Goal: Use online tool/utility: Use online tool/utility

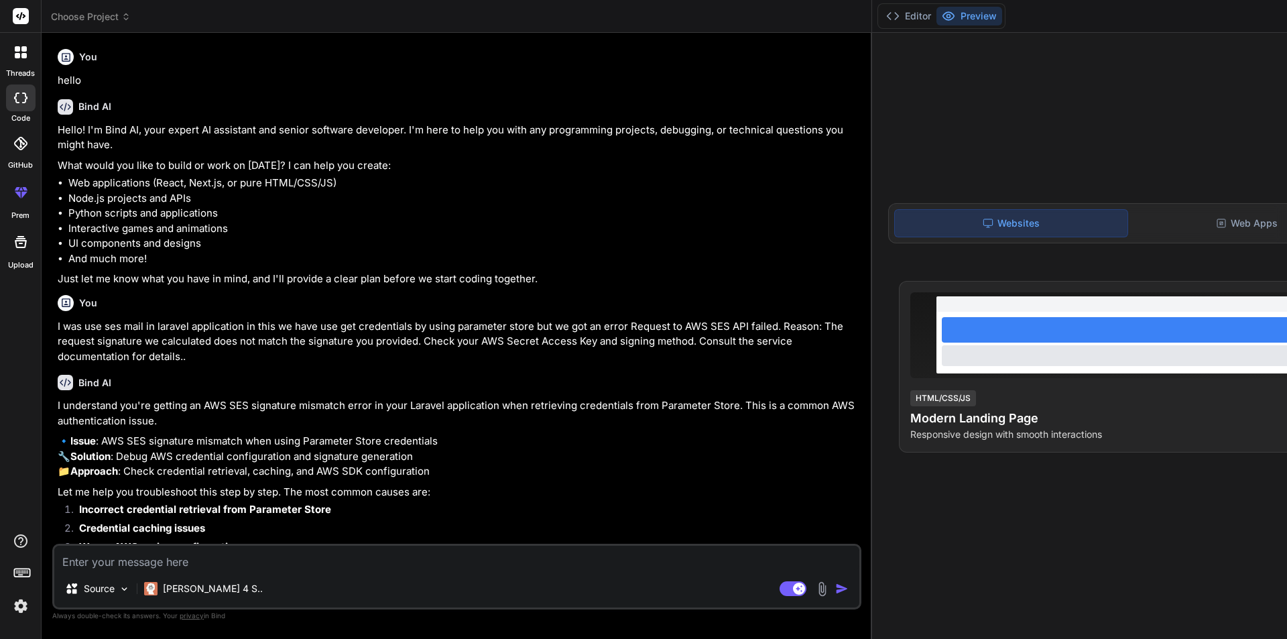
scroll to position [2856, 0]
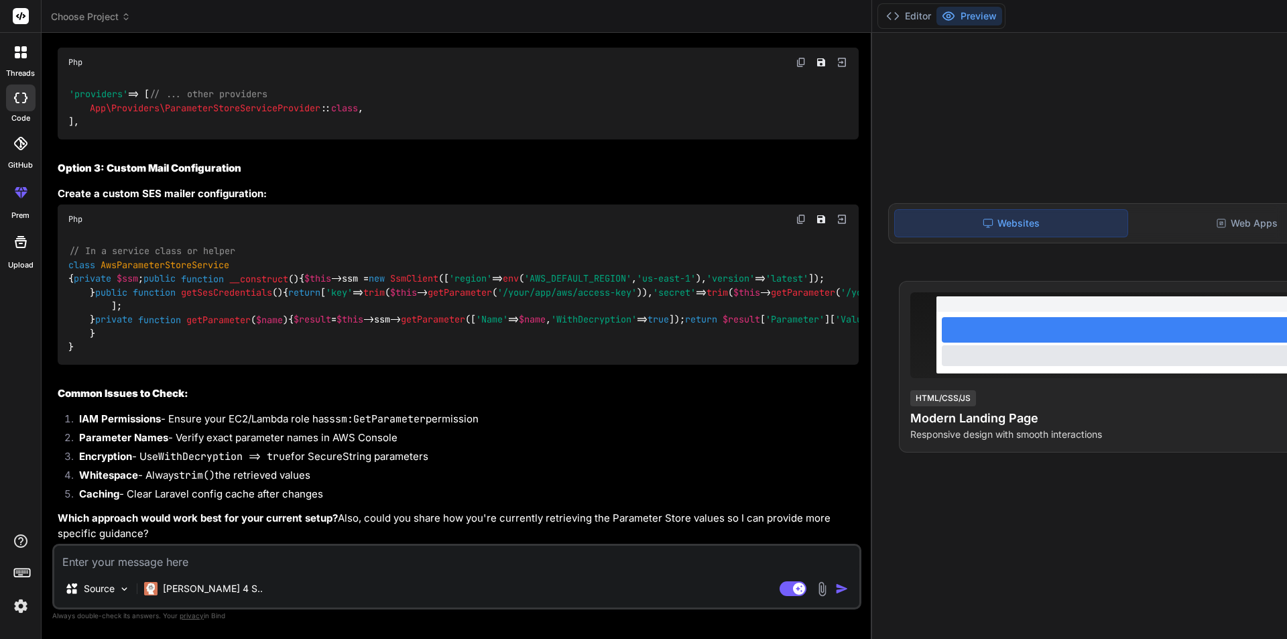
type textarea "w"
type textarea "x"
type textarea "we"
type textarea "x"
type textarea "we"
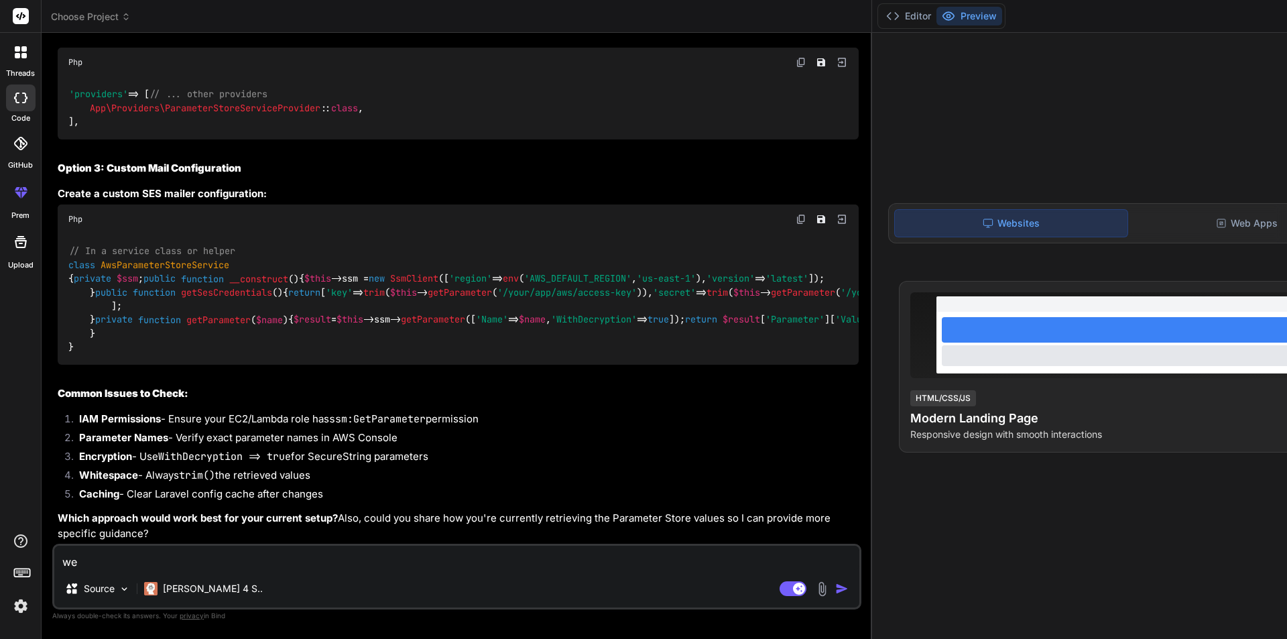
type textarea "x"
type textarea "we h"
type textarea "x"
type textarea "we ha"
type textarea "x"
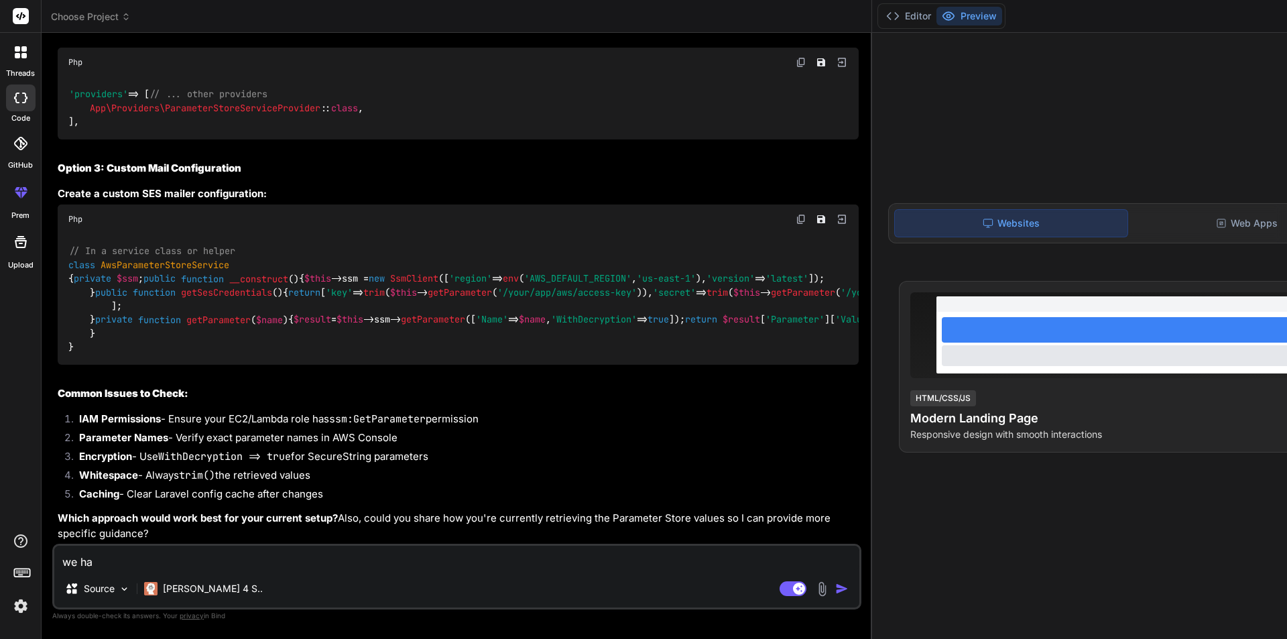
type textarea "we hav"
type textarea "x"
type textarea "we have"
type textarea "x"
type textarea "we have"
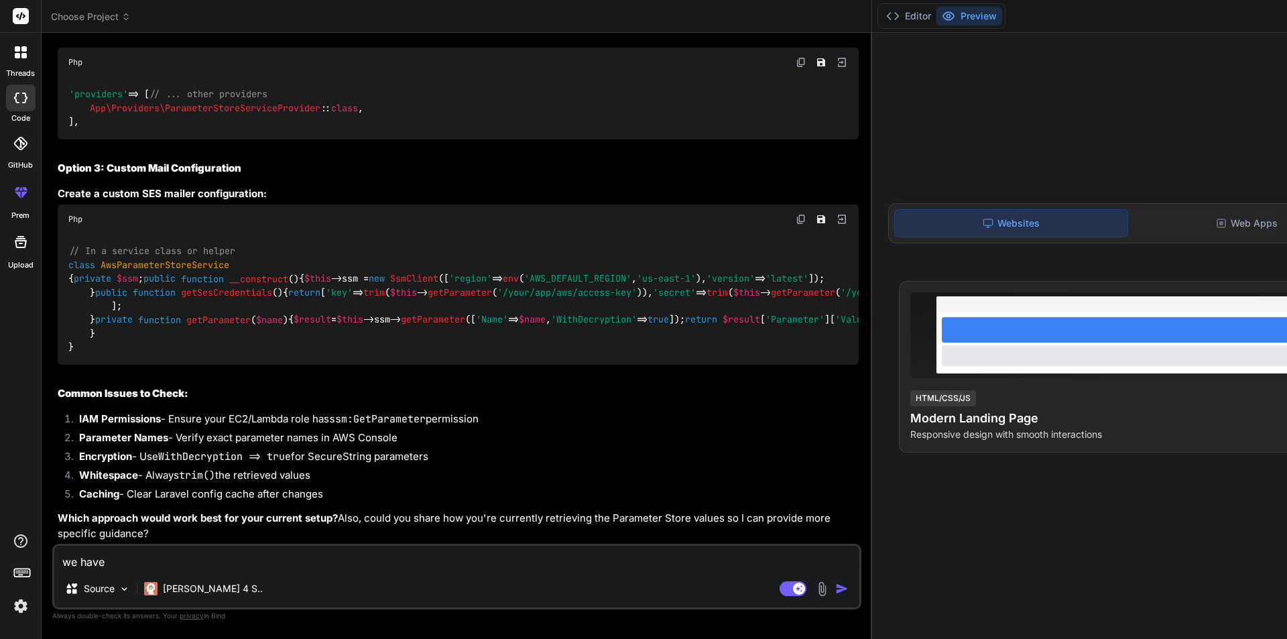
type textarea "x"
type textarea "we have i"
type textarea "x"
type textarea "we have im"
type textarea "x"
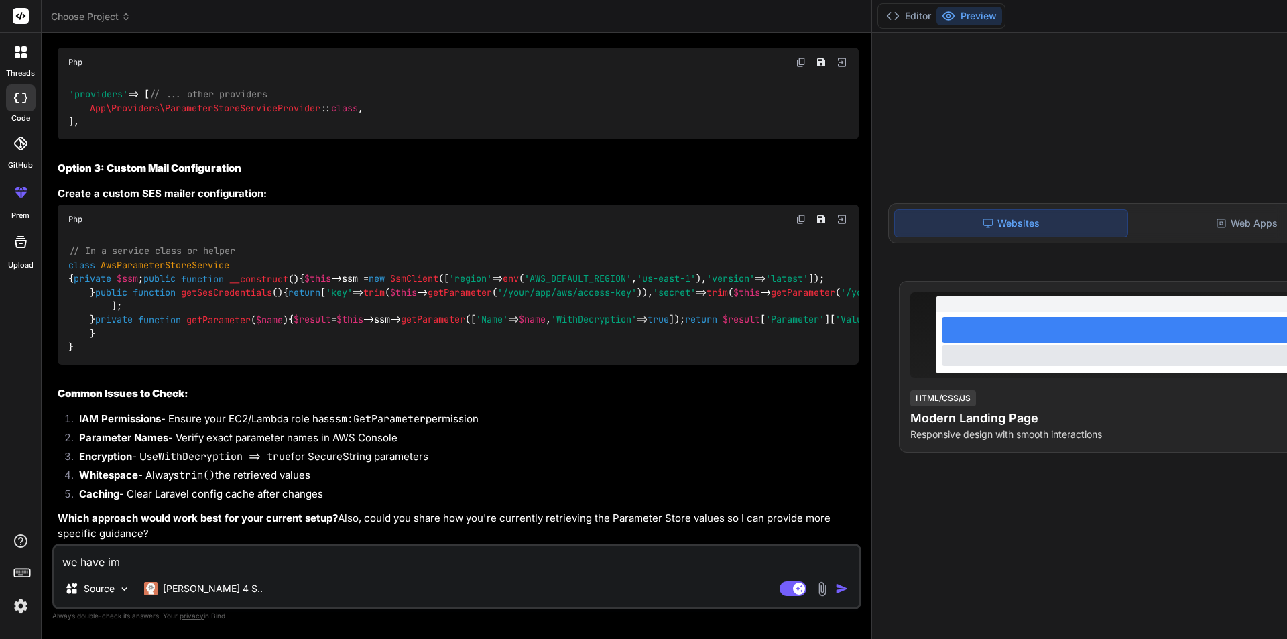
type textarea "we have imp"
type textarea "x"
type textarea "we have impl"
type textarea "x"
type textarea "we have imple"
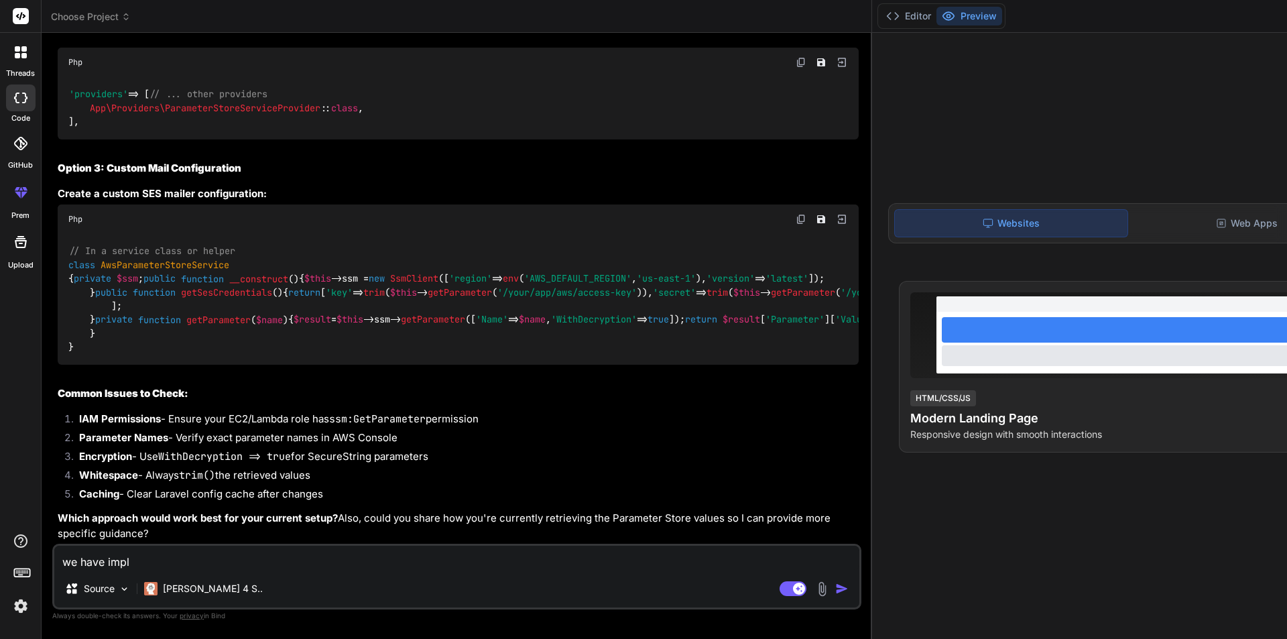
type textarea "x"
type textarea "we have implem"
type textarea "x"
type textarea "we have implemn"
type textarea "x"
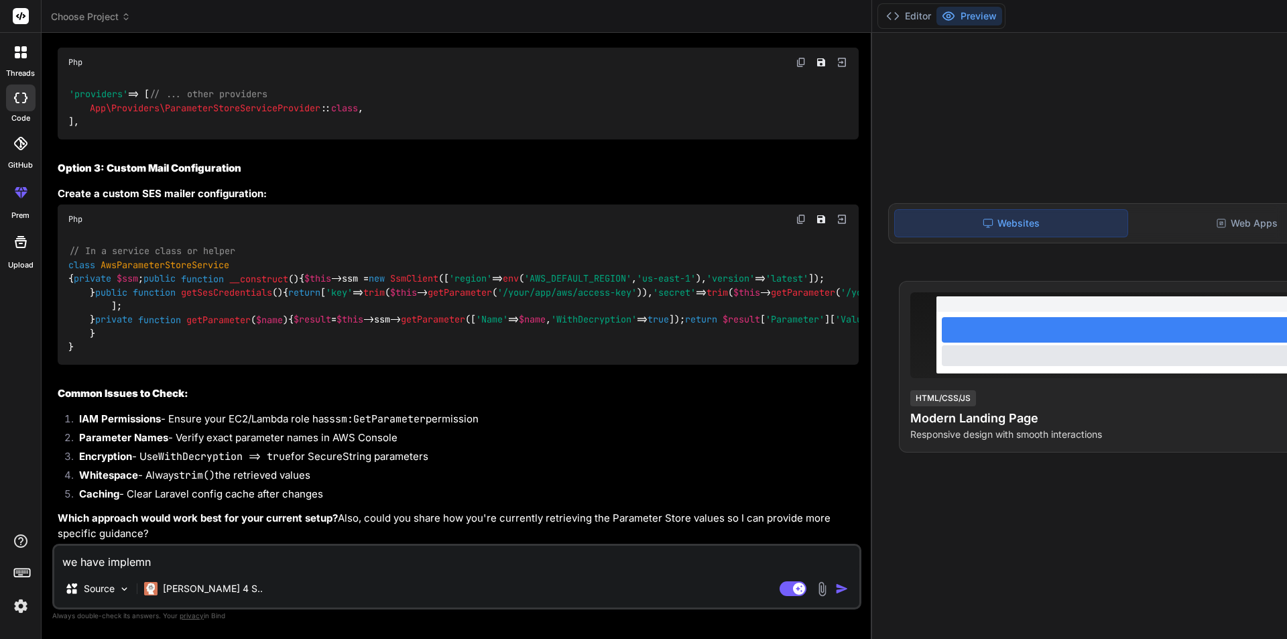
type textarea "we have implemne"
type textarea "x"
type textarea "we have implemnet"
type textarea "x"
type textarea "we have implemnete"
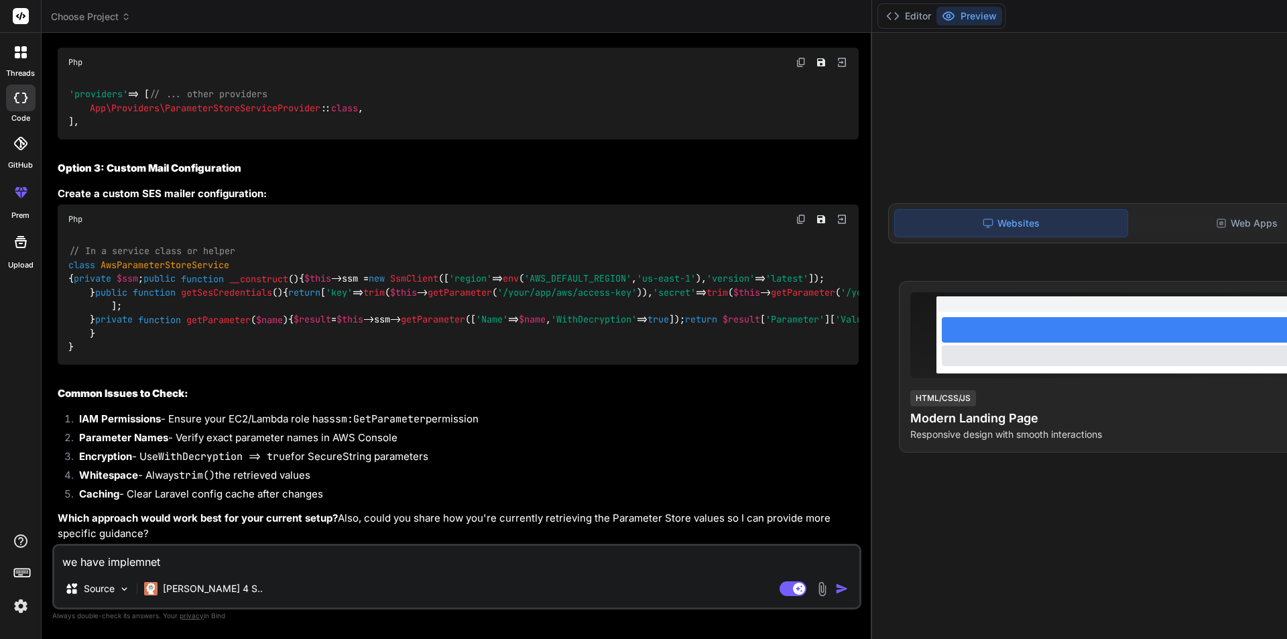
type textarea "x"
type textarea "we have implemnet"
type textarea "x"
type textarea "we have implemne"
type textarea "x"
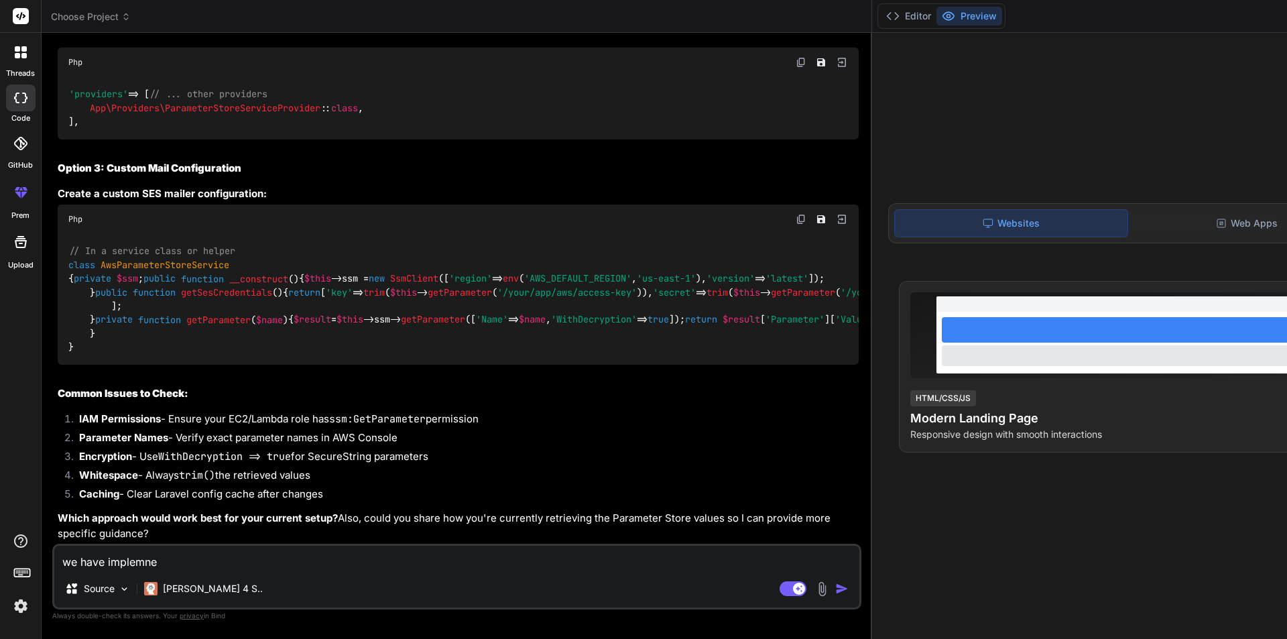
type textarea "we have implemn"
type textarea "x"
type textarea "we have implem"
type textarea "x"
type textarea "we have impleme"
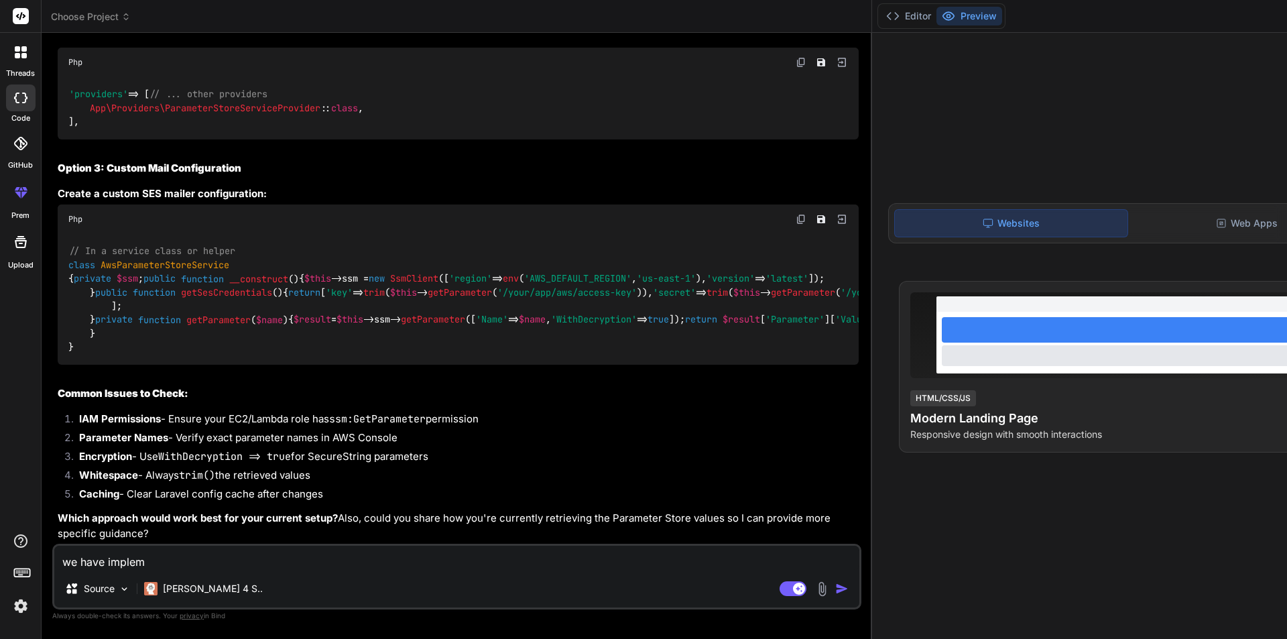
type textarea "x"
type textarea "we have implemen"
type textarea "x"
type textarea "we have implement"
type textarea "x"
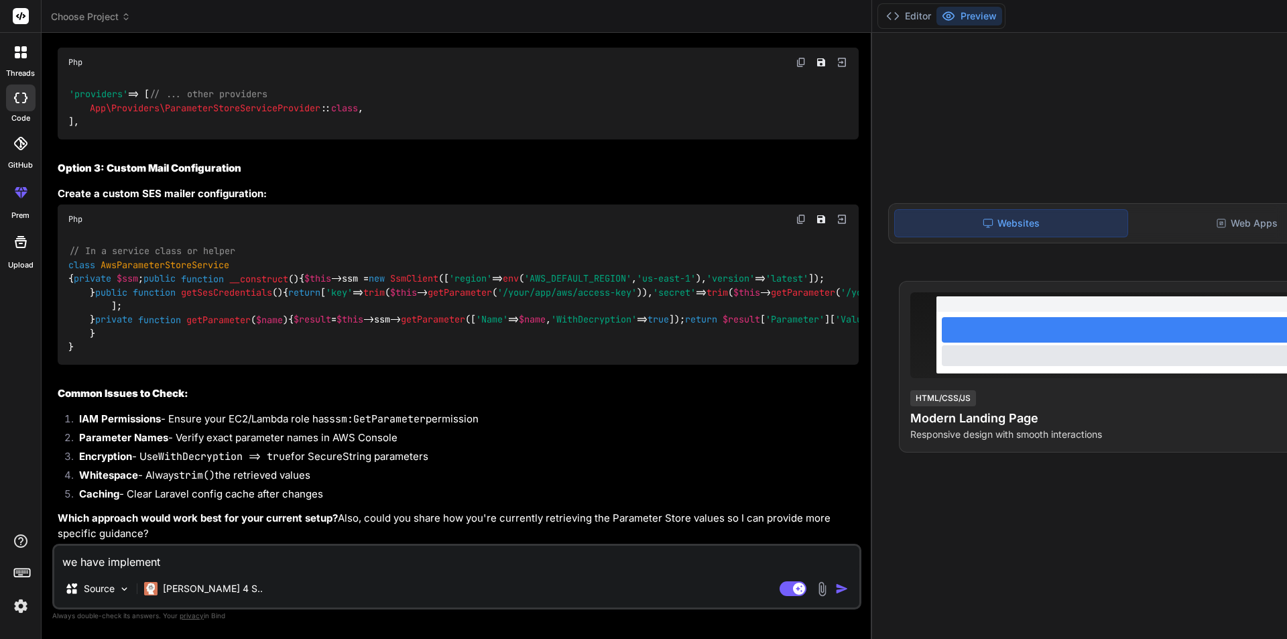
type textarea "we have implemente"
type textarea "x"
type textarea "we have implemented"
type textarea "x"
type textarea "we have implemented"
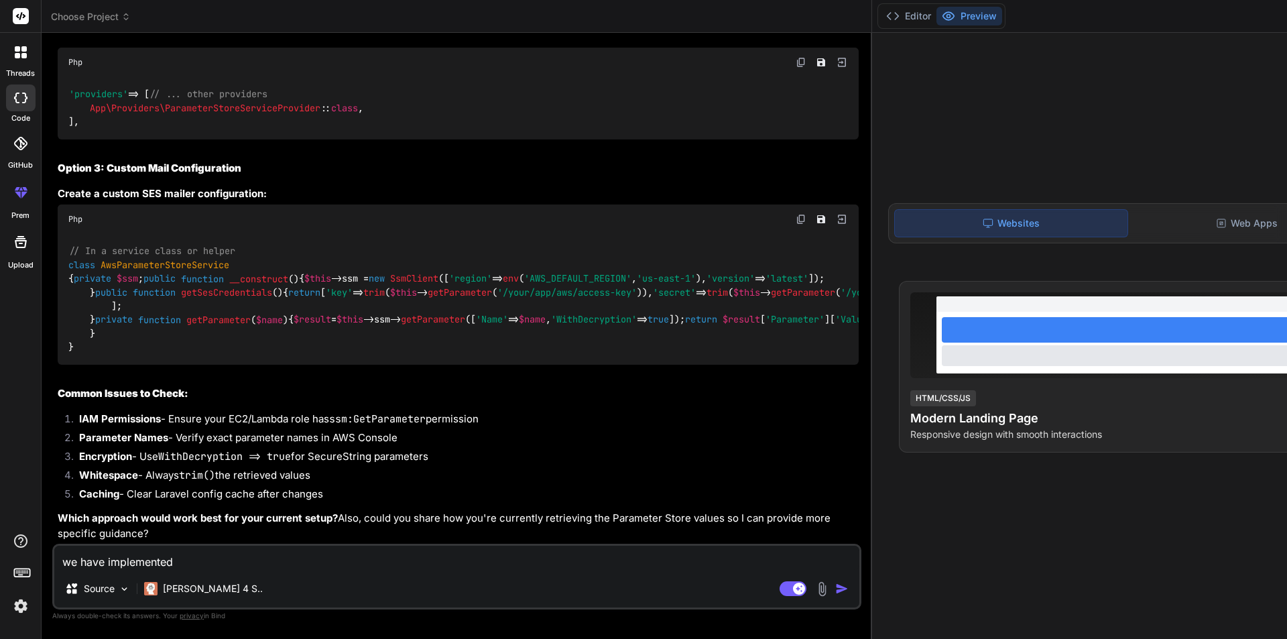
type textarea "x"
type textarea "we have implemented t"
type textarea "x"
type textarea "we have implemented th"
type textarea "x"
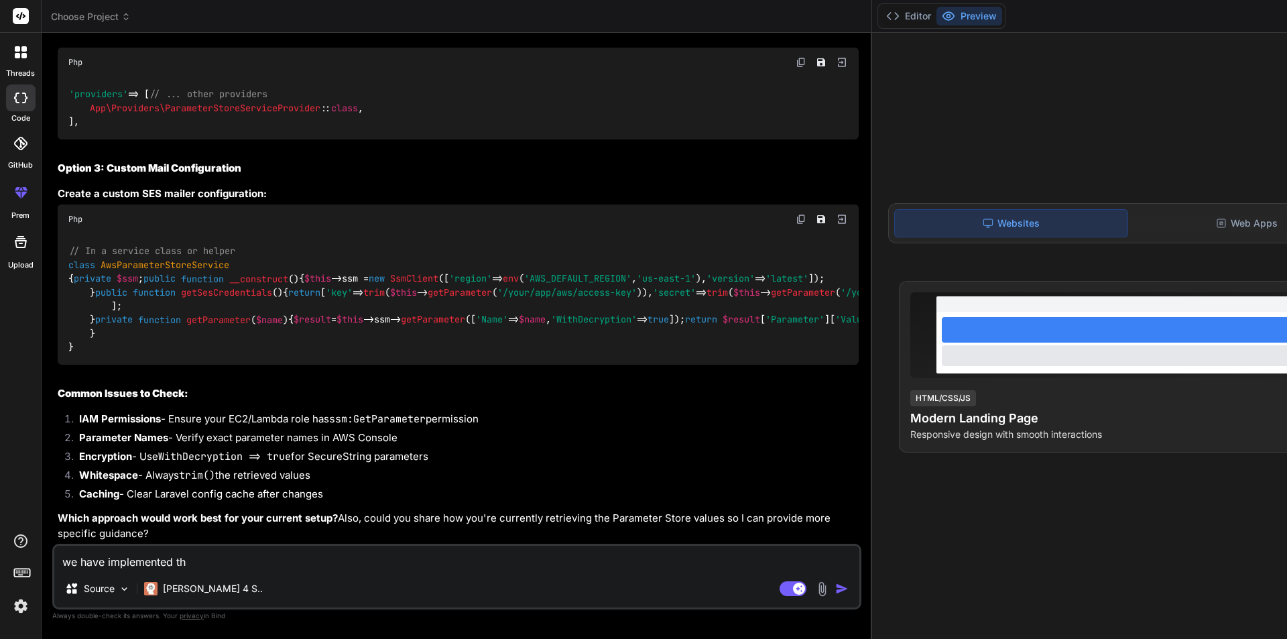
type textarea "we have implemented the"
type textarea "x"
type textarea "we have implemented the"
type textarea "x"
type textarea "we have implemented the f"
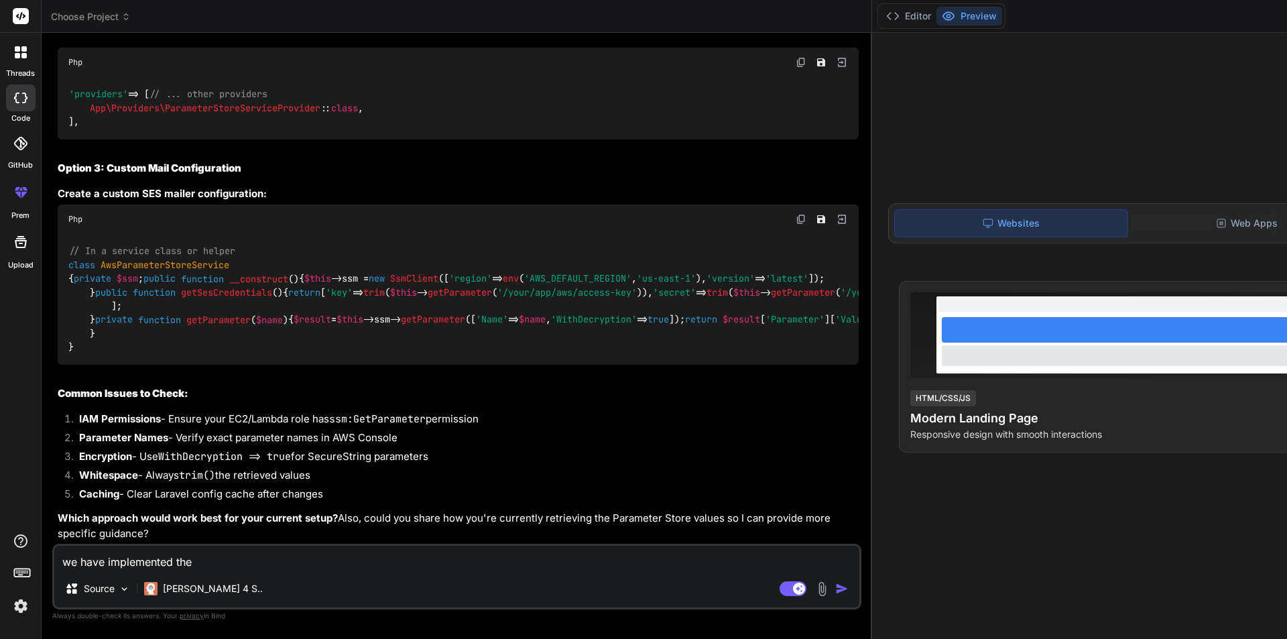
type textarea "x"
type textarea "we have implemented the fu"
type textarea "x"
type textarea "we have implemented the fun"
type textarea "x"
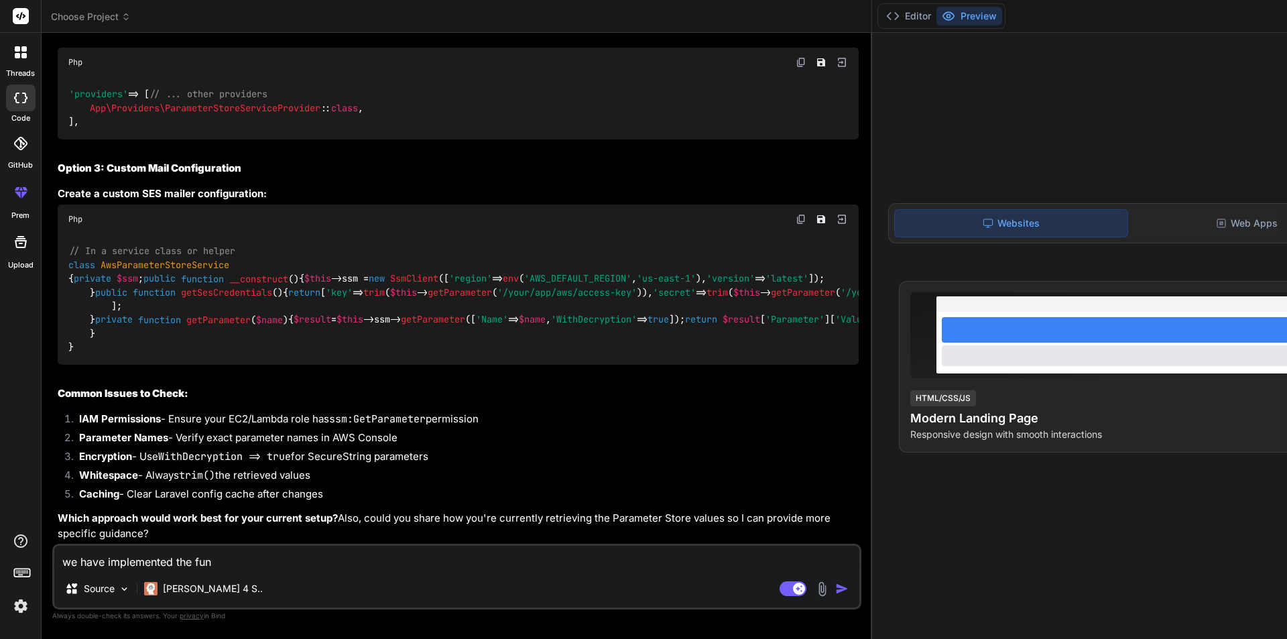
type textarea "we have implemented the func"
type textarea "x"
type textarea "we have implemented the funct"
type textarea "x"
type textarea "we have implemented the functi"
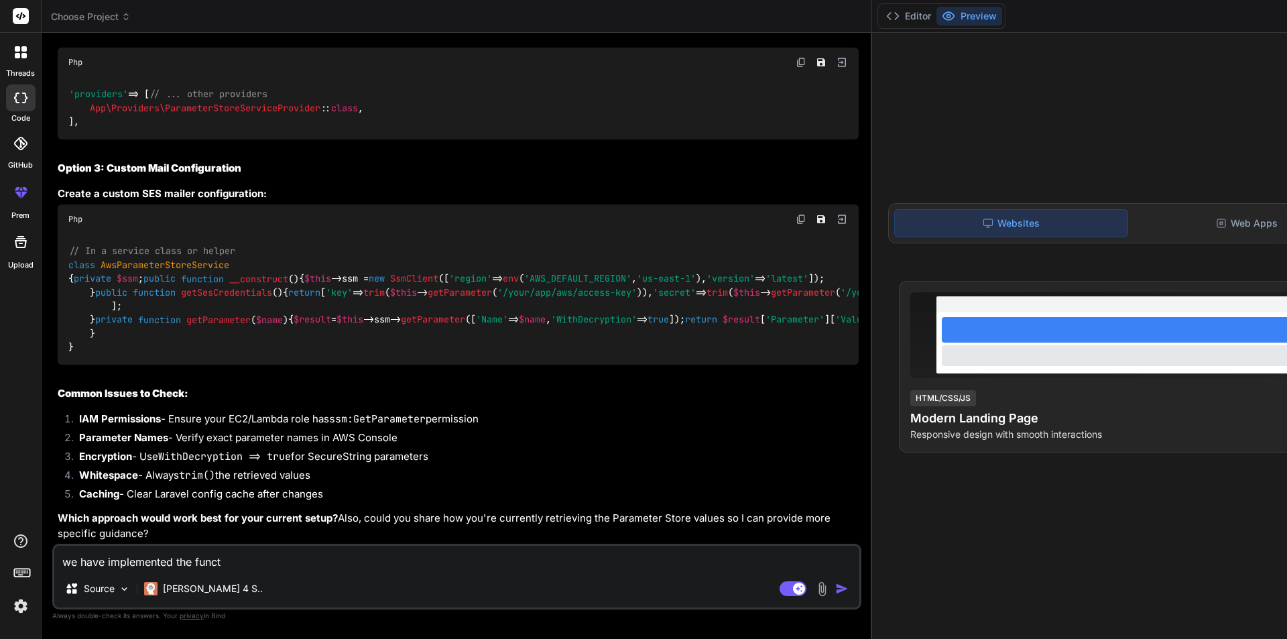
type textarea "x"
type textarea "we have implemented the functio"
type textarea "x"
type textarea "we have implemented the function"
type textarea "x"
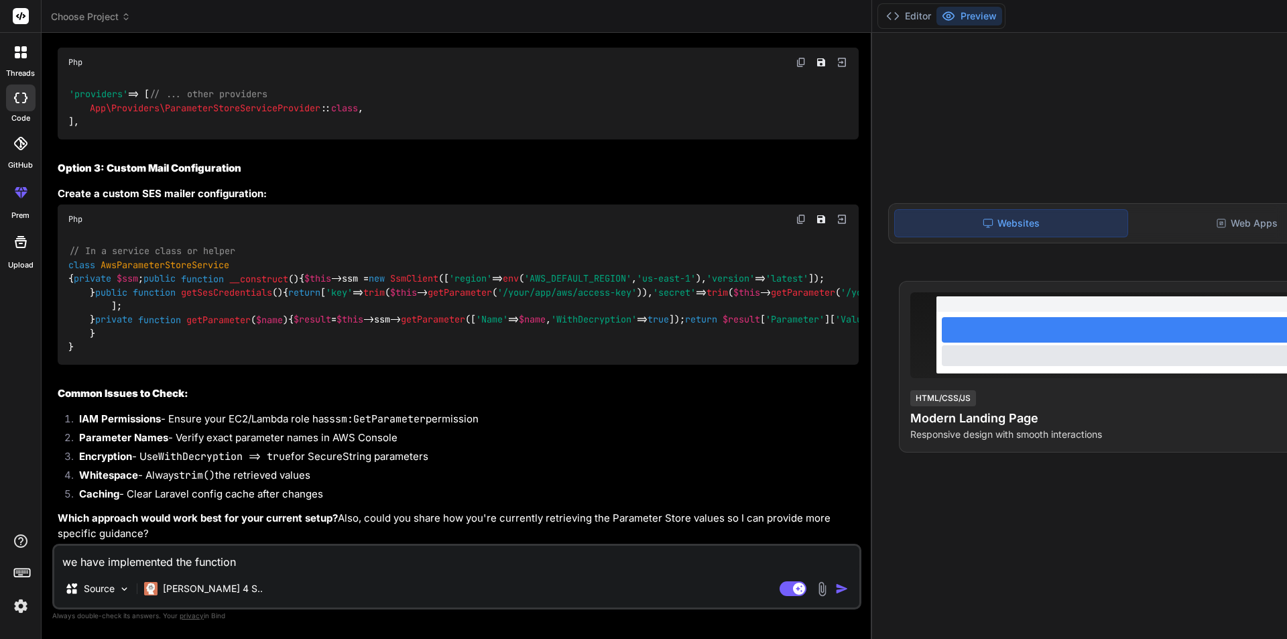
type textarea "we have implemented the functionl"
type textarea "x"
type textarea "we have implemented the functionla"
type textarea "x"
type textarea "we have implemented the functionlai"
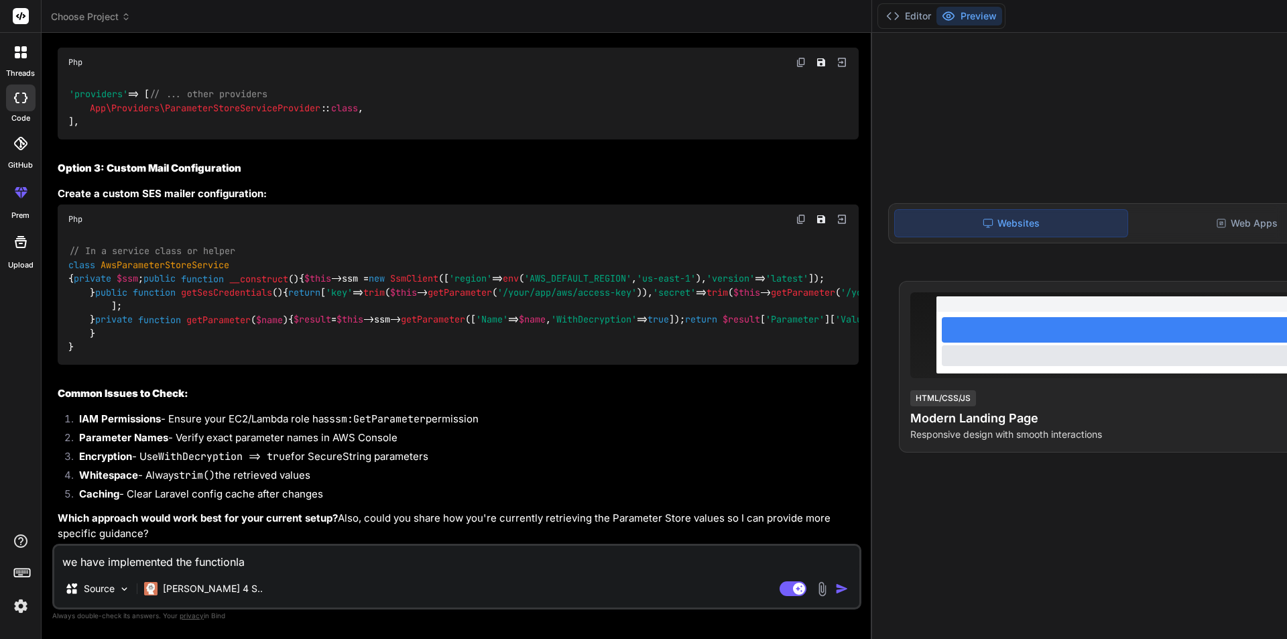
type textarea "x"
type textarea "we have implemented the functionlait"
type textarea "x"
type textarea "we have implemented the functionlaity"
type textarea "x"
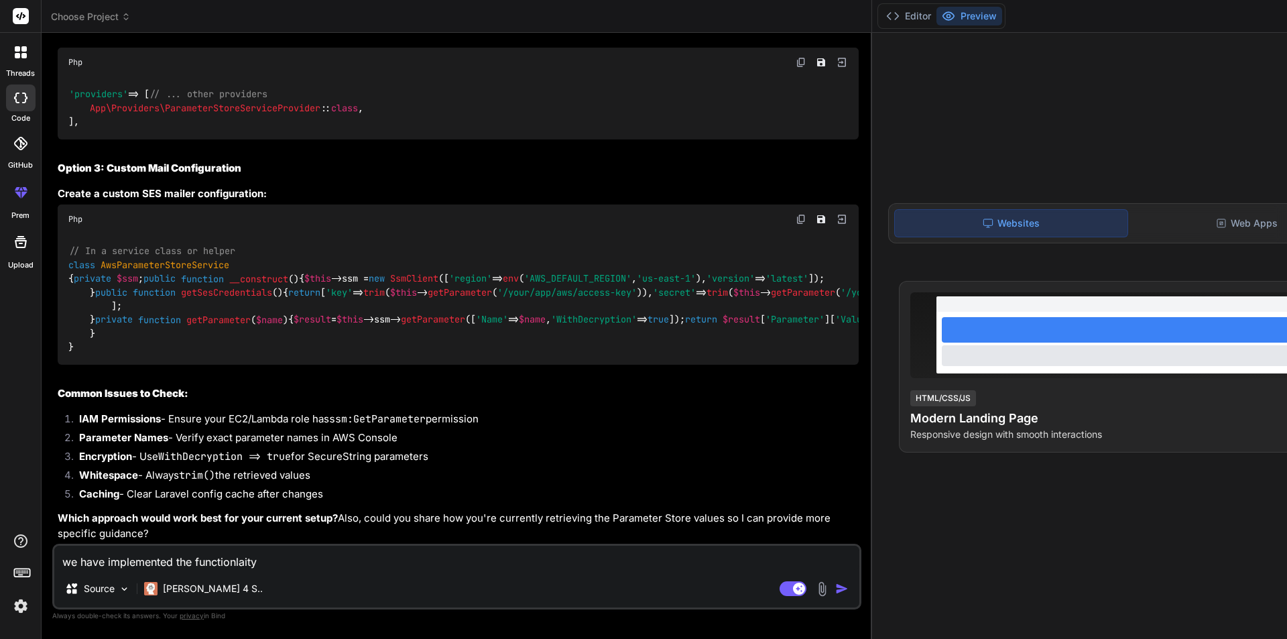
type textarea "we have implemented the functionlaity"
type textarea "x"
type textarea "we have implemented the functionlaity"
type textarea "x"
type textarea "we have implemented the functionlait"
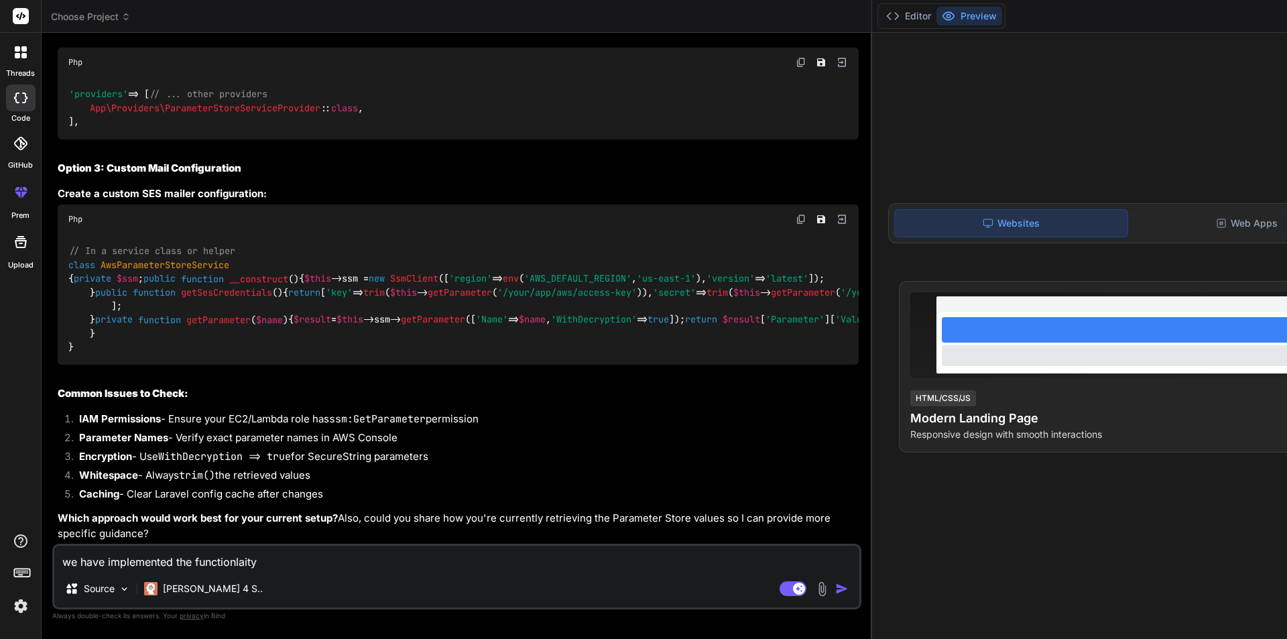
type textarea "x"
type textarea "we have implemented the functionlai"
type textarea "x"
type textarea "we have implemented the functionla"
type textarea "x"
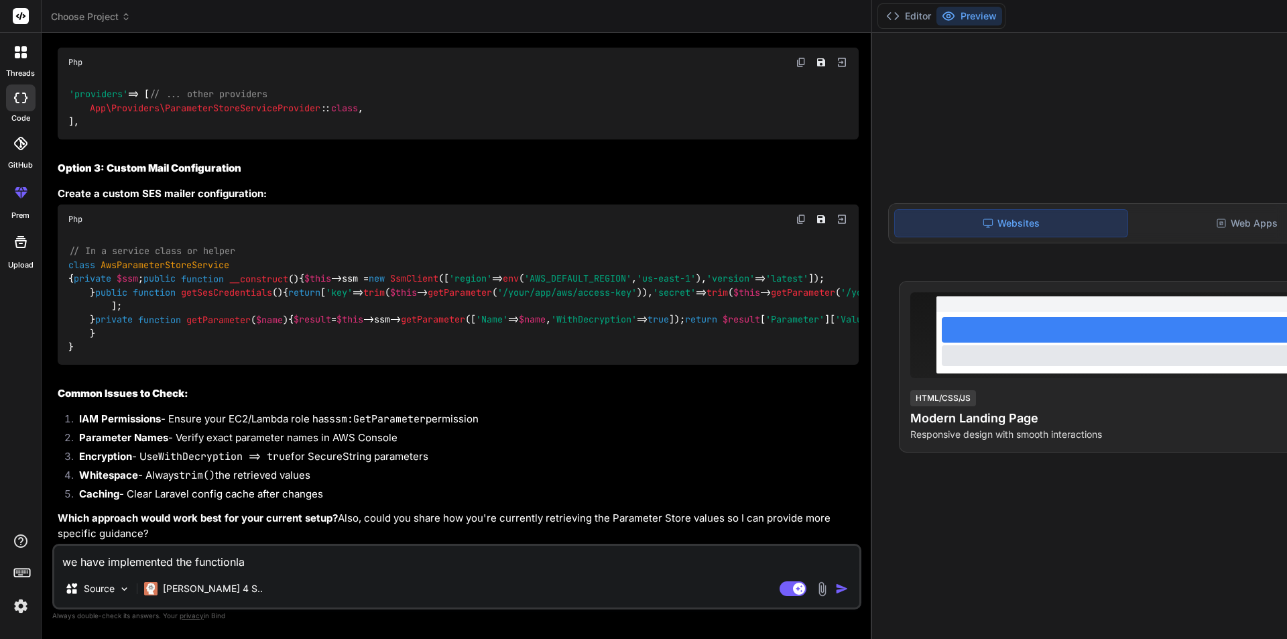
type textarea "we have implemented the functionl"
type textarea "x"
type textarea "we have implemented the function"
type textarea "x"
type textarea "we have implemented the functiona"
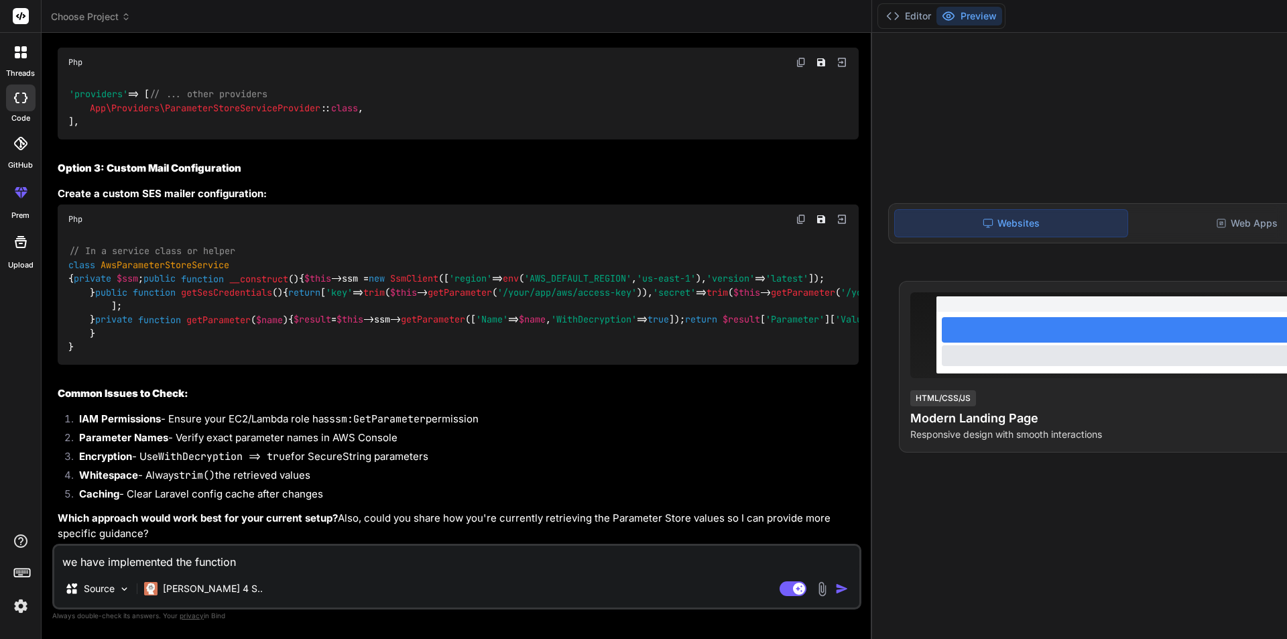
type textarea "x"
type textarea "we have implemented the functional"
type textarea "x"
type textarea "we have implemented the functionali"
type textarea "x"
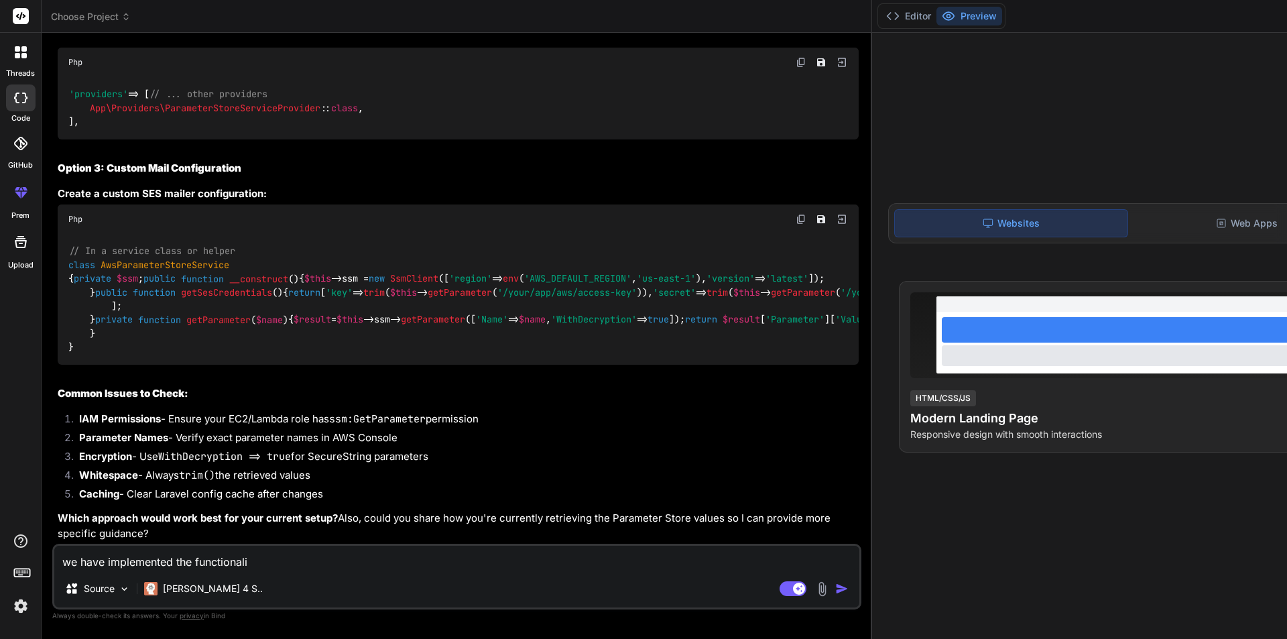
type textarea "we have implemented the functionalit"
type textarea "x"
type textarea "we have implemented the functionality"
type textarea "x"
type textarea "we have implemented the functionality"
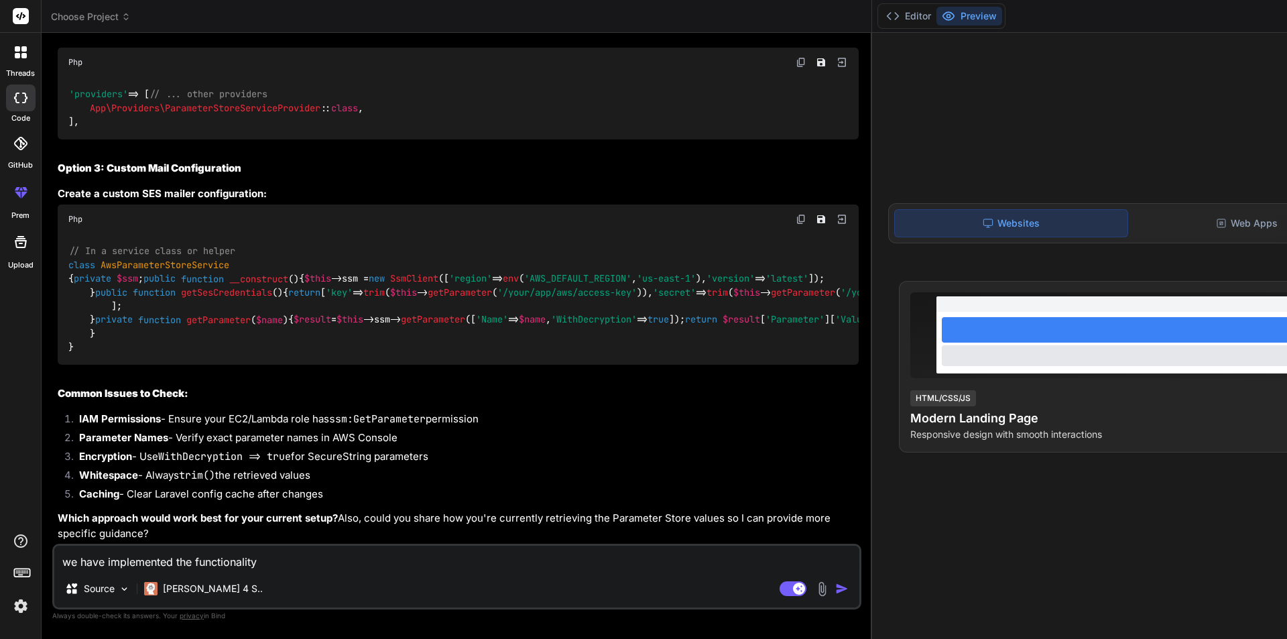
type textarea "x"
type textarea "we have implemented the functionality f"
type textarea "x"
type textarea "we have implemented the functionality fo"
type textarea "x"
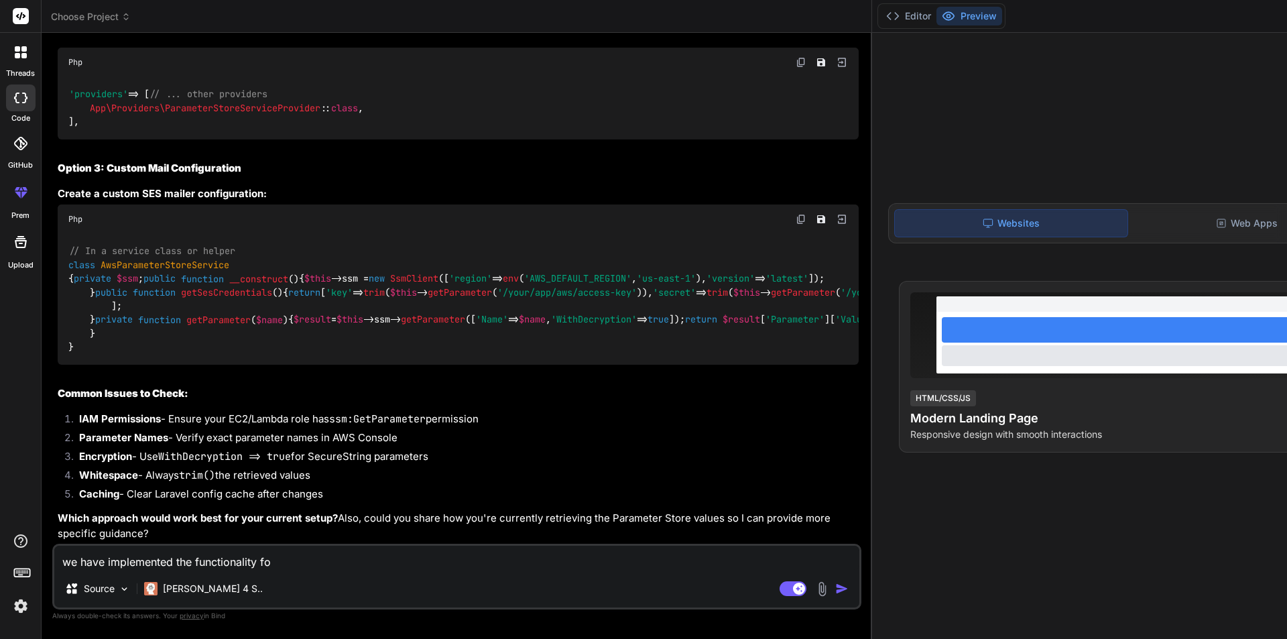
type textarea "we have implemented the functionality for"
type textarea "x"
type textarea "we have implemented the functionality for"
type textarea "x"
type textarea "we have implemented the functionality for g"
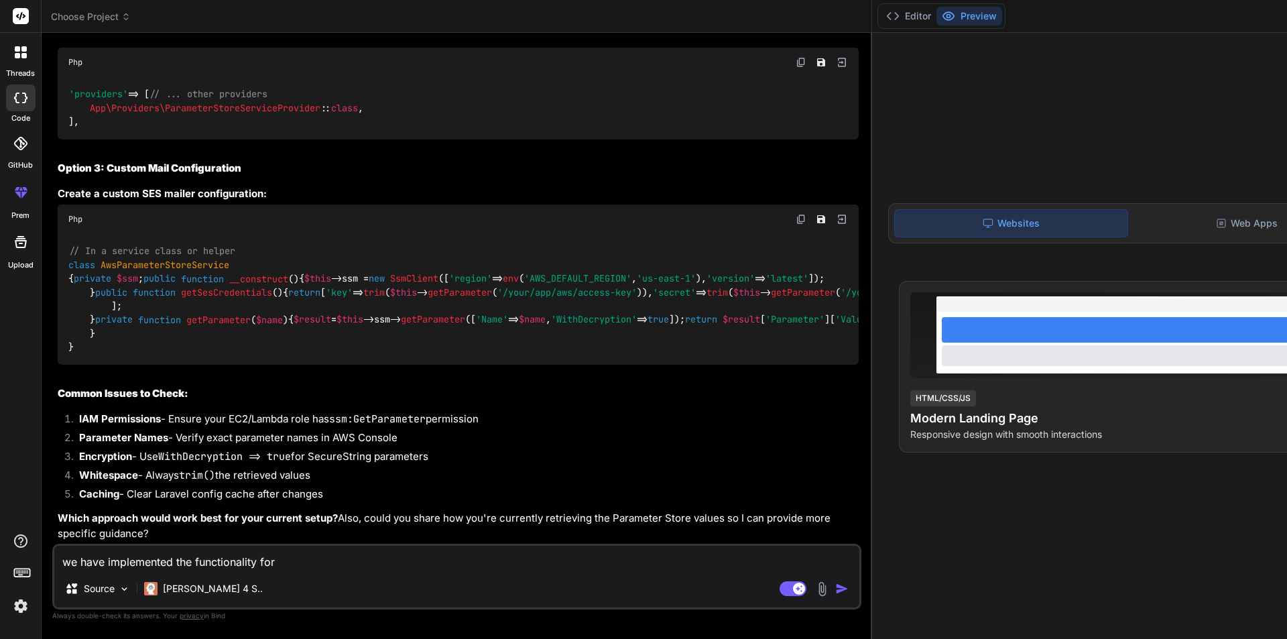
type textarea "x"
type textarea "we have implemented the functionality for ge"
type textarea "x"
type textarea "we have implemented the functionality for gen"
type textarea "x"
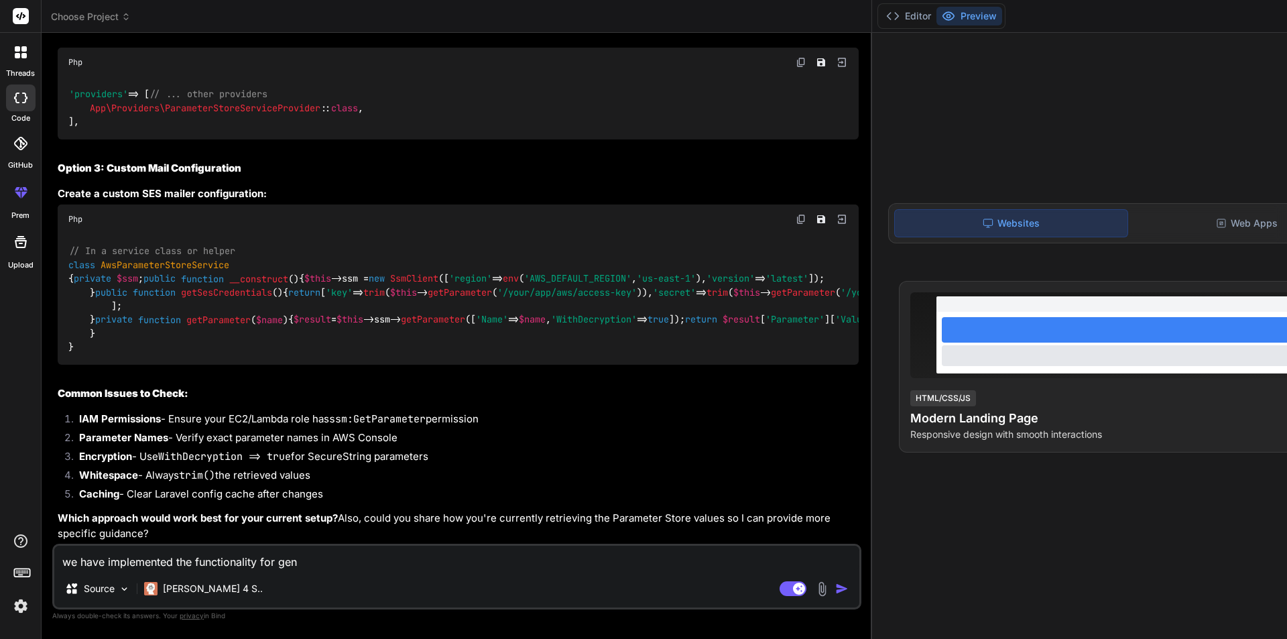
type textarea "we have implemented the functionality for gene"
type textarea "x"
type textarea "we have implemented the functionality for gener"
type textarea "x"
type textarea "we have implemented the functionality for genera"
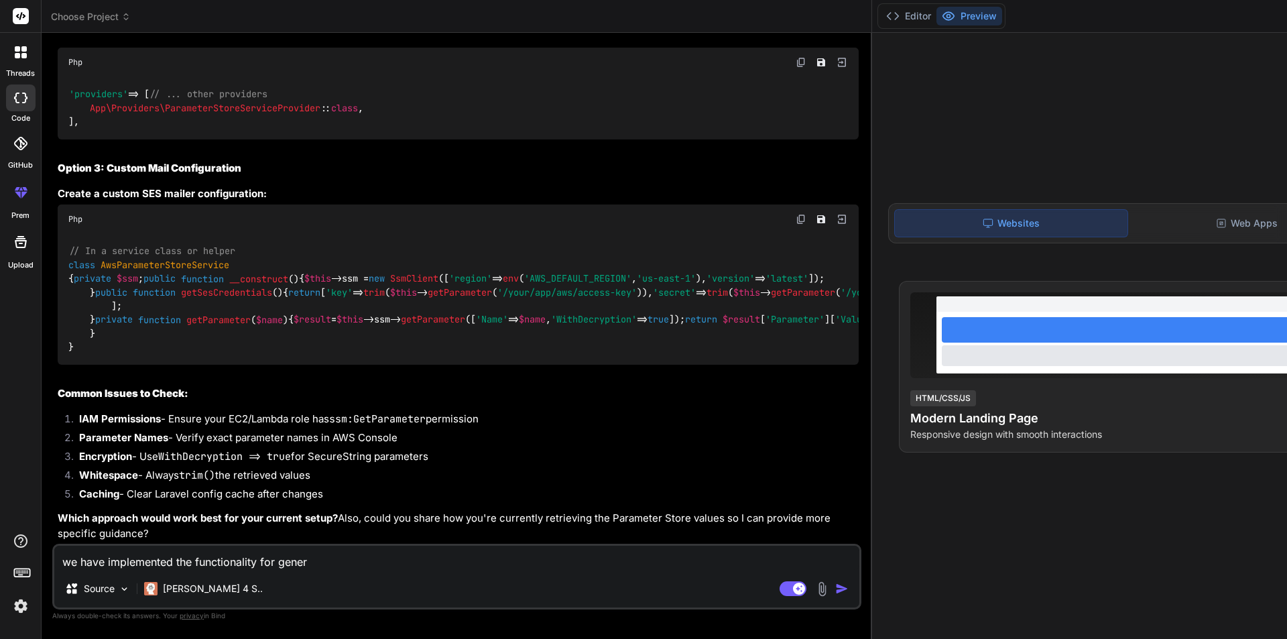
type textarea "x"
type textarea "we have implemented the functionality for generat"
type textarea "x"
type textarea "we have implemented the functionality for generate"
type textarea "x"
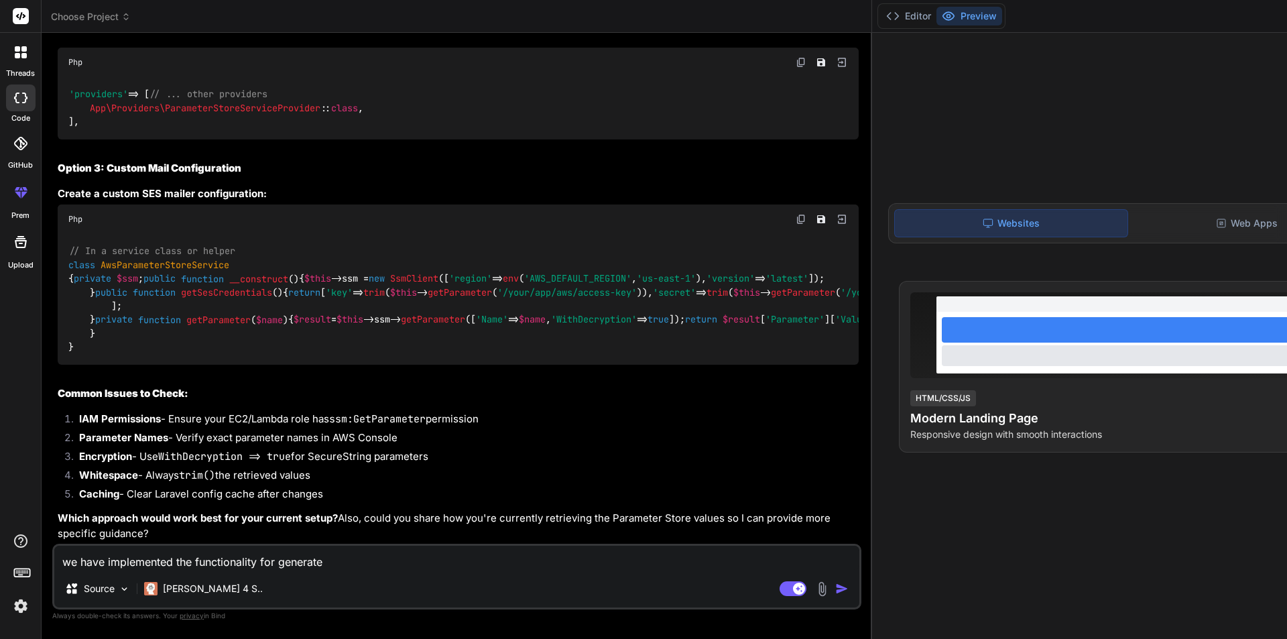
type textarea "we have implemented the functionality for generate"
type textarea "x"
type textarea "we have implemented the functionality for generate p"
type textarea "x"
type textarea "we have implemented the functionality for generate pd"
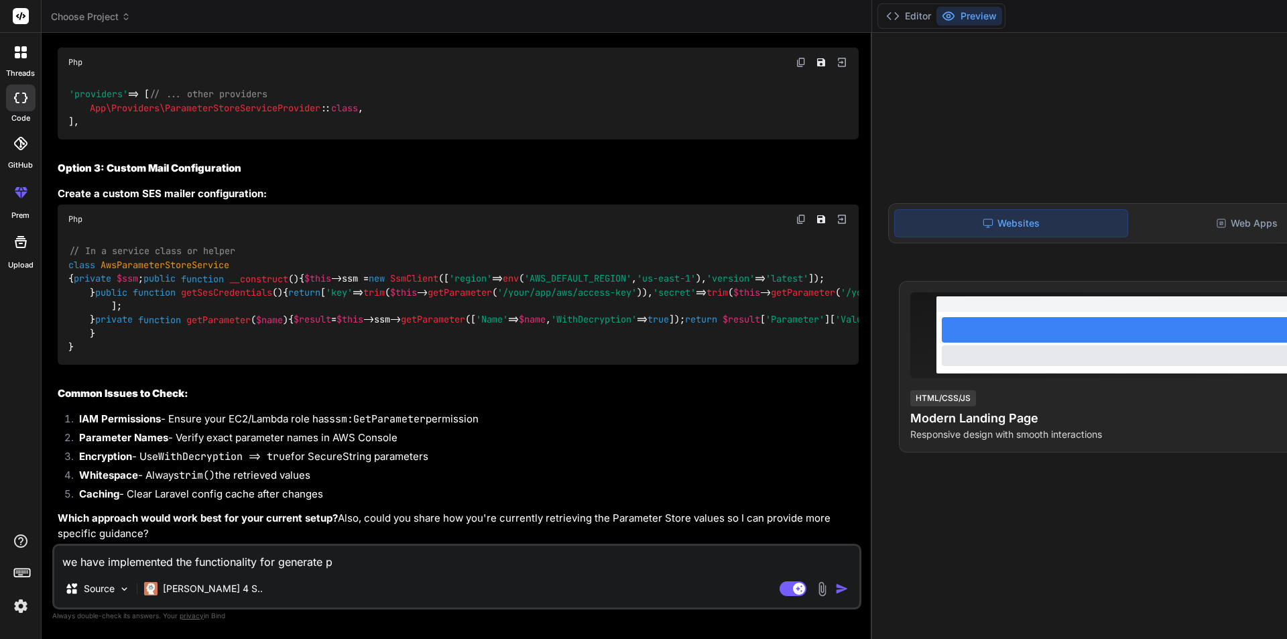
type textarea "x"
type textarea "we have implemented the functionality for generate pdf"
type textarea "x"
type textarea "we have implemented the functionality for generate pdf"
type textarea "x"
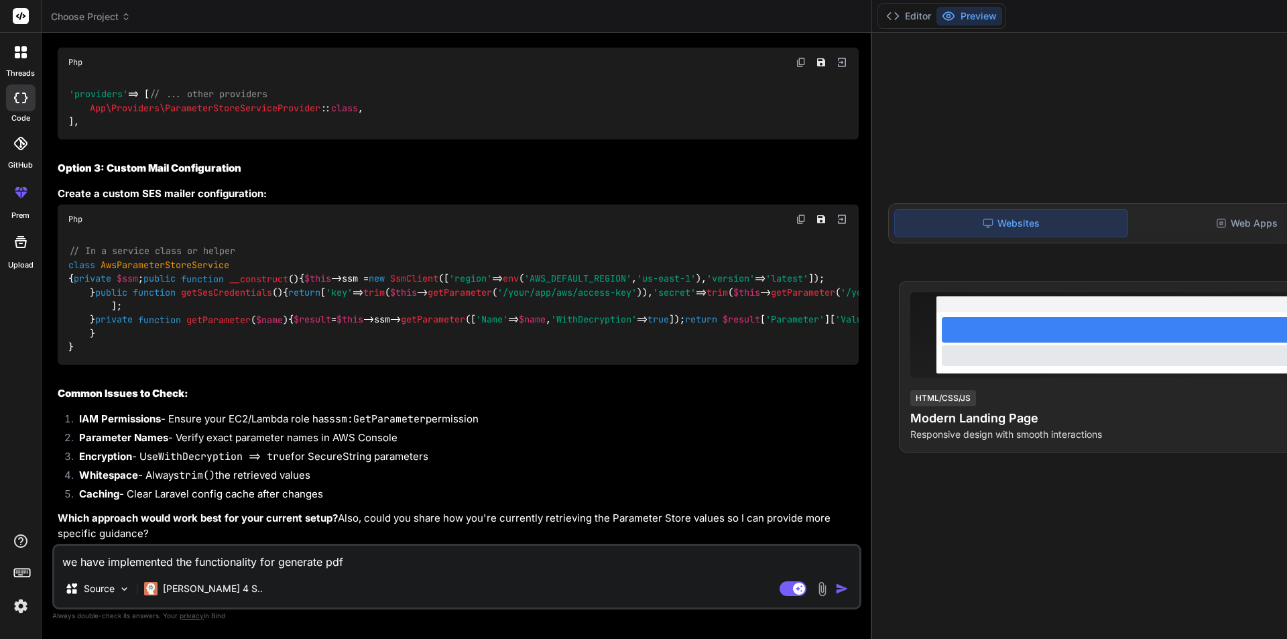
type textarea "we have implemented the functionality for generate pdf i"
type textarea "x"
type textarea "we have implemented the functionality for generate pdf in"
type textarea "x"
type textarea "we have implemented the functionality for generate pdf in"
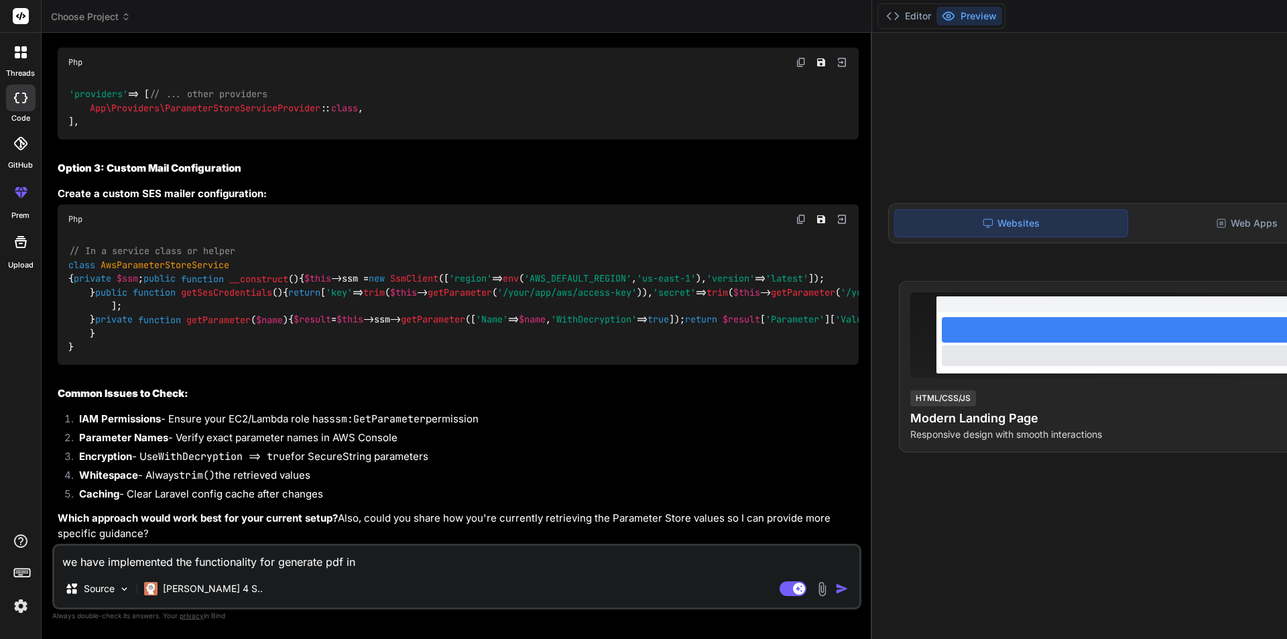
type textarea "x"
type textarea "we have implemented the functionality for generate pdf in l"
type textarea "x"
type textarea "we have implemented the functionality for generate pdf in la"
type textarea "x"
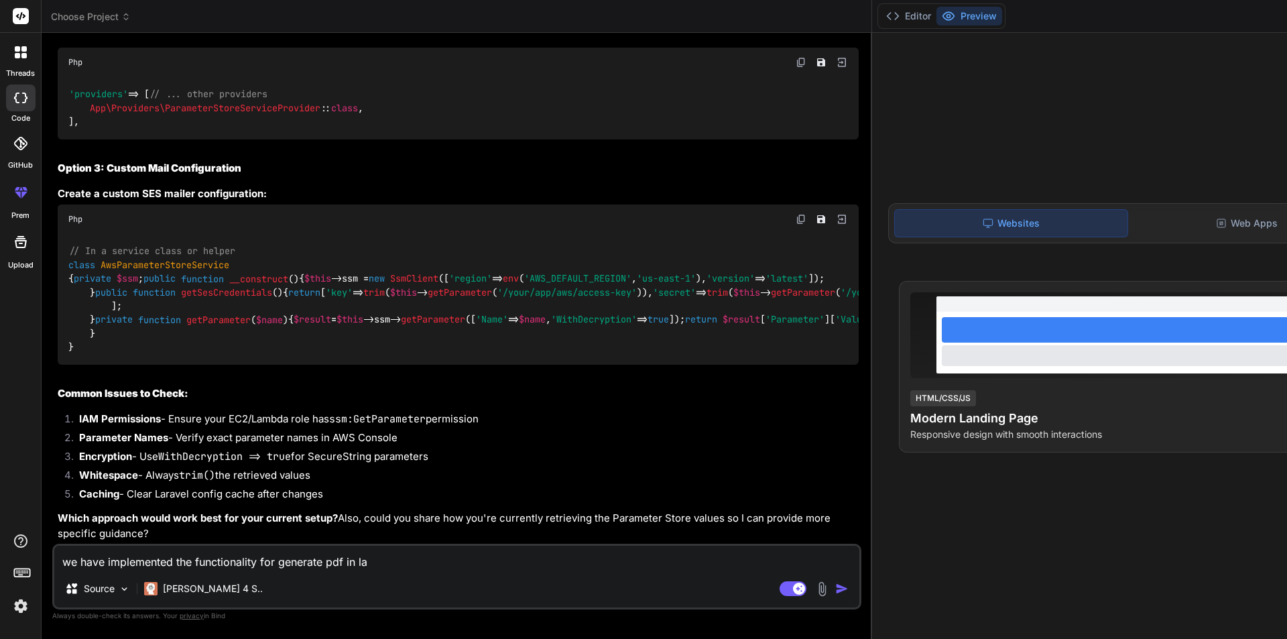
type textarea "we have implemented the functionality for generate pdf in lar"
type textarea "x"
type textarea "we have implemented the functionality for generate pdf in [GEOGRAPHIC_DATA]"
type textarea "x"
type textarea "we have implemented the functionality for generate pdf in larav"
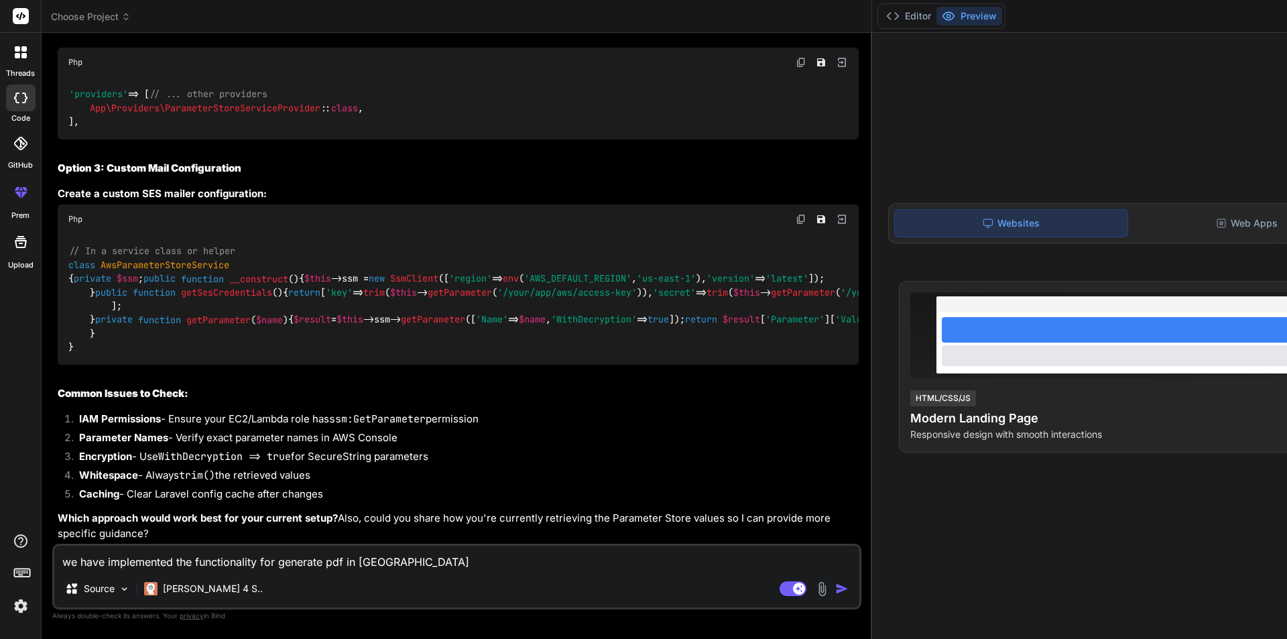
type textarea "x"
type textarea "we have implemented the functionality for generate pdf in [GEOGRAPHIC_DATA]"
type textarea "x"
type textarea "we have implemented the functionality for generate pdf in [GEOGRAPHIC_DATA]"
type textarea "x"
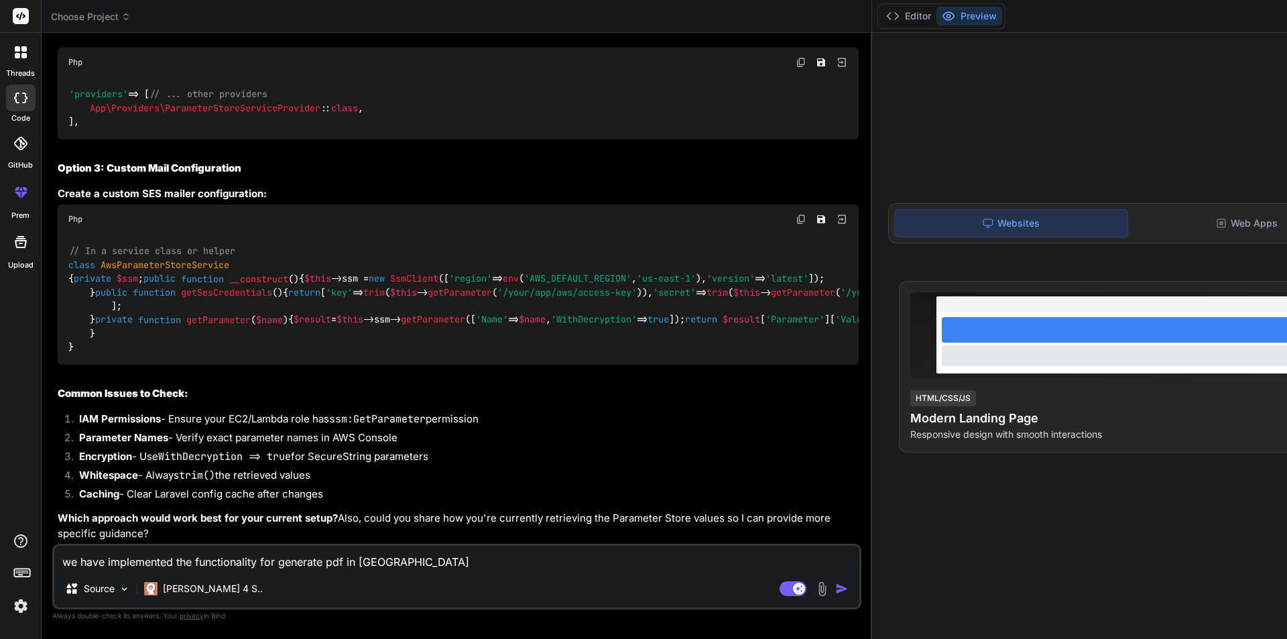
type textarea "we have implemented the functionality for generate pdf in [GEOGRAPHIC_DATA]"
type textarea "x"
type textarea "we have implemented the functionality for generate pdf in laravel 1"
type textarea "x"
type textarea "we have implemented the functionality for generate pdf in laravel 12"
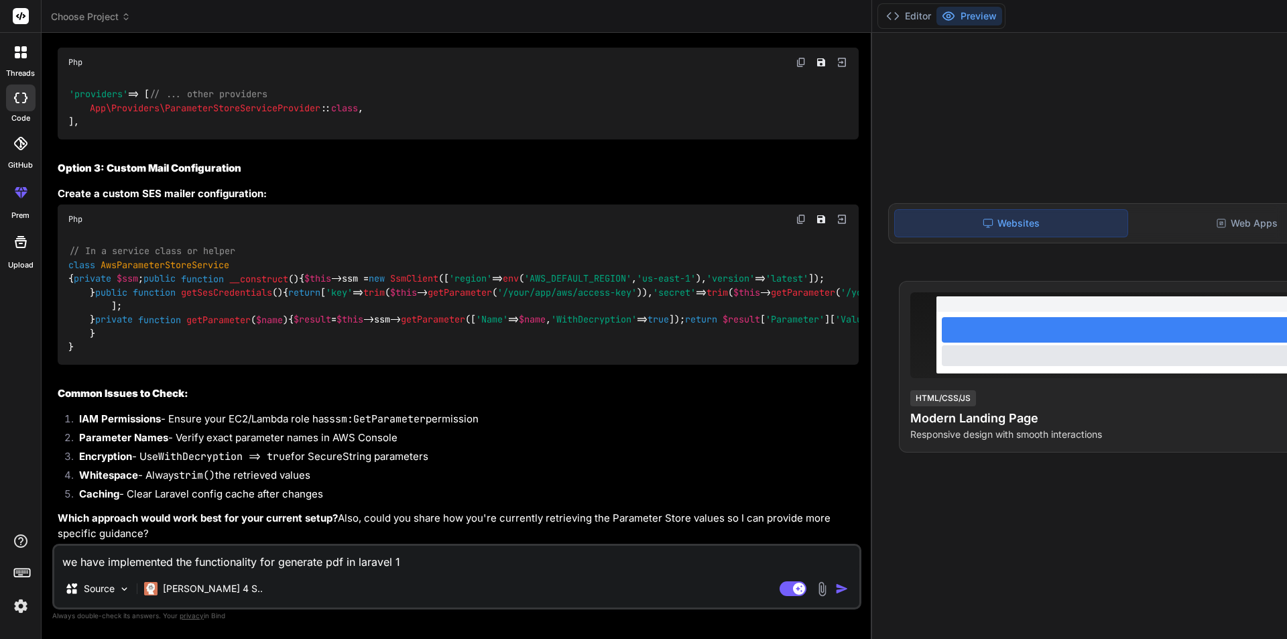
type textarea "x"
type textarea "we have implemented the functionality for generate pdf in laravel 12"
type textarea "x"
type textarea "we have implemented the functionality for generate pdf in laravel 12 b"
type textarea "x"
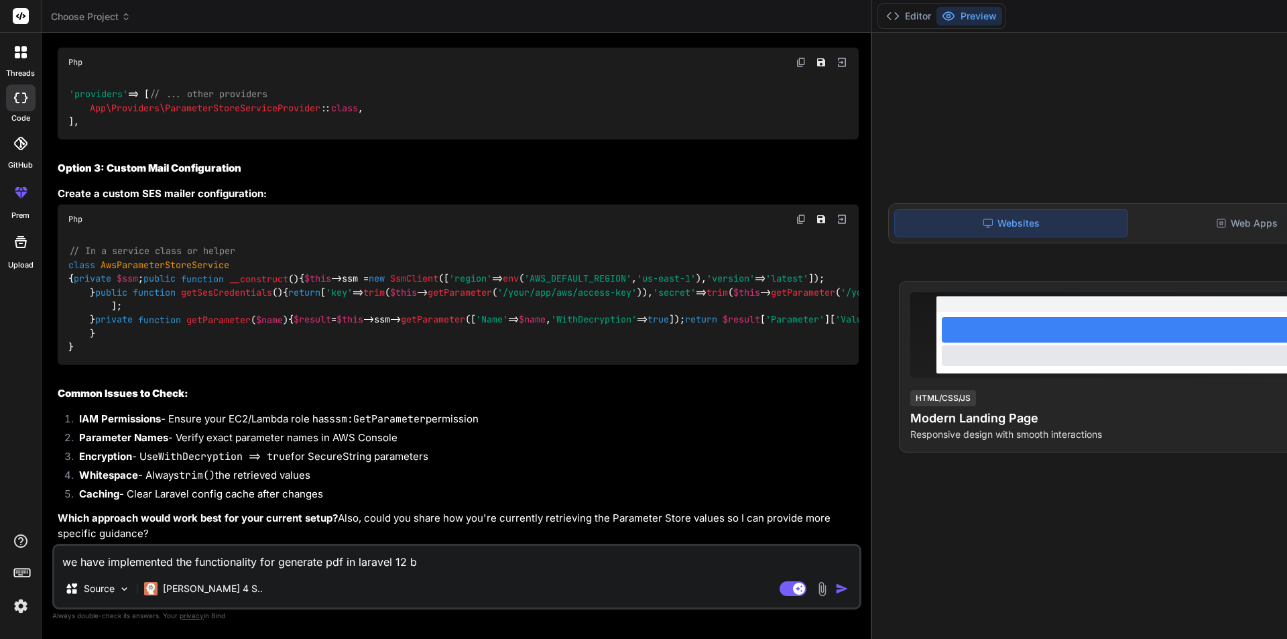
type textarea "we have implemented the functionality for generate pdf in [GEOGRAPHIC_DATA] 12 …"
type textarea "x"
type textarea "we have implemented the functionality for generate pdf in [GEOGRAPHIC_DATA] 12 …"
type textarea "x"
type textarea "we have implemented the functionality for generate pdf in [GEOGRAPHIC_DATA] 12 …"
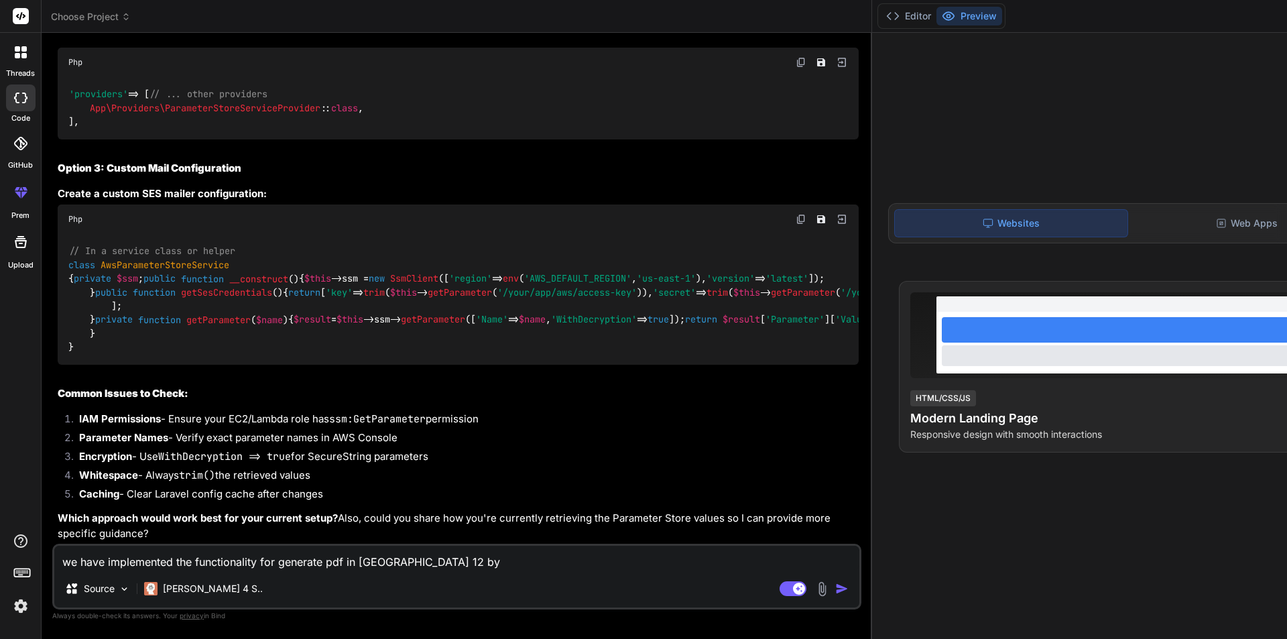
type textarea "x"
type textarea "we have implemented the functionality for generate pdf in [GEOGRAPHIC_DATA] 12 …"
type textarea "x"
type textarea "we have implemented the functionality for generate pdf in [GEOGRAPHIC_DATA] 12 …"
type textarea "x"
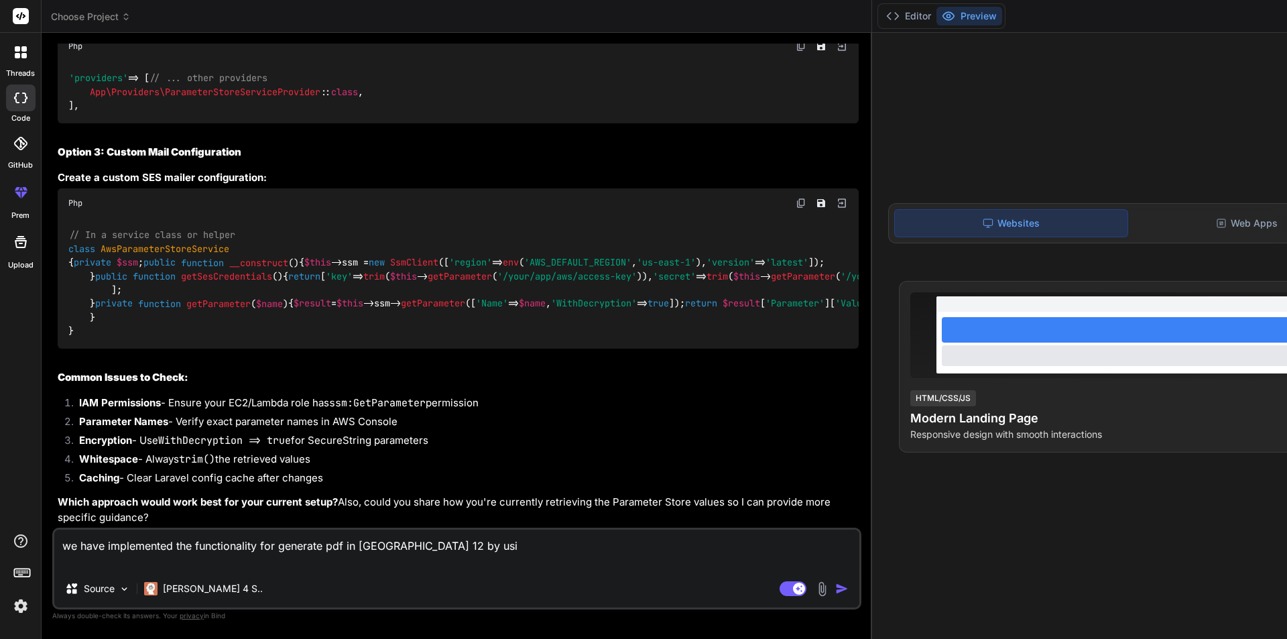
type textarea "we have implemented the functionality for generate pdf in [GEOGRAPHIC_DATA] 12 …"
type textarea "x"
type textarea "we have implemented the functionality for generate pdf in [GEOGRAPHIC_DATA] 12 …"
type textarea "x"
type textarea "we have implemented the functionality for generate pdf in [GEOGRAPHIC_DATA] 12 …"
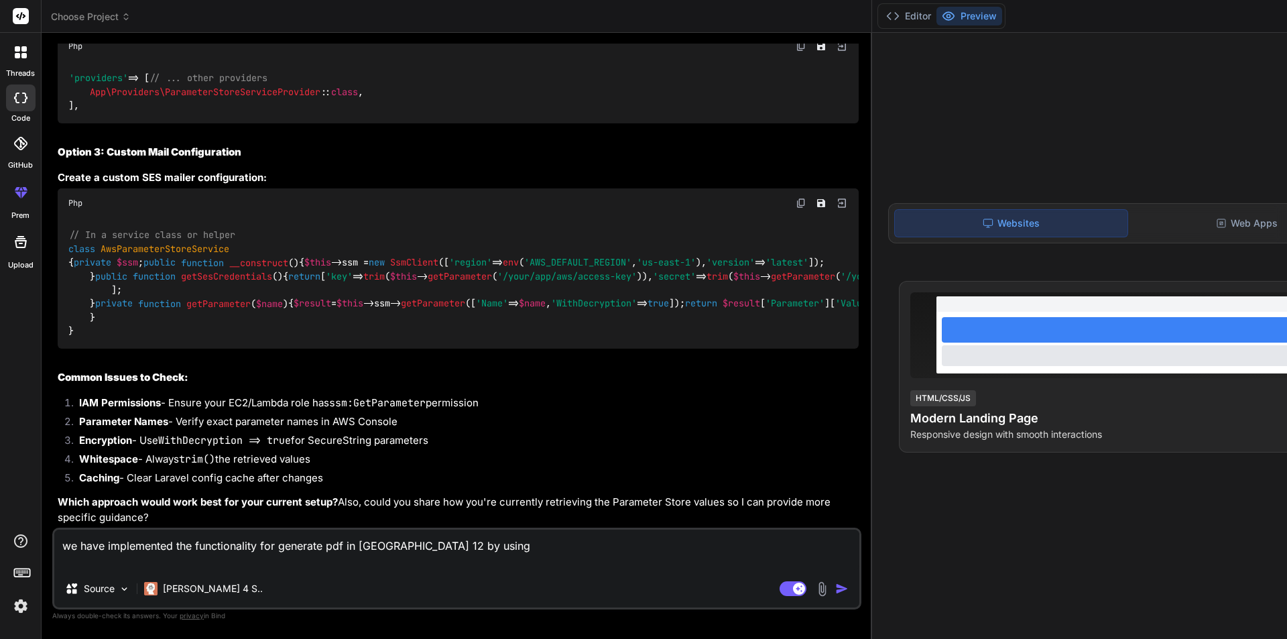
type textarea "x"
type textarea "we have implemented the functionality for generate pdf in [GEOGRAPHIC_DATA] 12 …"
type textarea "x"
type textarea "we have implemented the functionality for generate pdf in [GEOGRAPHIC_DATA] 12 …"
type textarea "x"
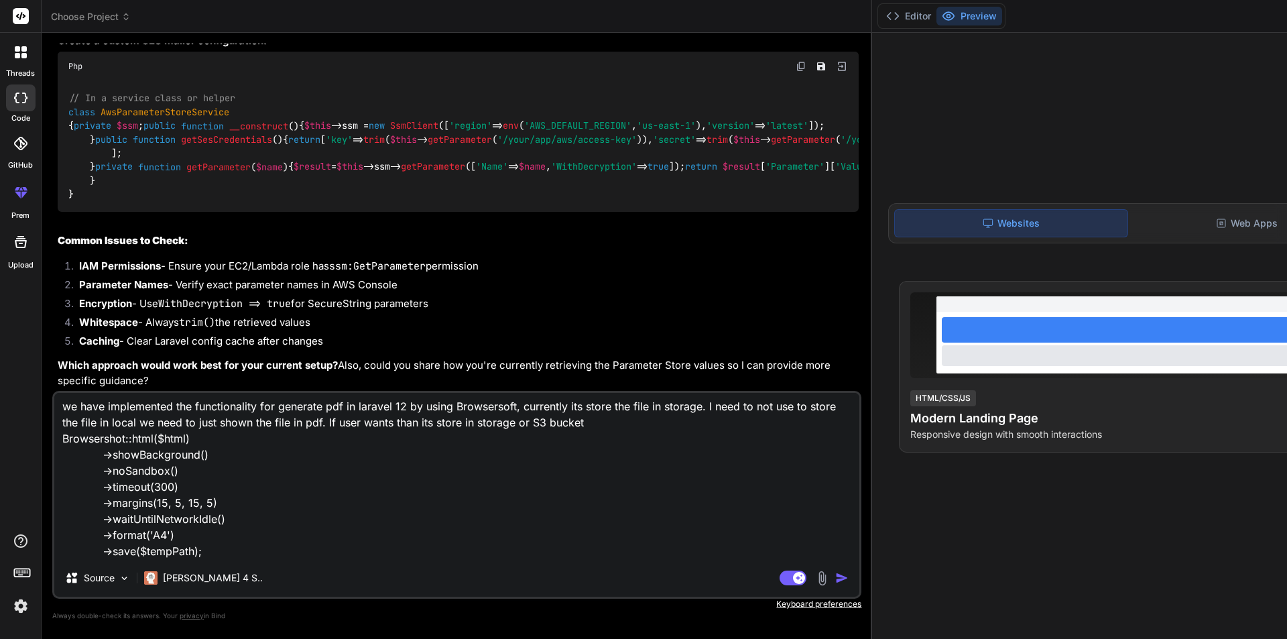
scroll to position [0, 0]
click at [153, 423] on textarea "we have implemented the functionality for generate pdf in laravel 12 by using B…" at bounding box center [456, 476] width 805 height 166
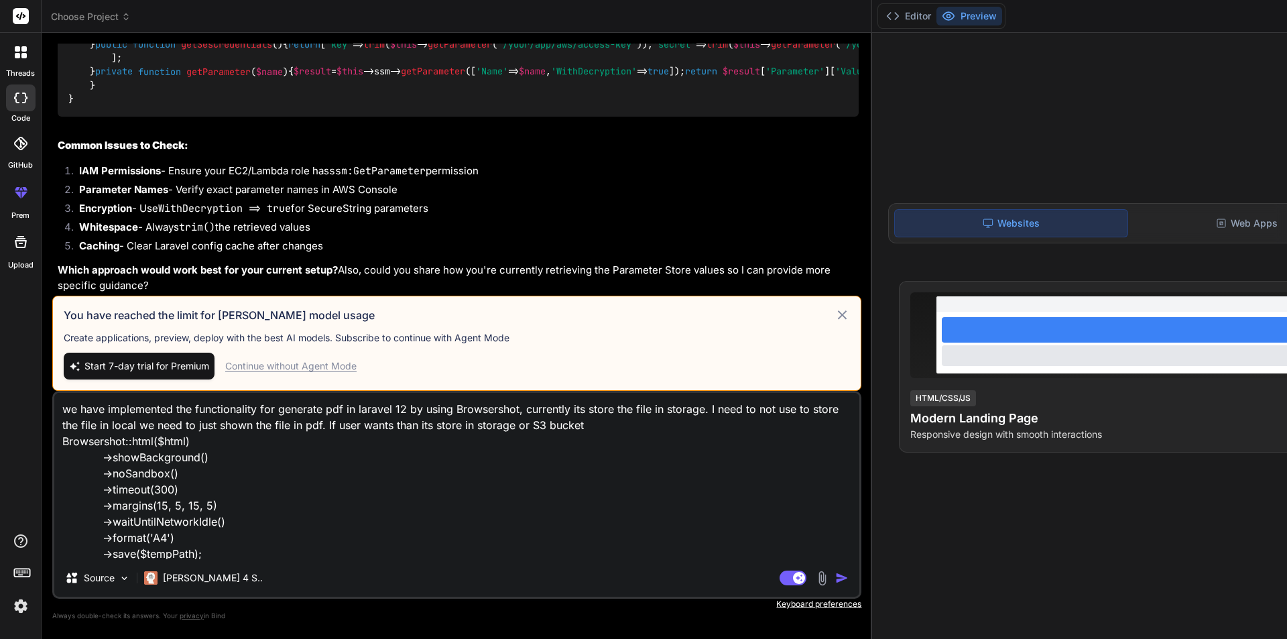
click at [834, 307] on icon at bounding box center [842, 315] width 16 height 16
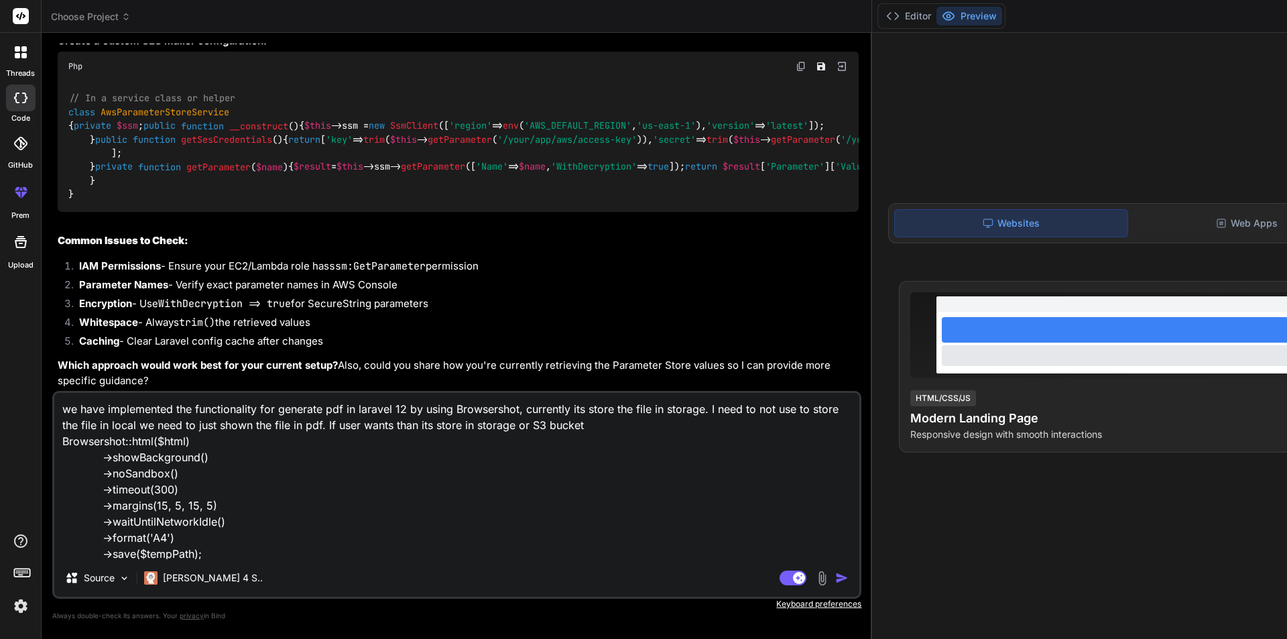
click at [835, 579] on img "button" at bounding box center [841, 577] width 13 height 13
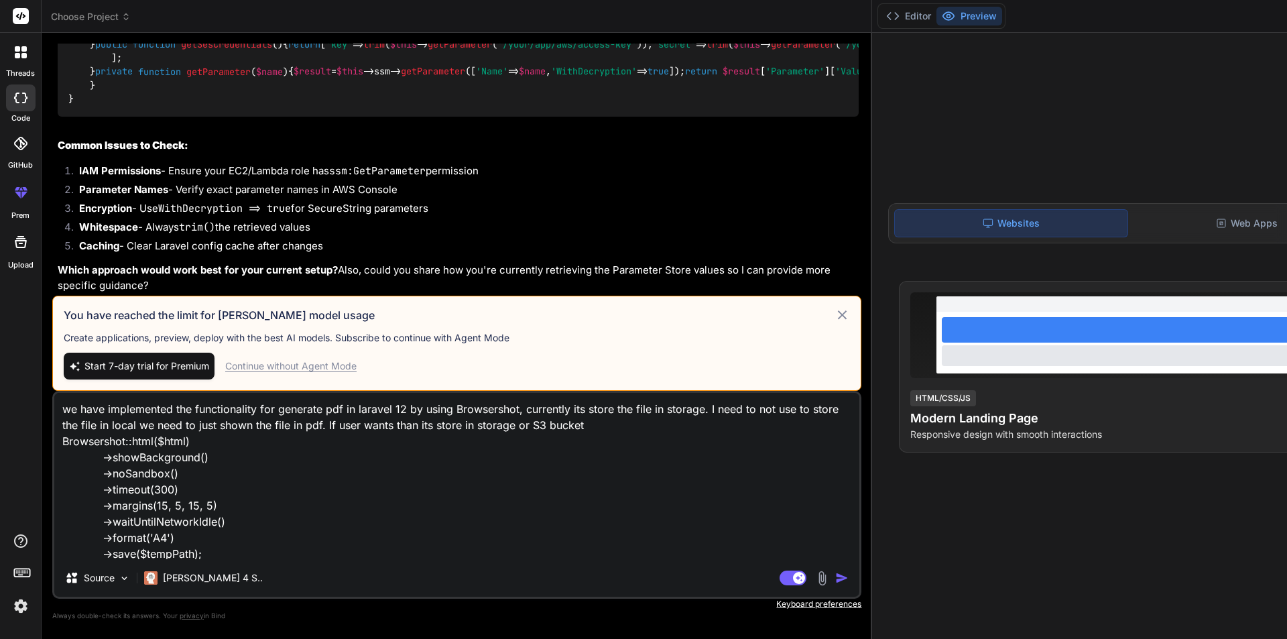
click at [296, 368] on div "Continue without Agent Mode" at bounding box center [290, 365] width 131 height 13
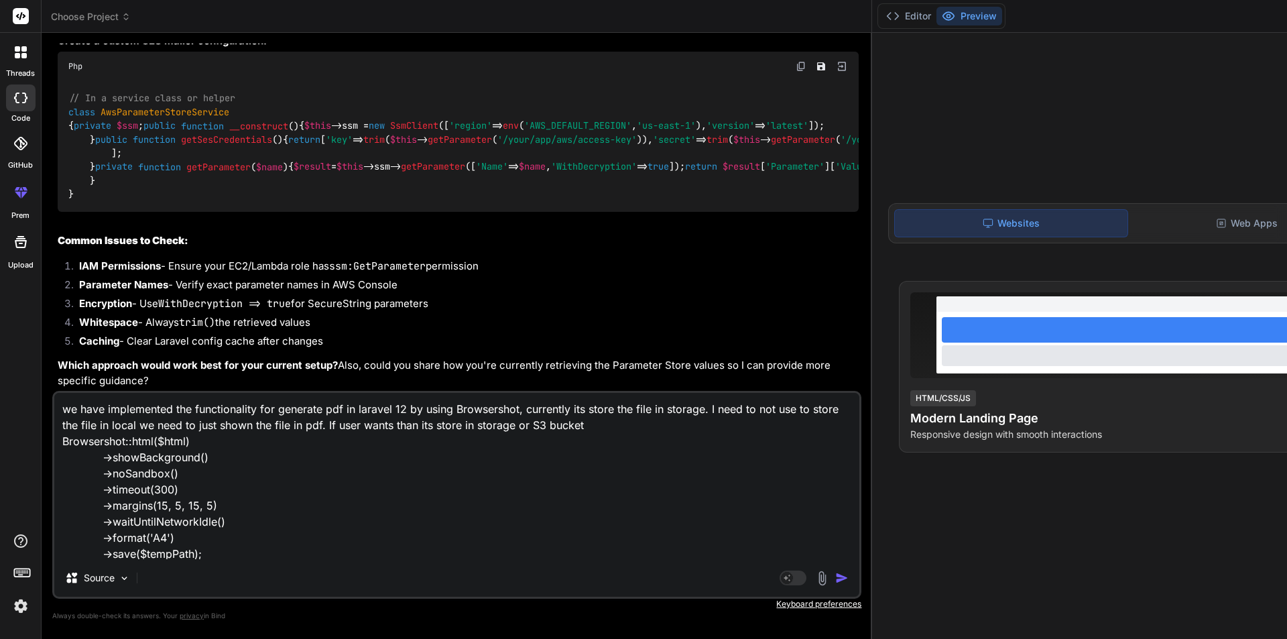
click at [835, 580] on img "button" at bounding box center [841, 577] width 13 height 13
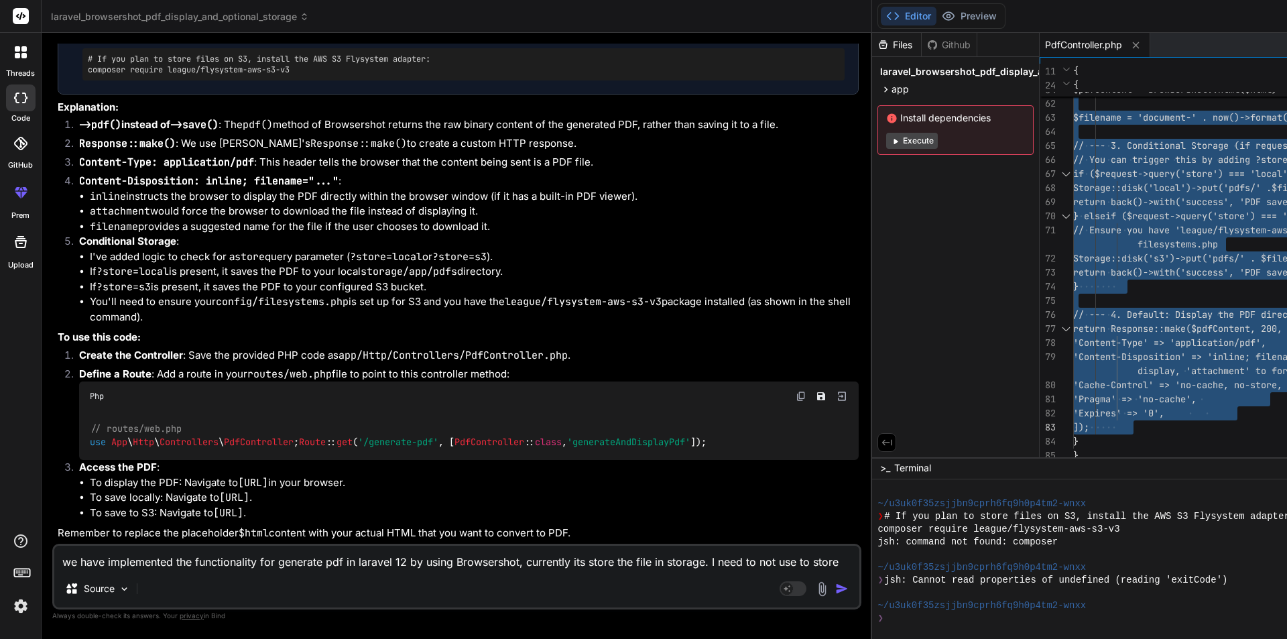
drag, startPoint x: 697, startPoint y: 186, endPoint x: 722, endPoint y: 421, distance: 236.6
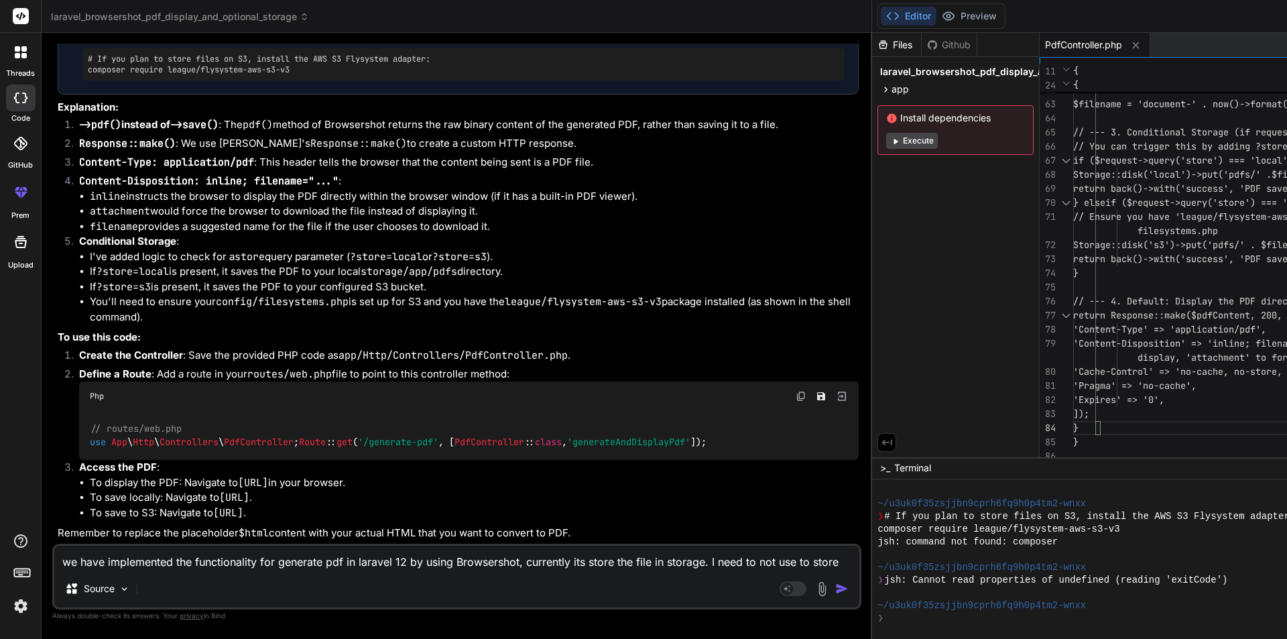
click at [157, 567] on textarea "we have implemented the functionality for generate pdf in laravel 12 by using B…" at bounding box center [456, 558] width 805 height 24
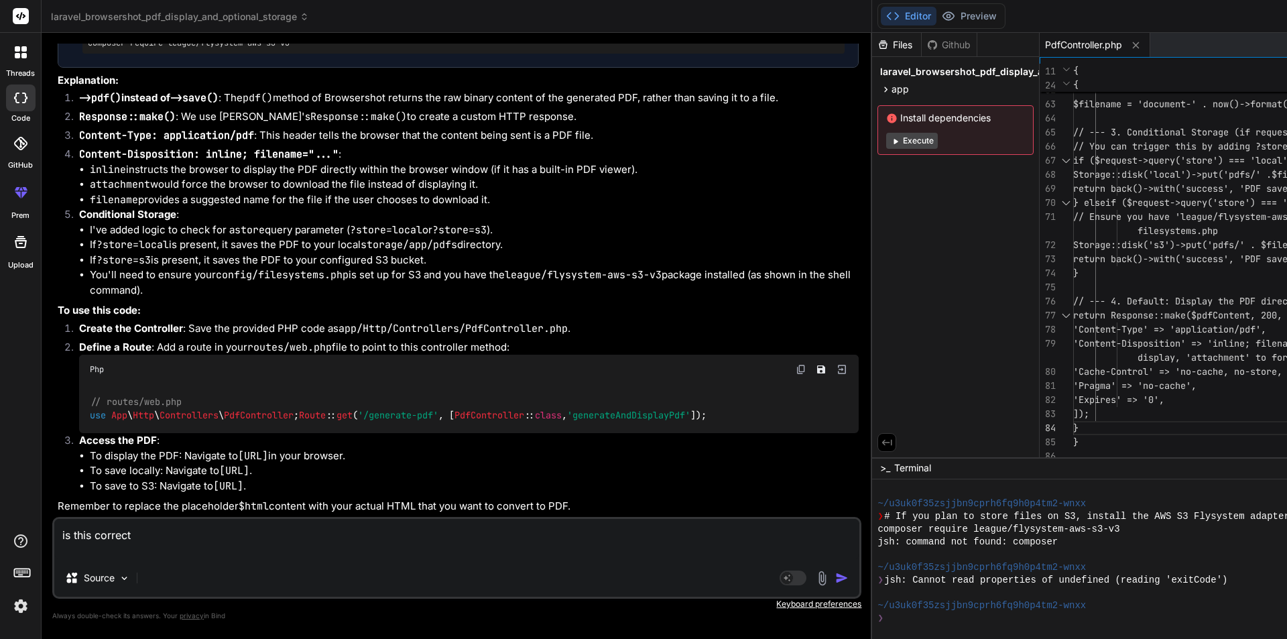
paste textarea "return response()->file($pdfContent, [ 'Content-Type' => 'application/pdf', 'Co…"
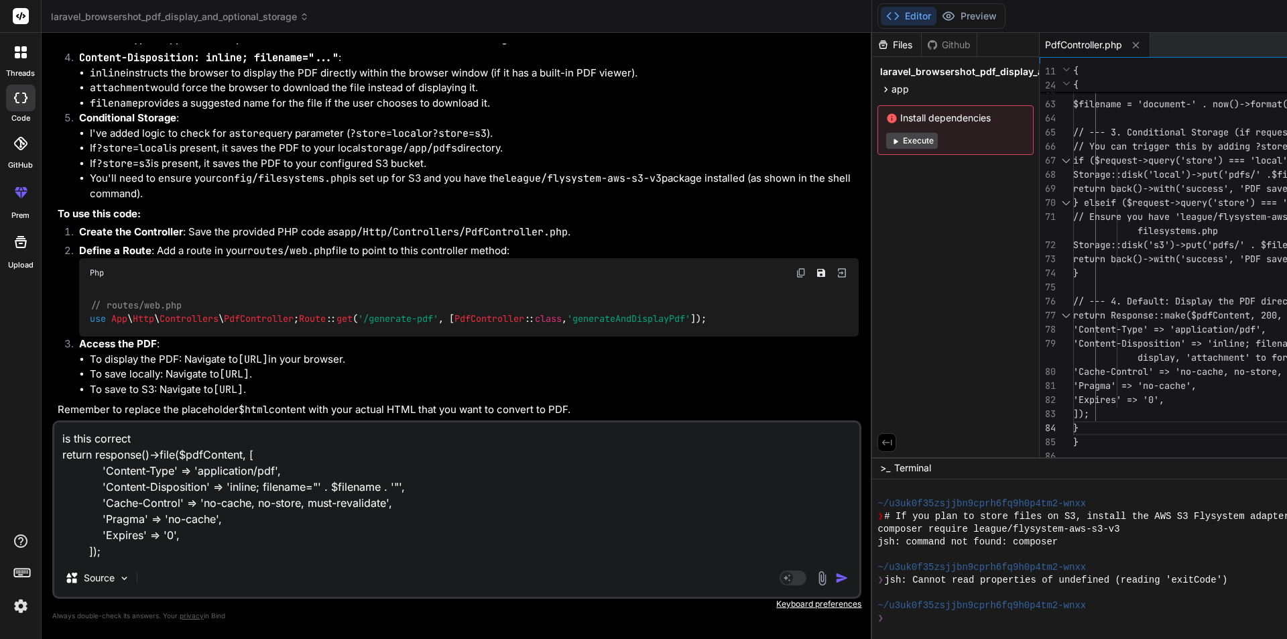
click at [835, 578] on img "button" at bounding box center [841, 577] width 13 height 13
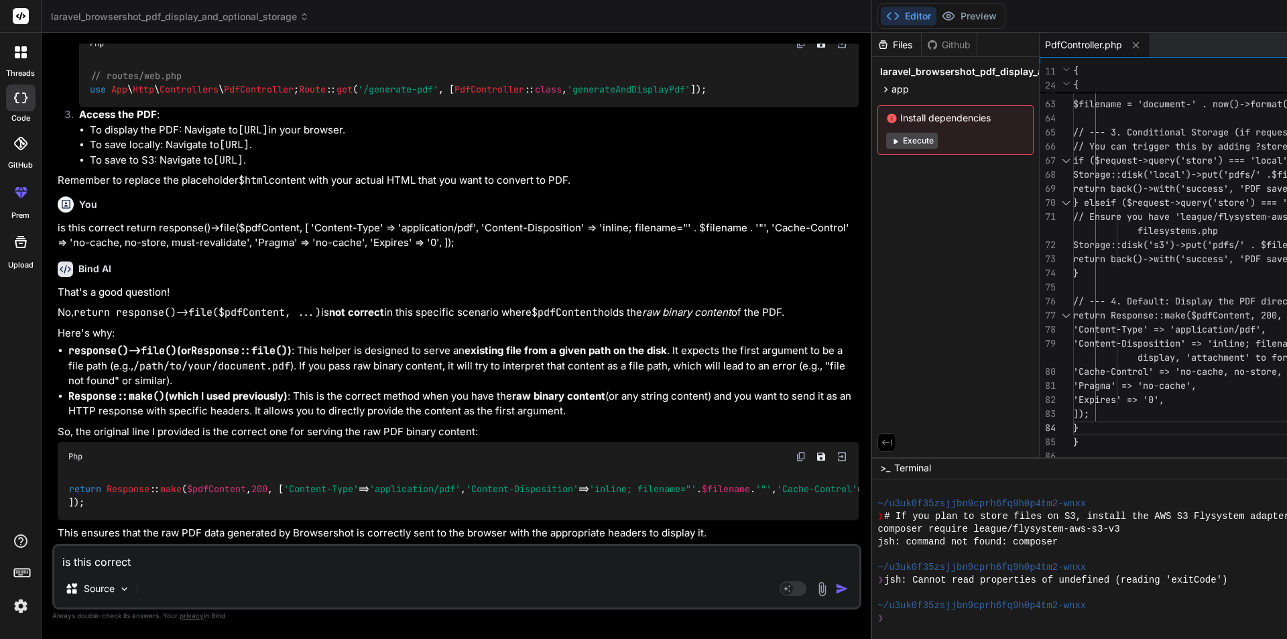
scroll to position [4526, 0]
click at [103, 551] on textarea "is this correct return response()->file($pdfContent, [ 'Content-Type' => 'appli…" at bounding box center [456, 558] width 805 height 24
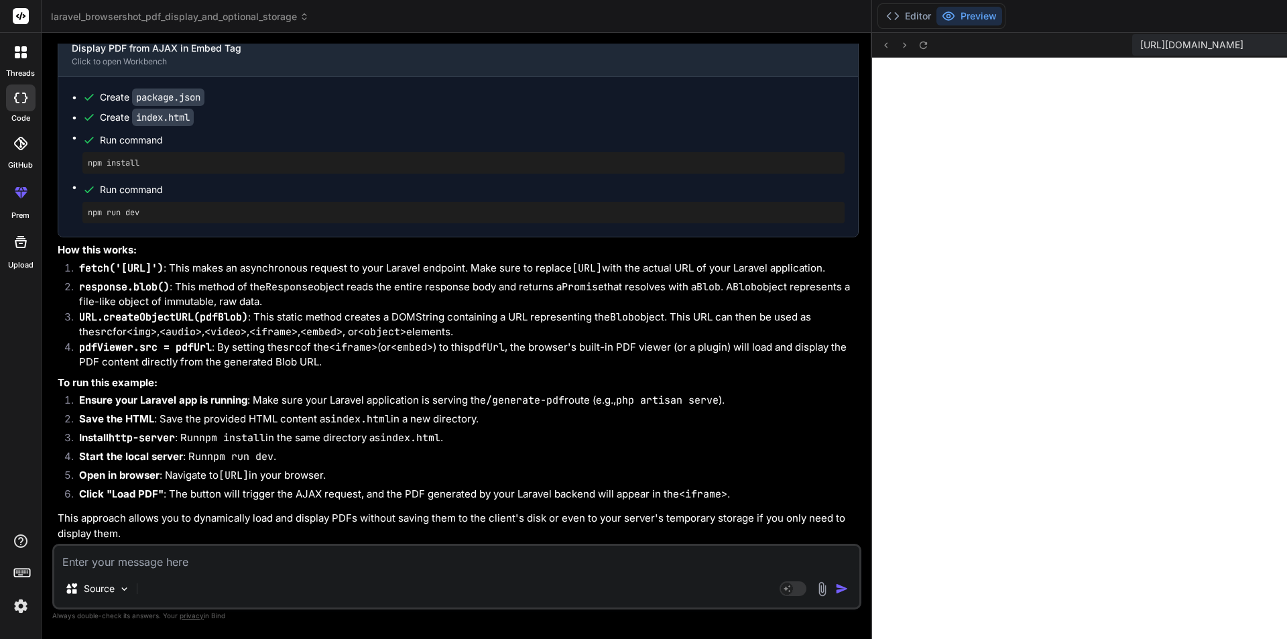
scroll to position [4847, 0]
click at [127, 564] on textarea at bounding box center [456, 558] width 805 height 24
click at [154, 564] on textarea at bounding box center [456, 558] width 805 height 24
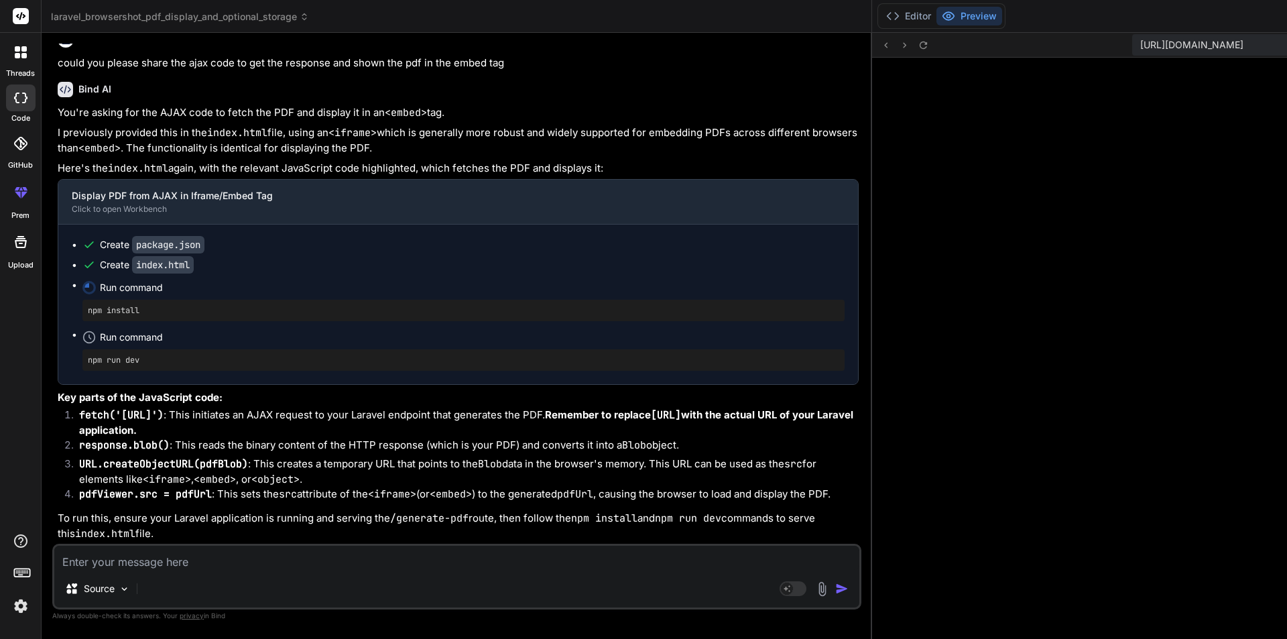
scroll to position [6074, 0]
click at [881, 11] on button "Editor" at bounding box center [909, 16] width 56 height 19
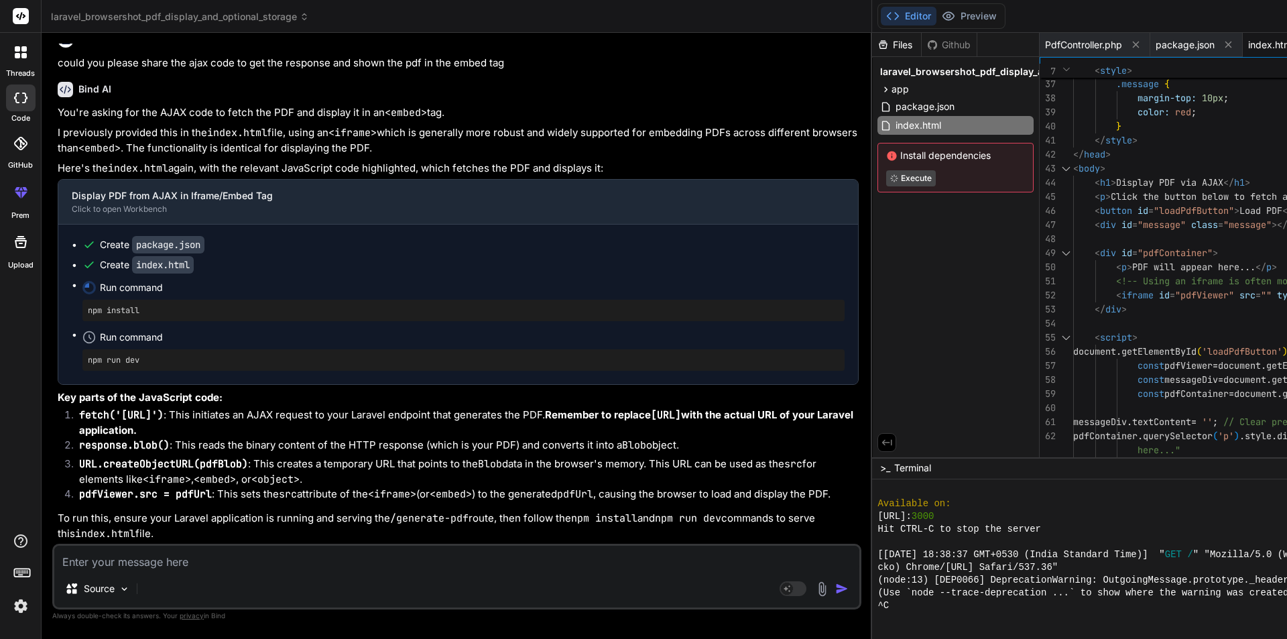
scroll to position [0, 0]
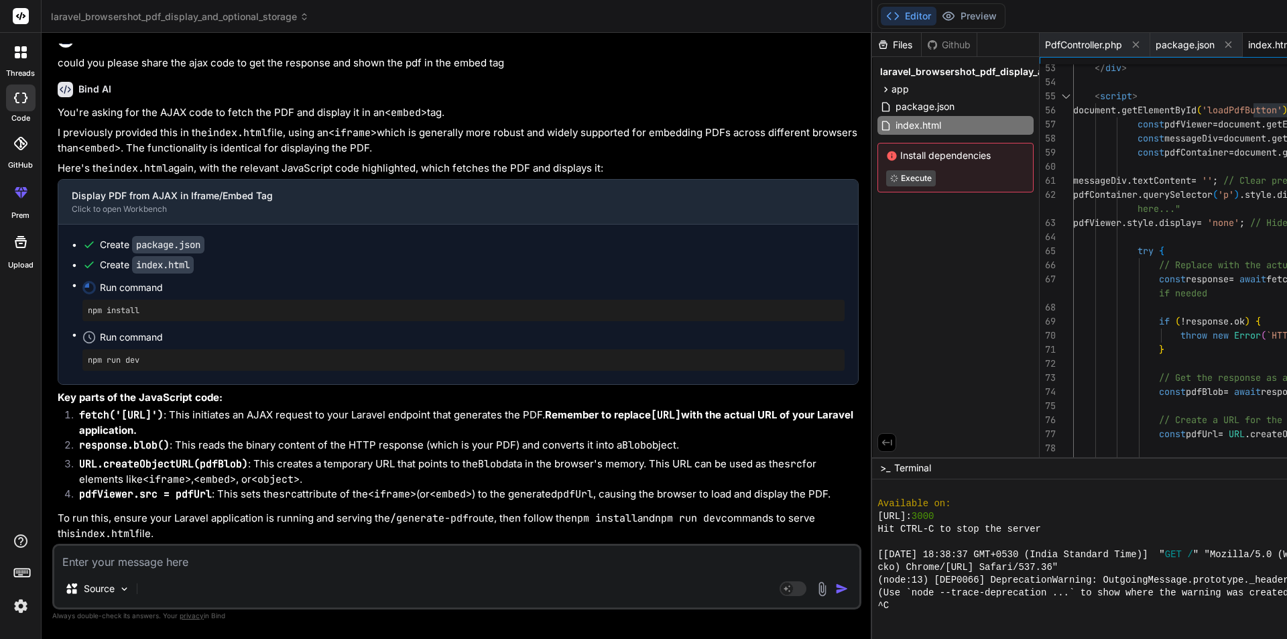
click at [302, 574] on div "Source Agent Mode. When this toggle is activated, AI automatically makes decisi…" at bounding box center [456, 577] width 809 height 66
click at [265, 560] on textarea at bounding box center [456, 558] width 805 height 24
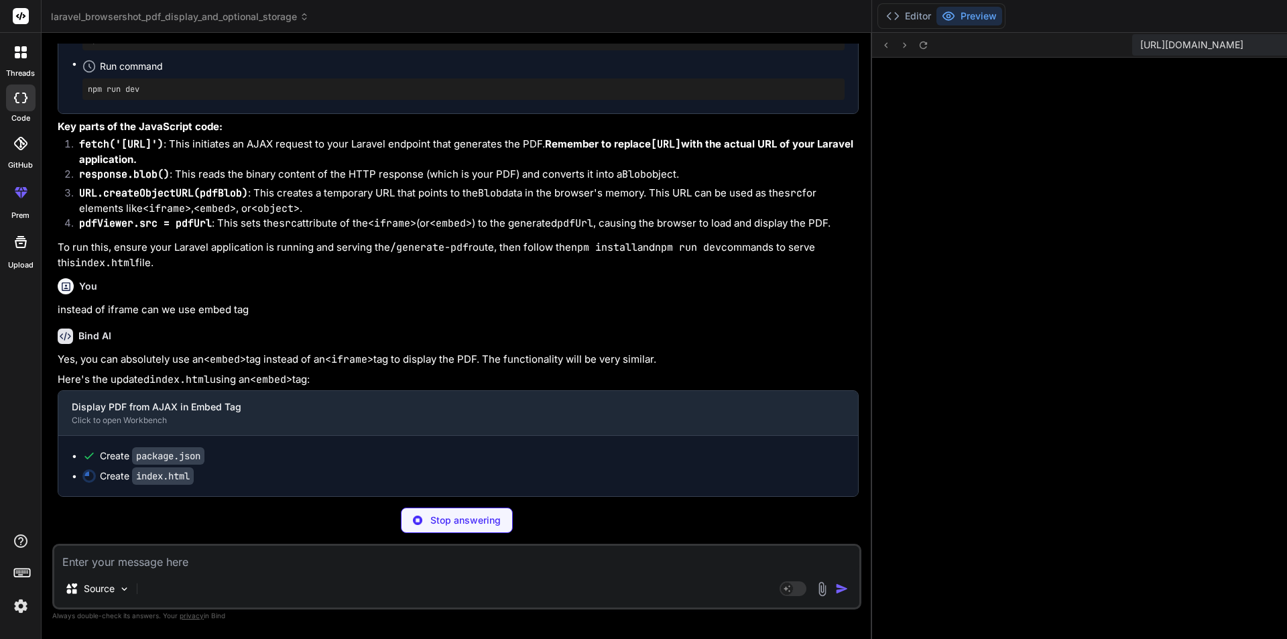
scroll to position [649, 0]
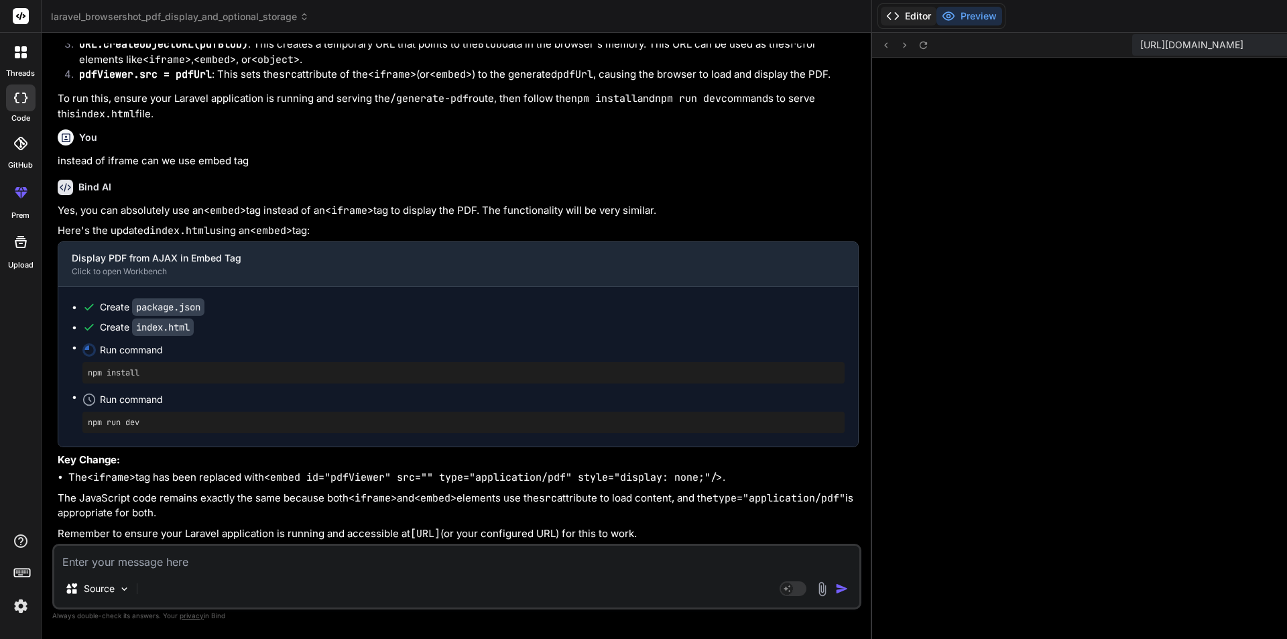
click at [881, 20] on button "Editor" at bounding box center [909, 16] width 56 height 19
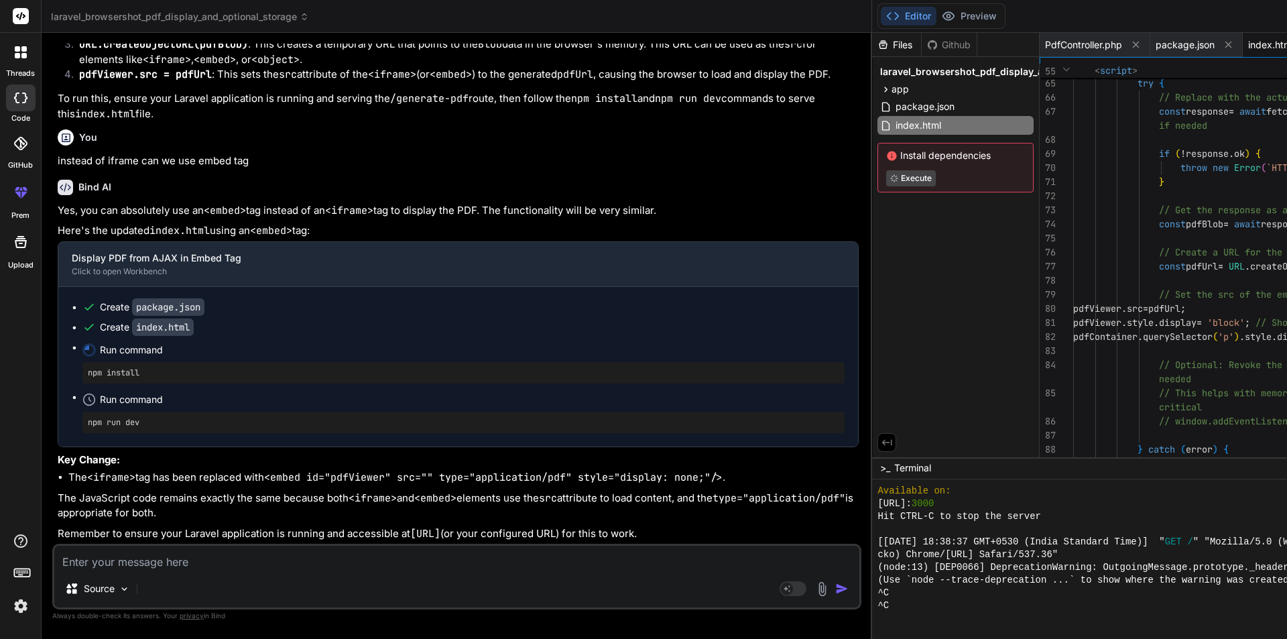
scroll to position [0, 0]
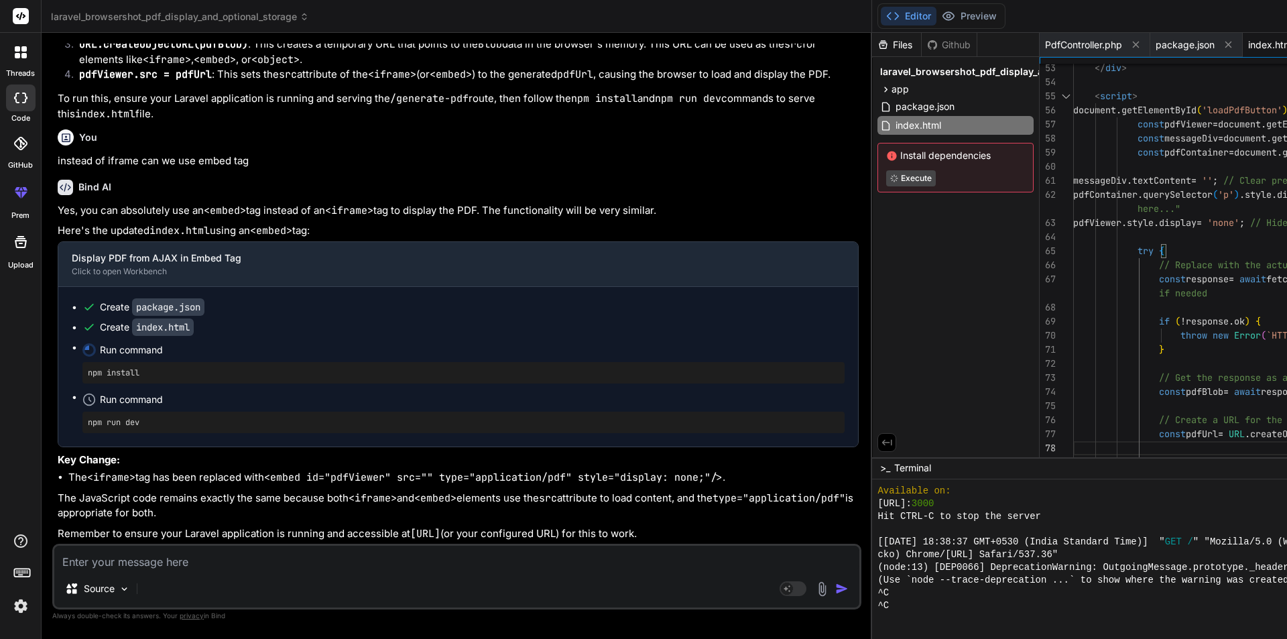
click at [211, 565] on textarea at bounding box center [456, 558] width 805 height 24
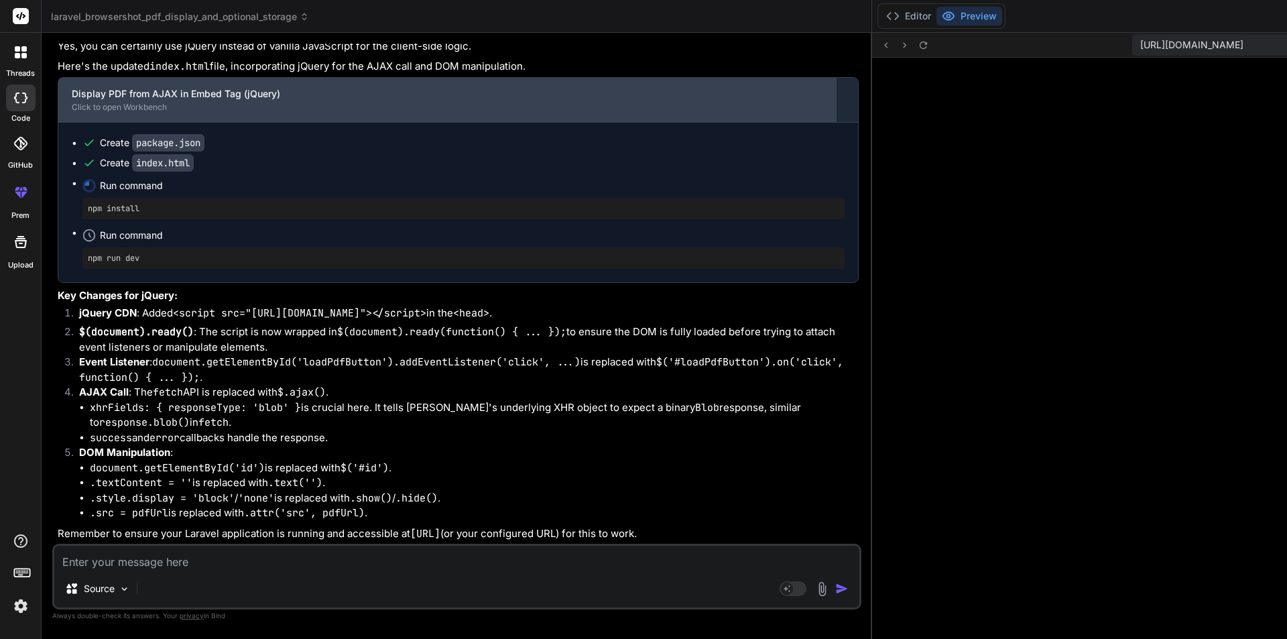
scroll to position [7315, 0]
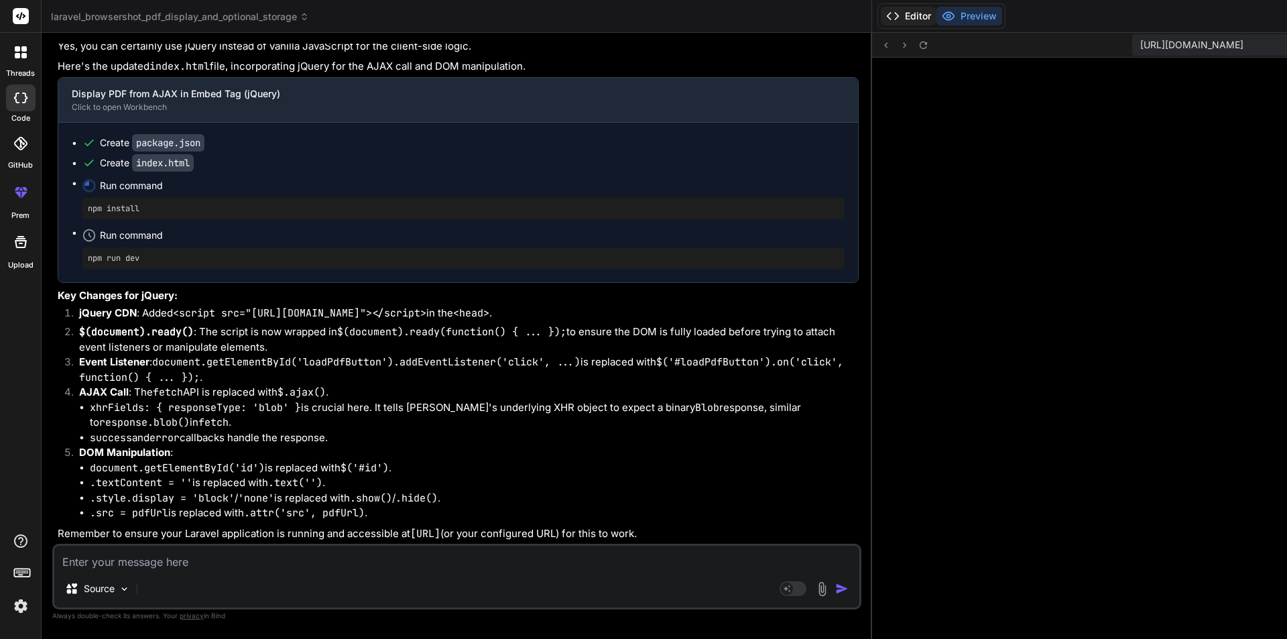
click at [881, 14] on button "Editor" at bounding box center [909, 16] width 56 height 19
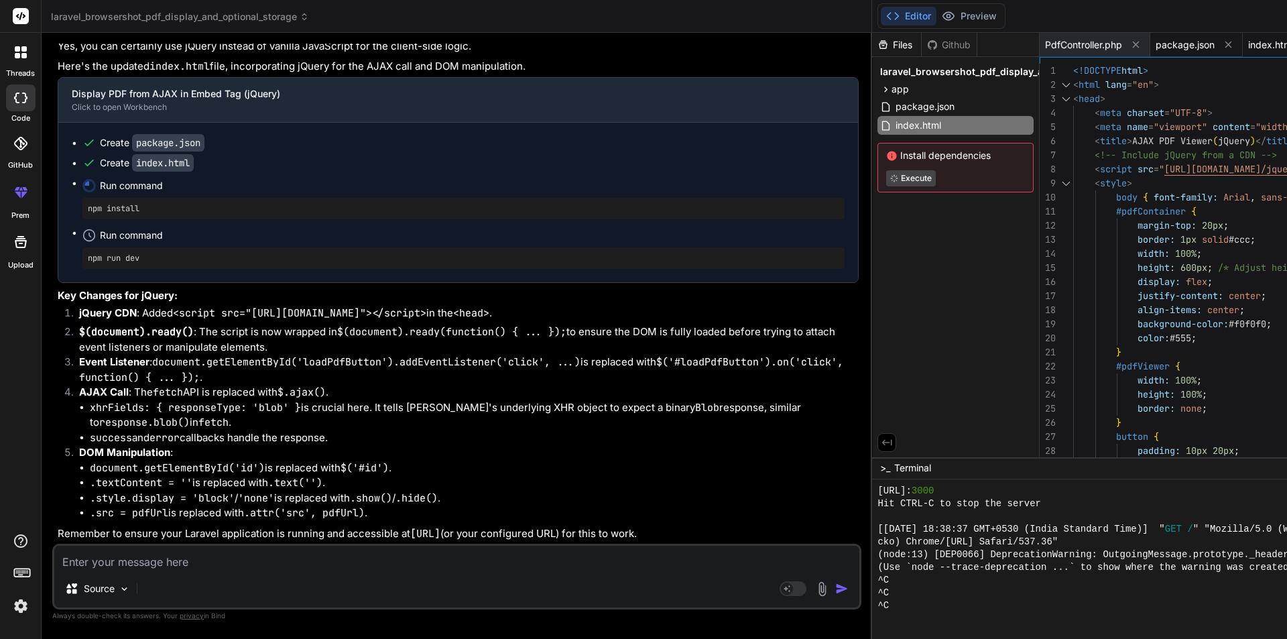
click at [1155, 46] on span "package.json" at bounding box center [1184, 44] width 59 height 13
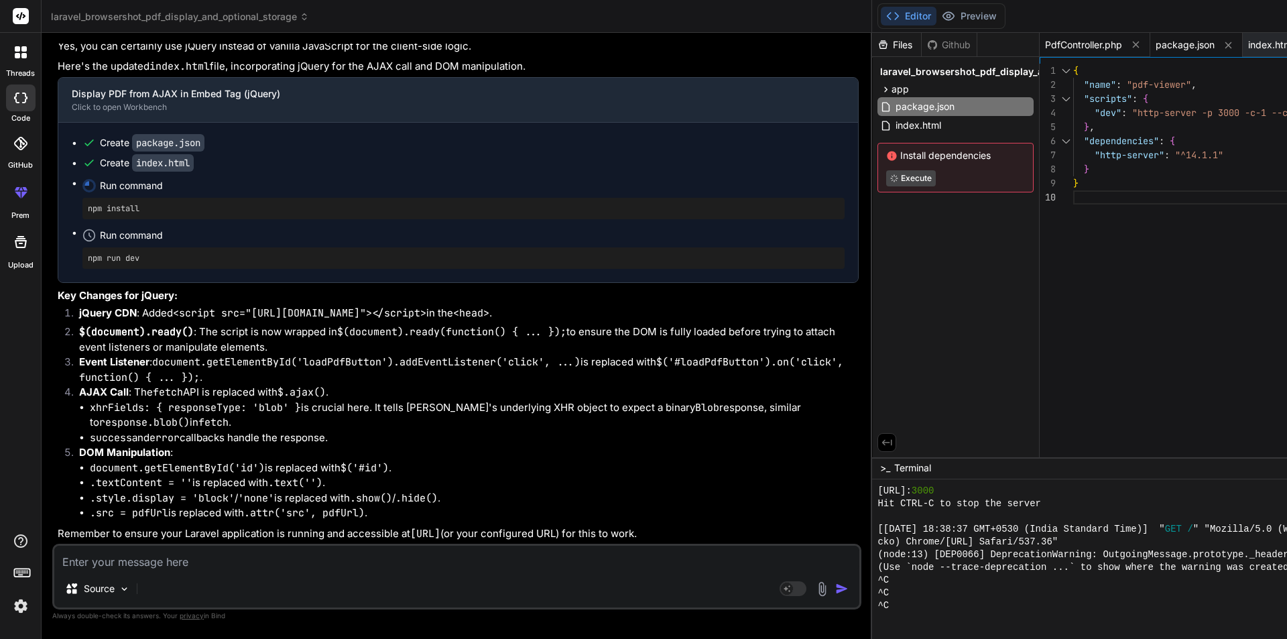
click at [1045, 49] on span "PdfController.php" at bounding box center [1083, 44] width 77 height 13
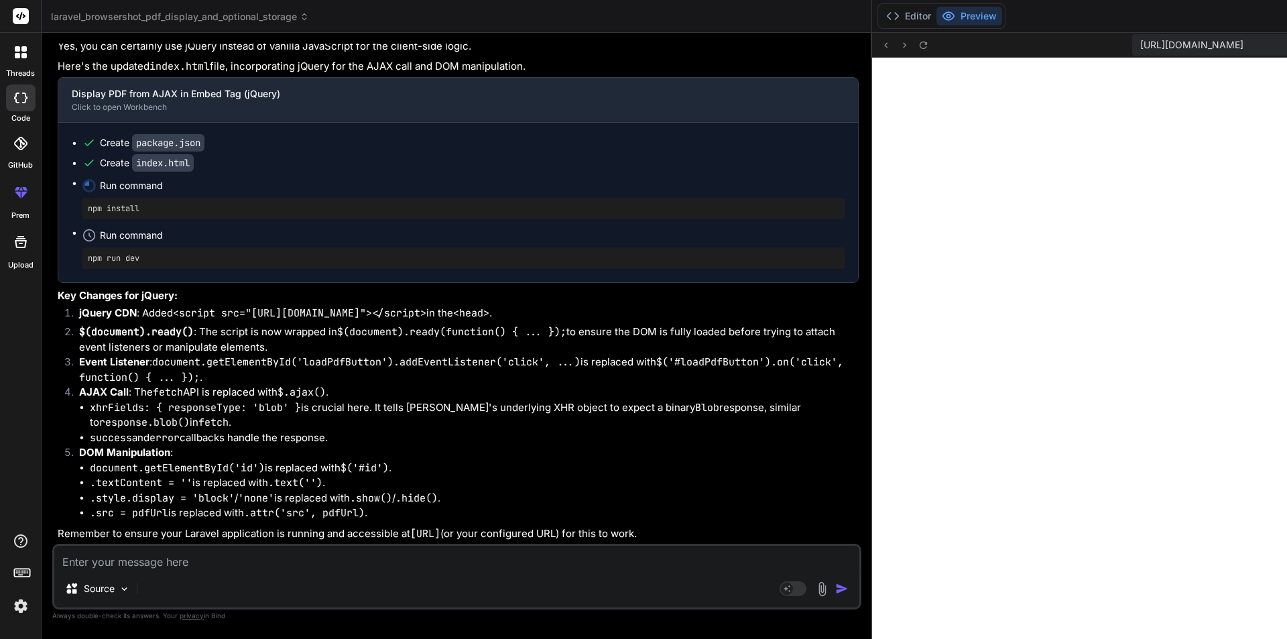
scroll to position [700, 0]
click at [881, 14] on button "Editor" at bounding box center [909, 16] width 56 height 19
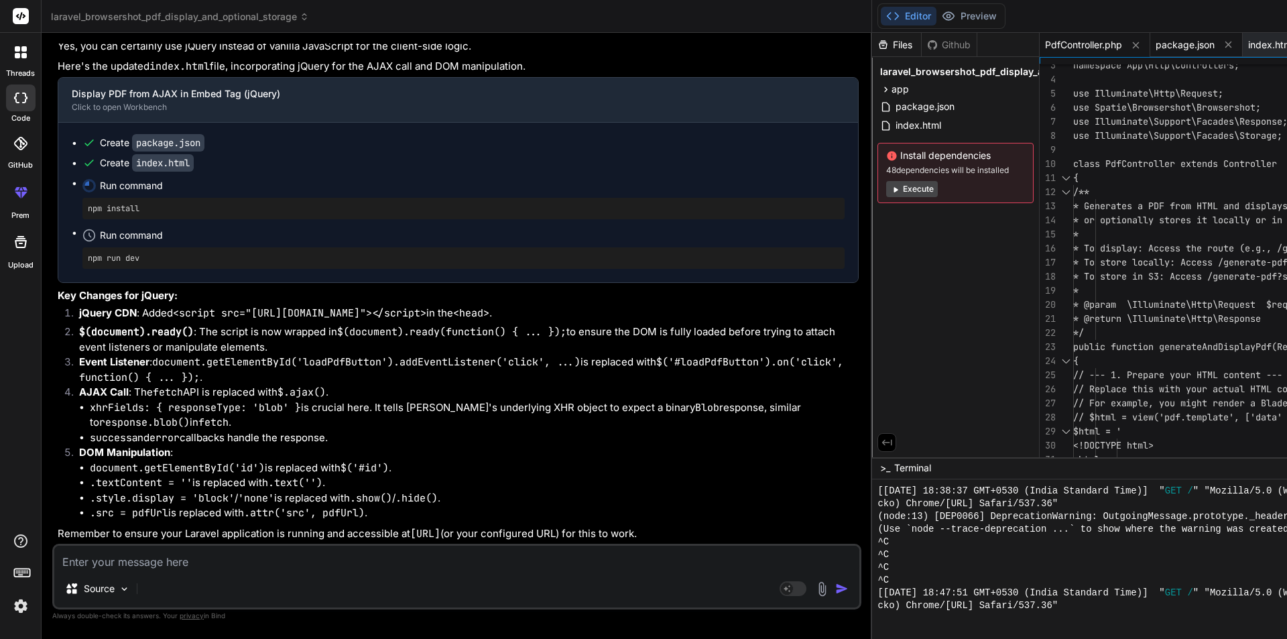
click at [1155, 49] on span "package.json" at bounding box center [1184, 44] width 59 height 13
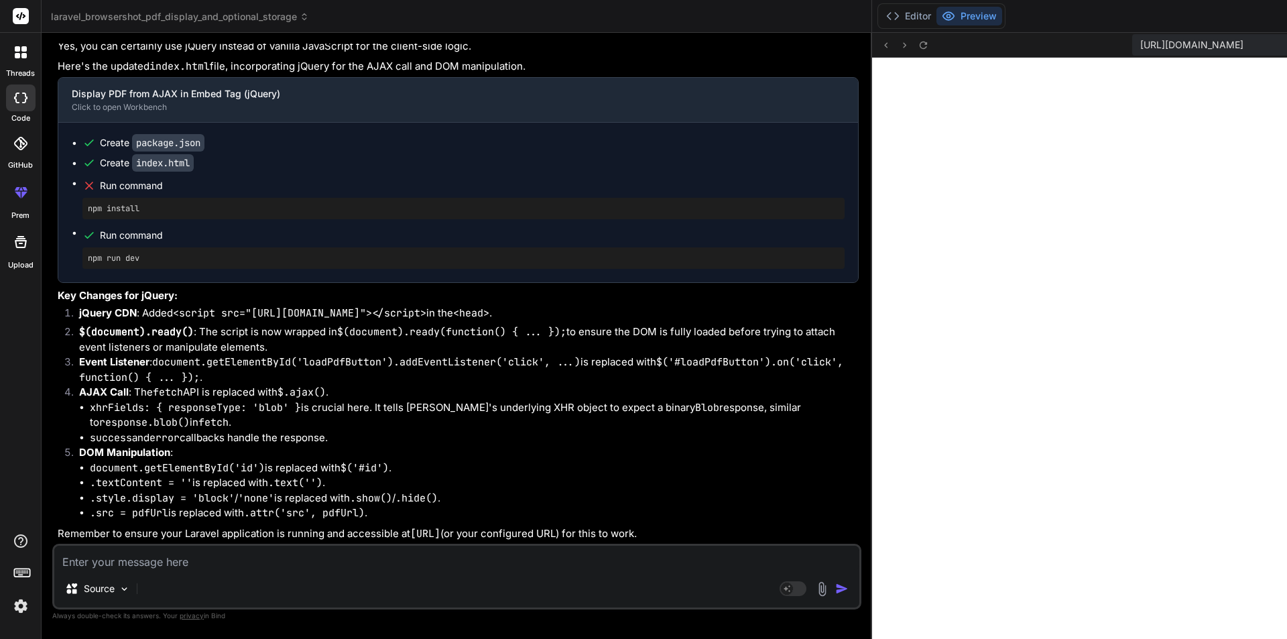
scroll to position [7315, 0]
click at [881, 14] on button "Editor" at bounding box center [909, 16] width 56 height 19
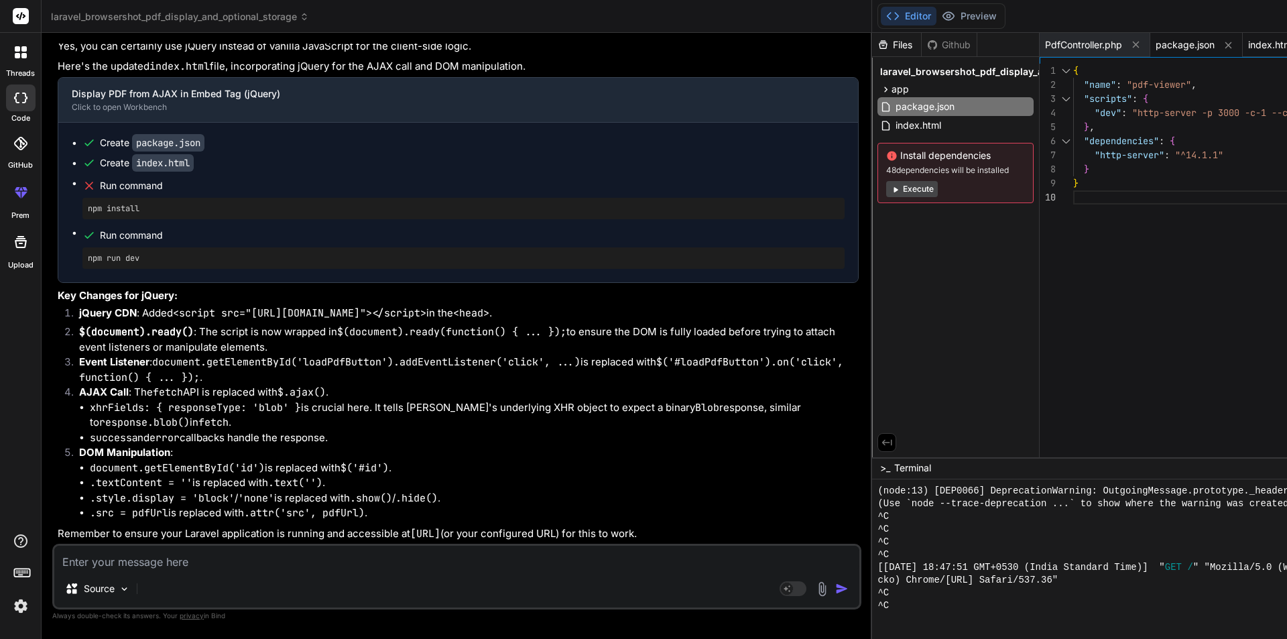
click at [1248, 39] on span "index.html" at bounding box center [1271, 44] width 46 height 13
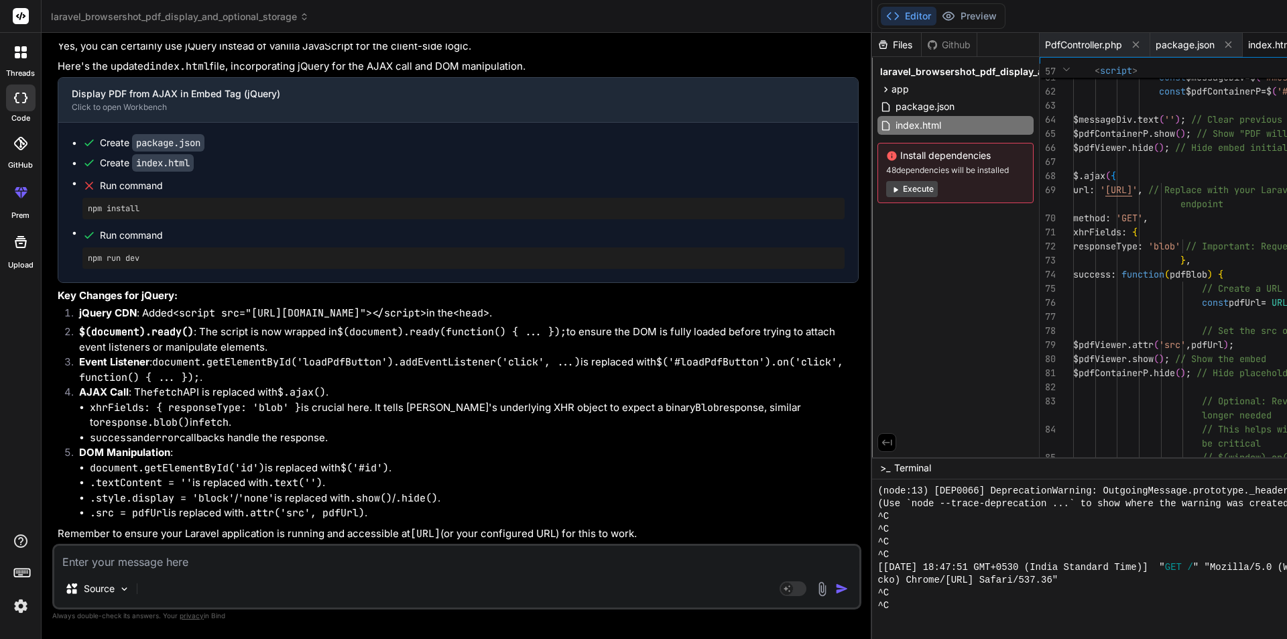
scroll to position [0, 0]
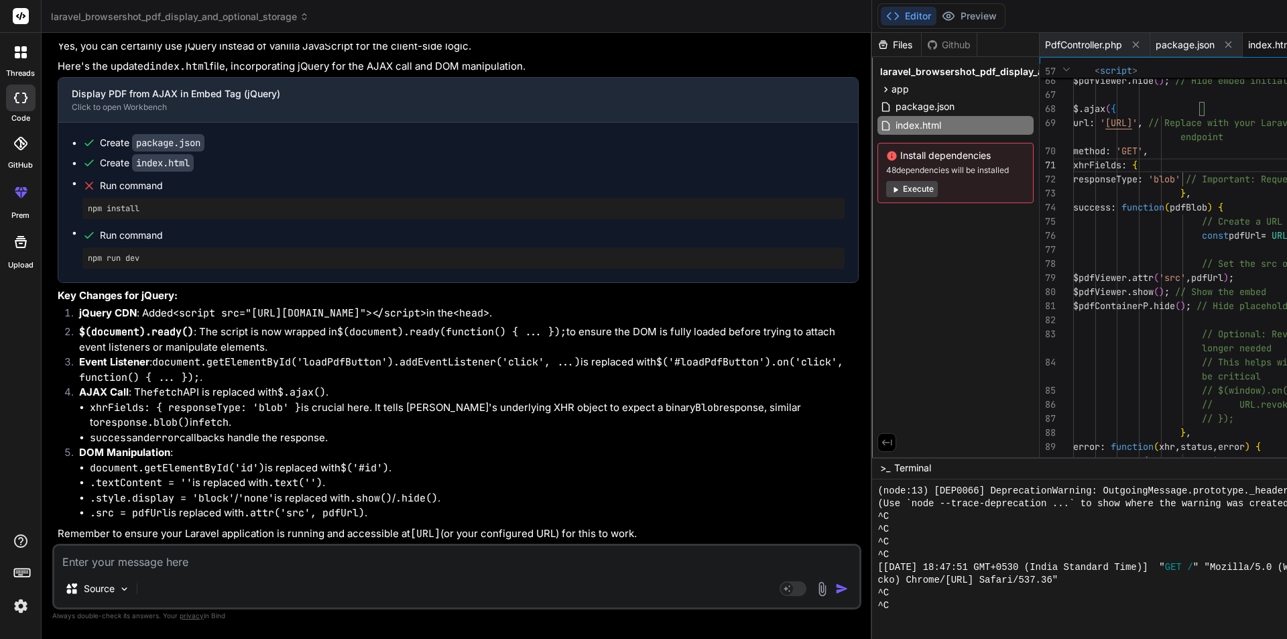
click at [1155, 48] on span "package.json" at bounding box center [1184, 44] width 59 height 13
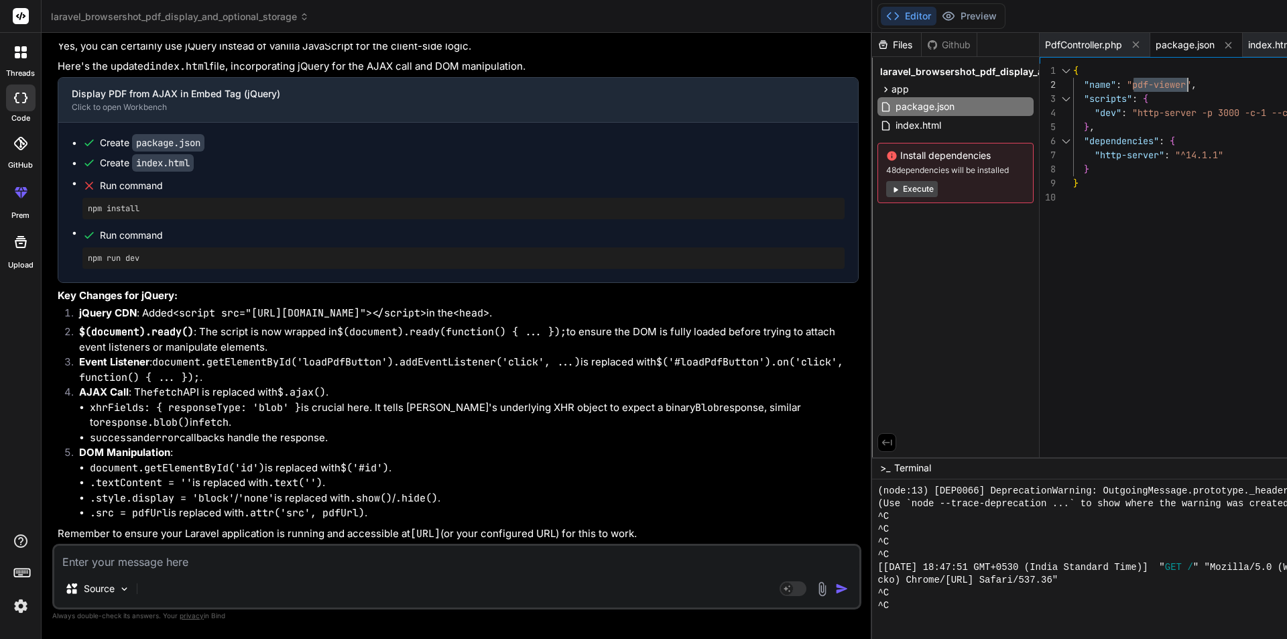
drag, startPoint x: 716, startPoint y: 83, endPoint x: 767, endPoint y: 84, distance: 50.9
click at [191, 562] on textarea at bounding box center [456, 558] width 805 height 24
paste textarea "pdf-viewer"
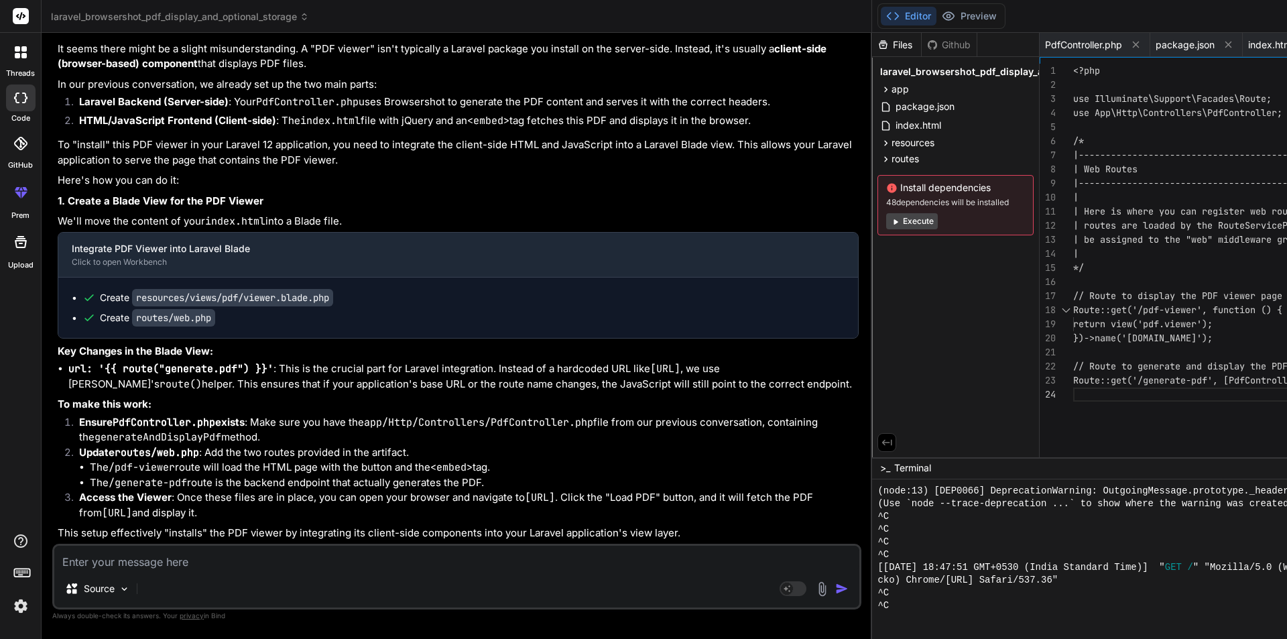
scroll to position [8099, 0]
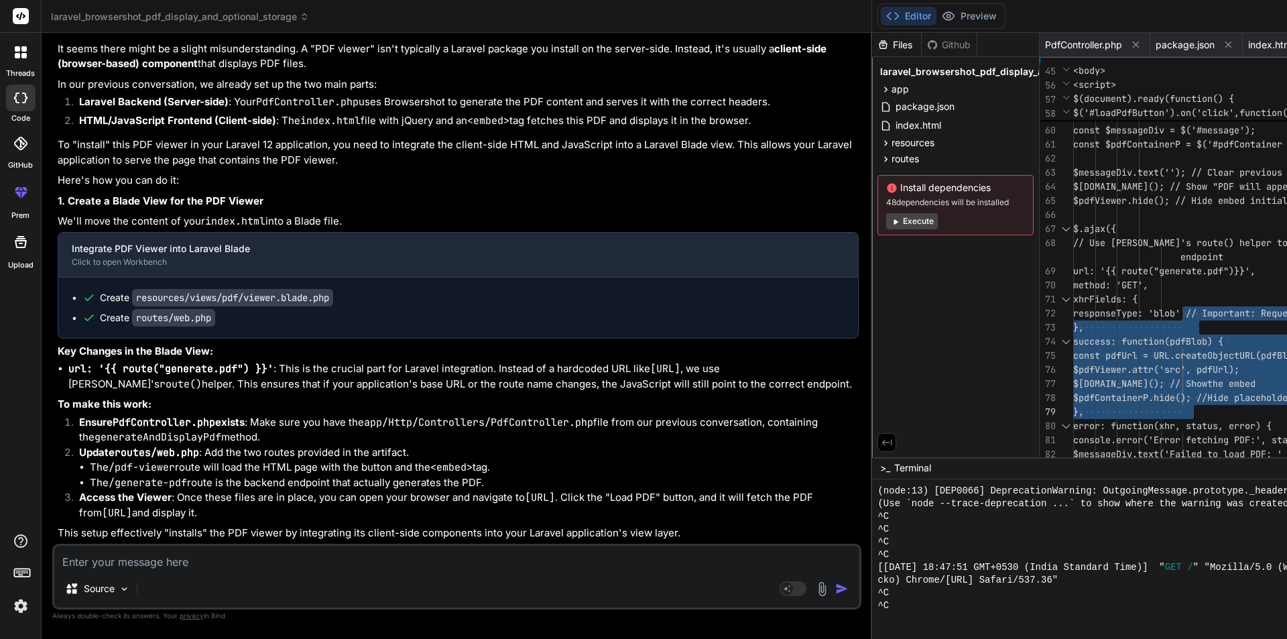
drag, startPoint x: 761, startPoint y: 300, endPoint x: 779, endPoint y: 409, distance: 110.8
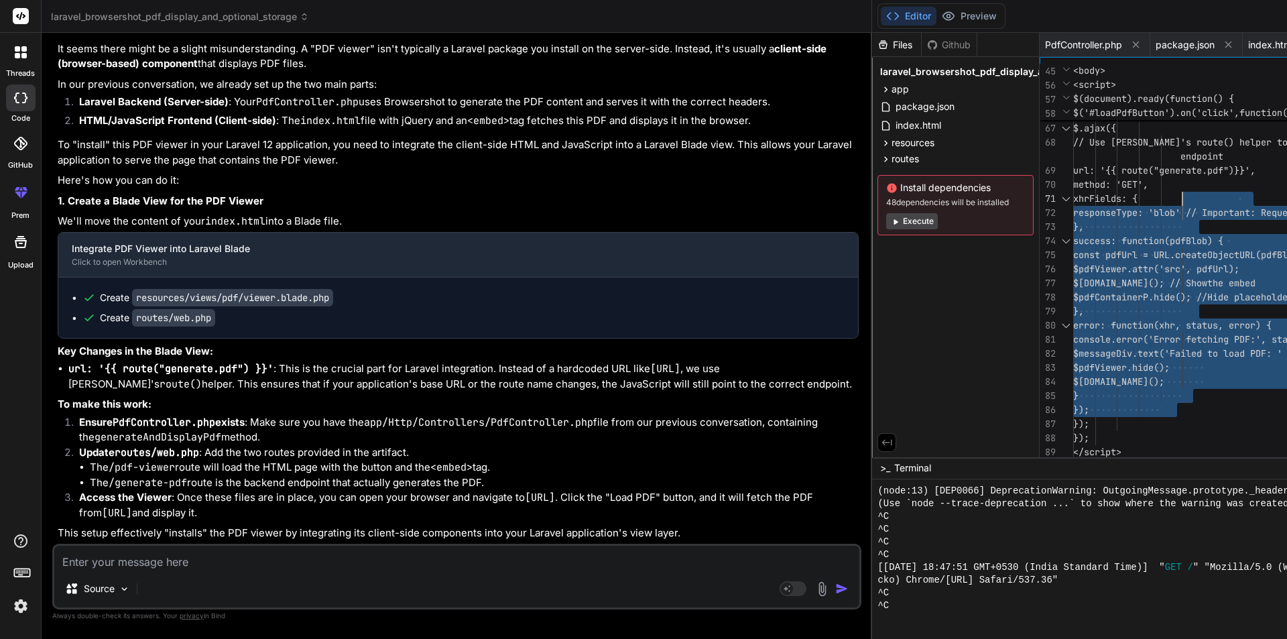
drag, startPoint x: 777, startPoint y: 396, endPoint x: 762, endPoint y: 205, distance: 191.6
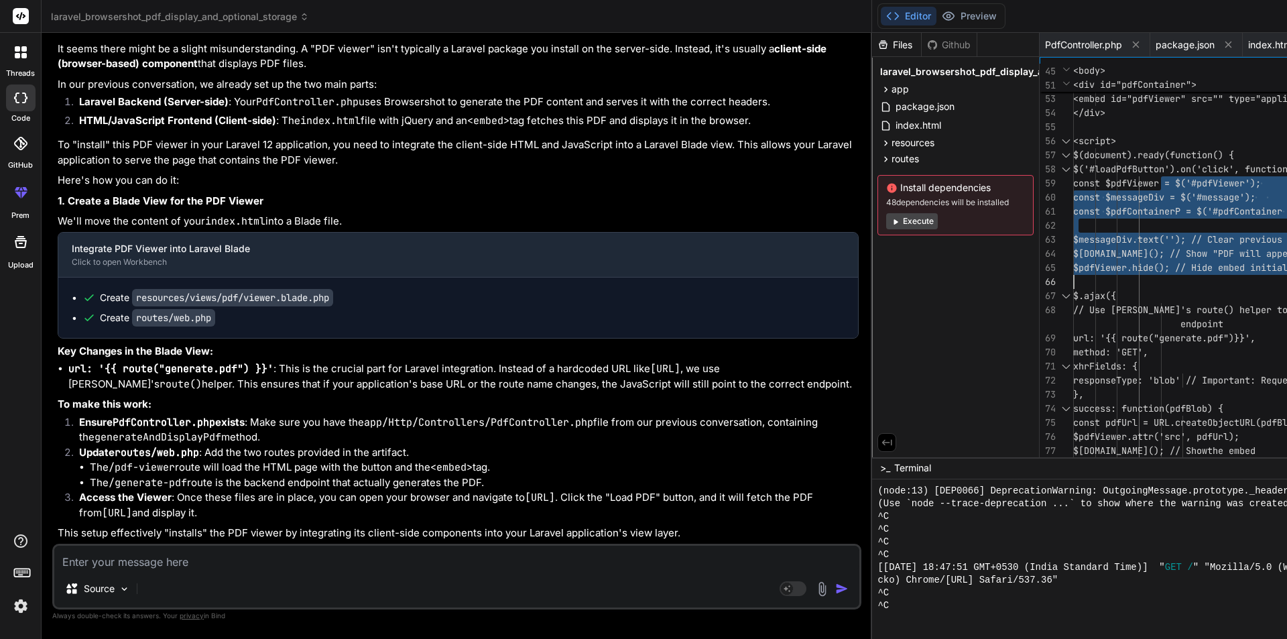
drag, startPoint x: 740, startPoint y: 182, endPoint x: 993, endPoint y: 275, distance: 269.1
click at [189, 561] on textarea at bounding box center [456, 558] width 805 height 24
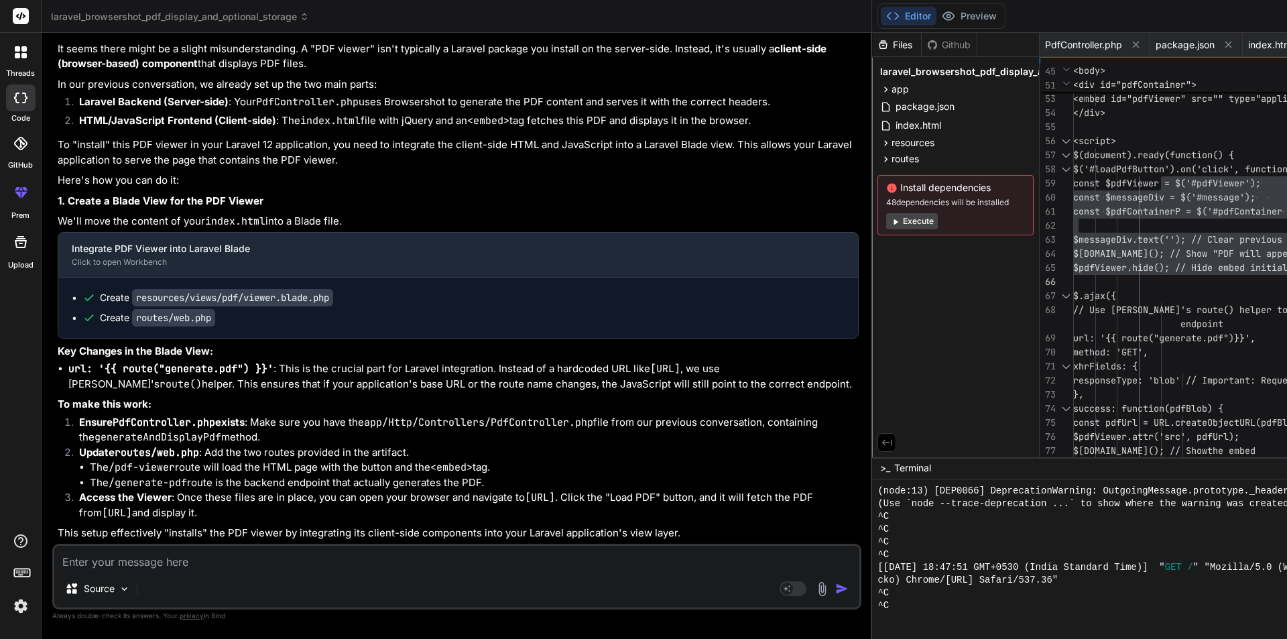
paste textarea "Malformed UTF-8 characters, possibly incorrectly encoded"
click at [835, 592] on img "button" at bounding box center [841, 588] width 13 height 13
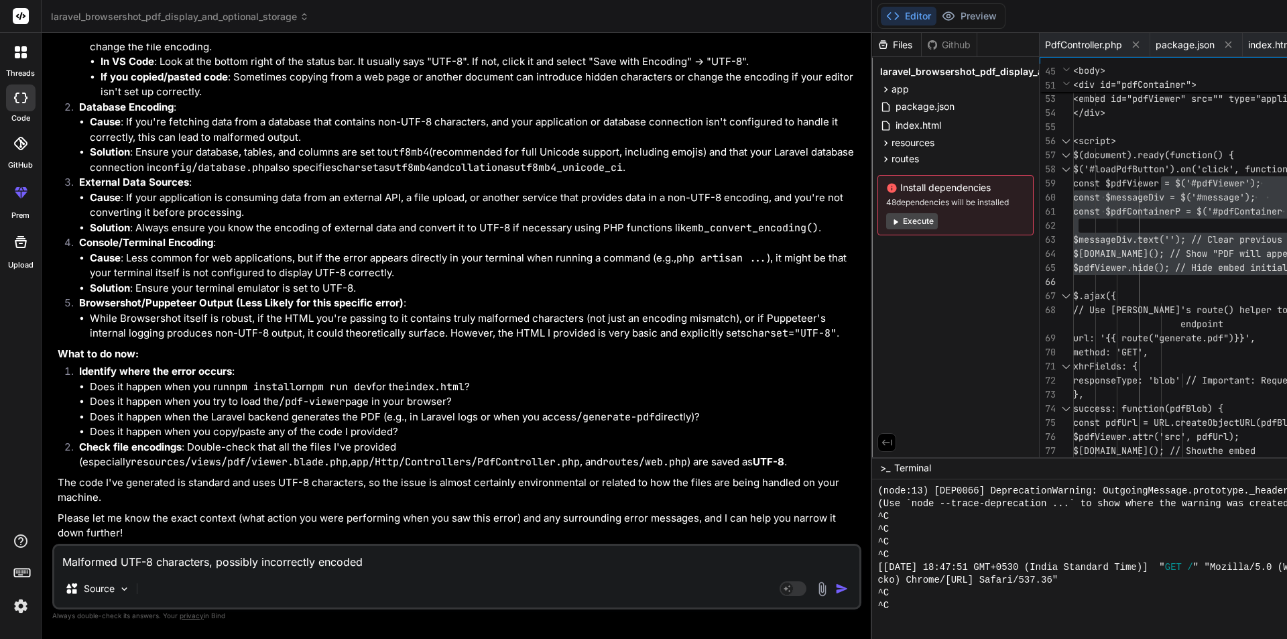
scroll to position [9208, 0]
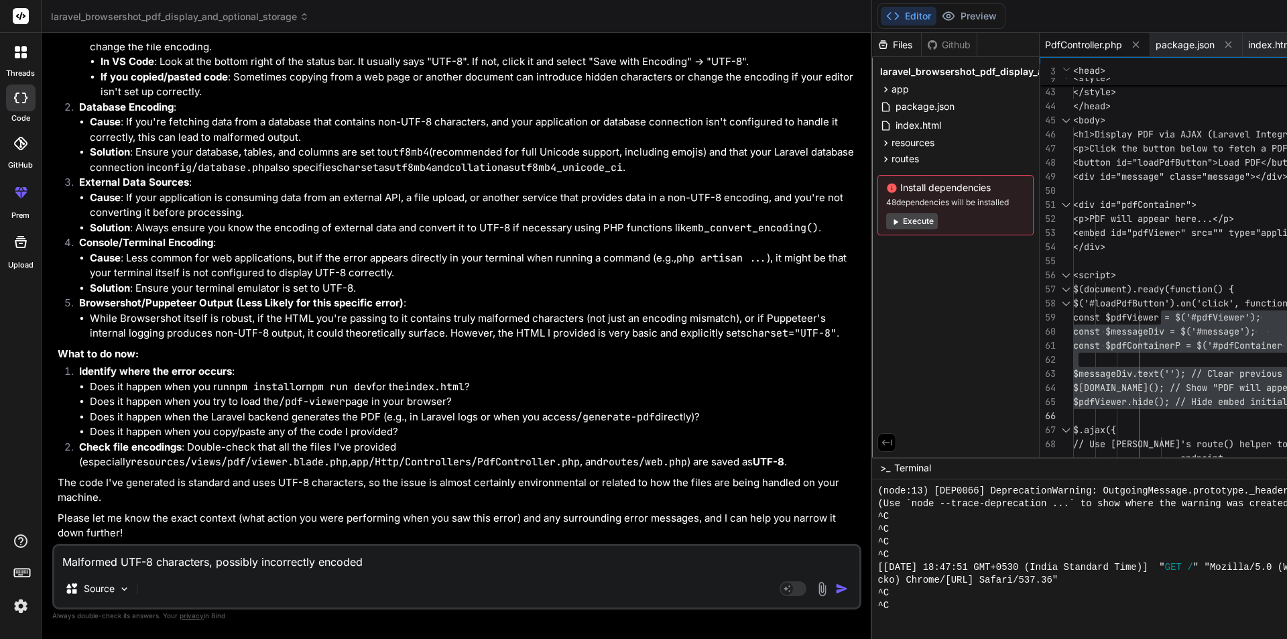
click at [1045, 43] on span "PdfController.php" at bounding box center [1083, 44] width 77 height 13
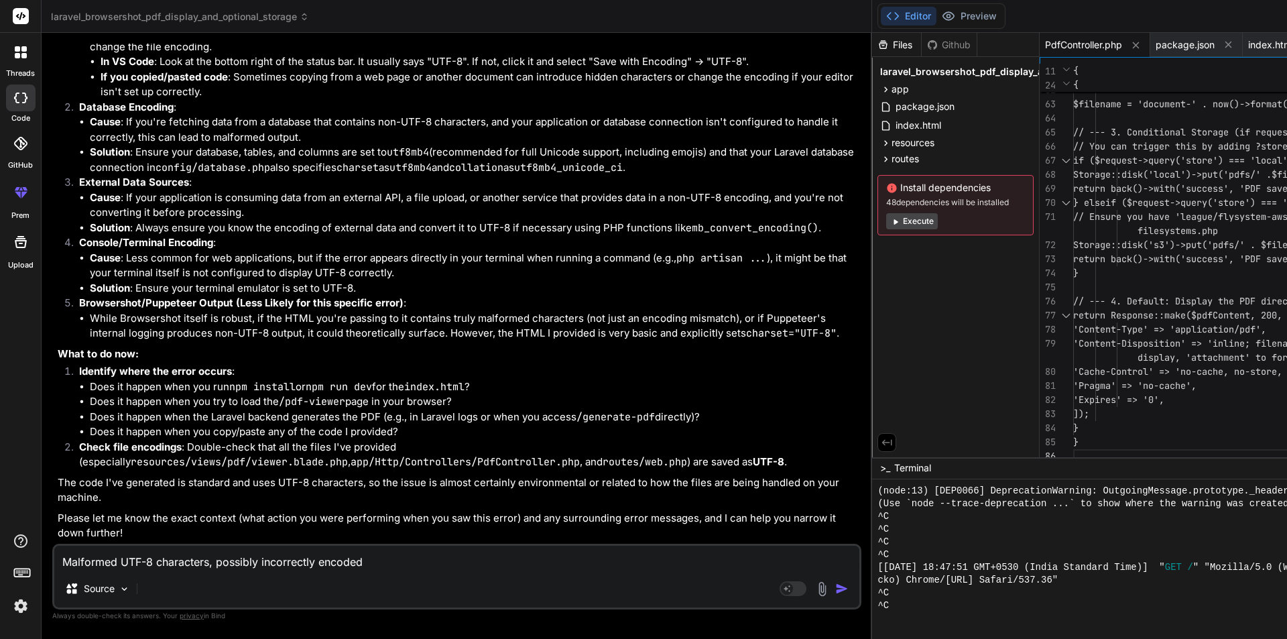
scroll to position [0, 0]
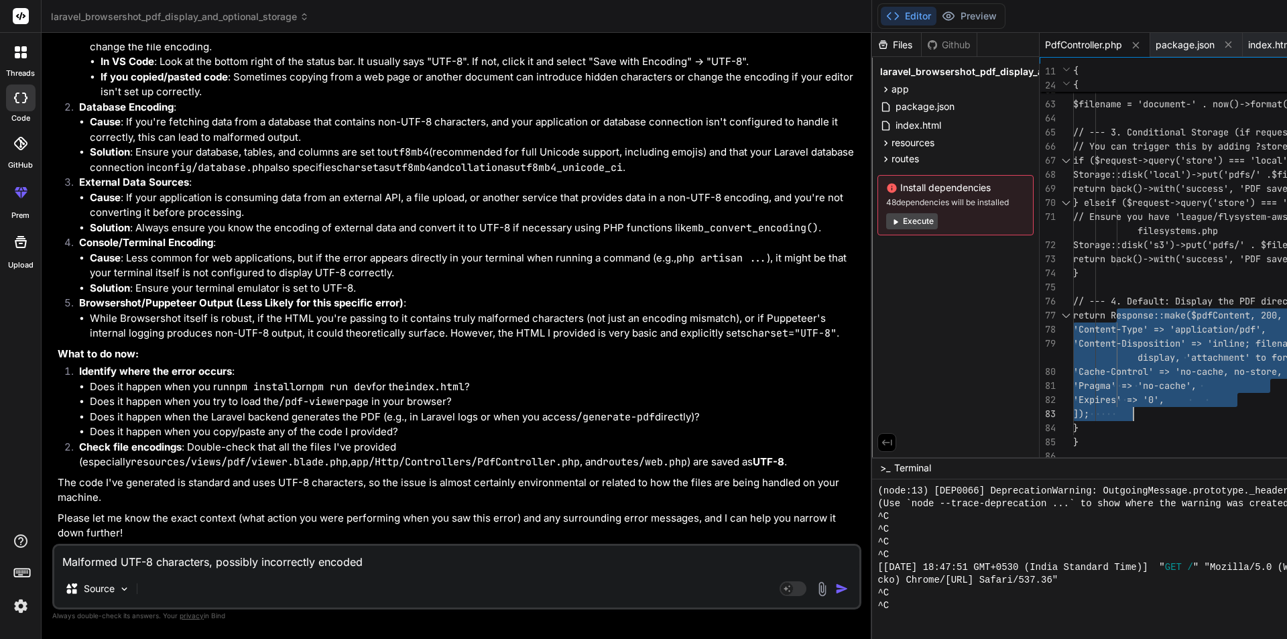
drag, startPoint x: 697, startPoint y: 315, endPoint x: 749, endPoint y: 407, distance: 105.7
click at [210, 564] on textarea "Malformed UTF-8 characters, possibly incorrectly encoded" at bounding box center [456, 558] width 805 height 24
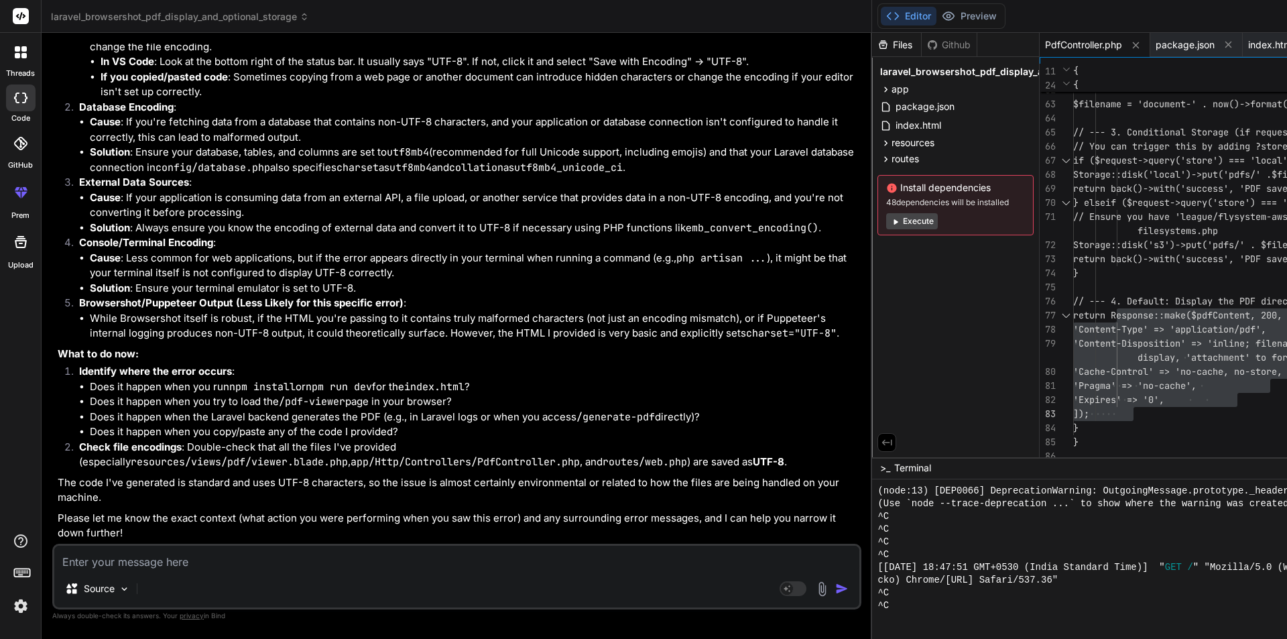
paste textarea "Undefined type 'App\Http\Controllers\Response'"
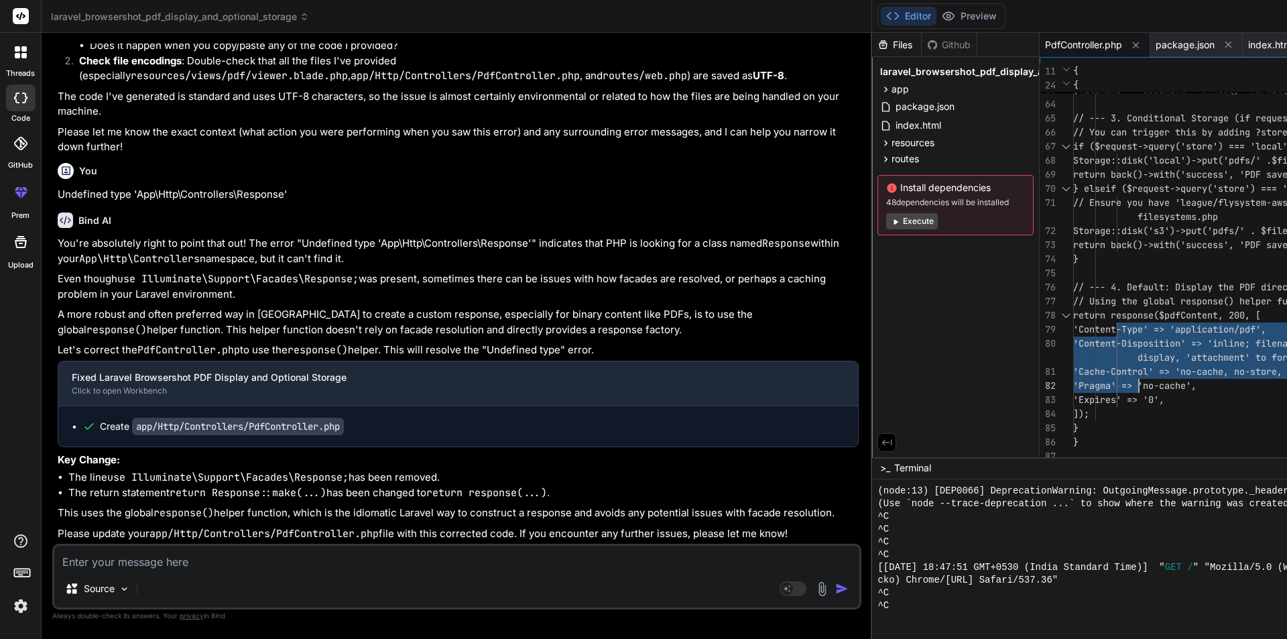
drag, startPoint x: 699, startPoint y: 316, endPoint x: 726, endPoint y: 399, distance: 88.2
drag, startPoint x: 697, startPoint y: 317, endPoint x: 719, endPoint y: 385, distance: 71.2
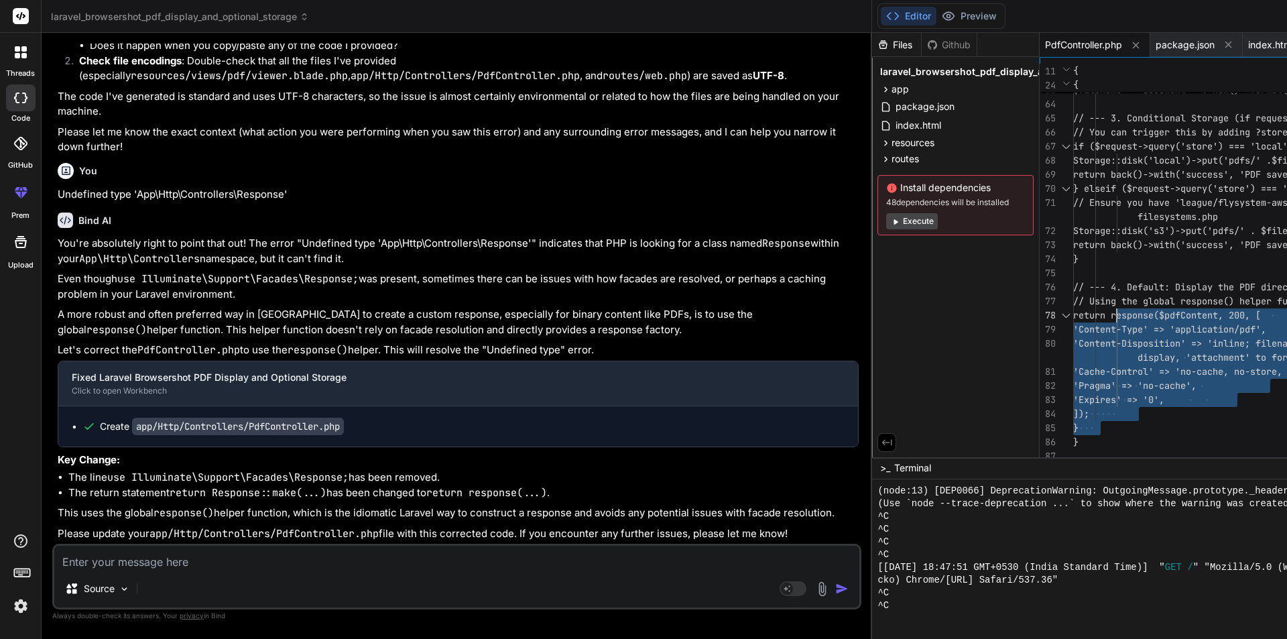
drag, startPoint x: 718, startPoint y: 416, endPoint x: 698, endPoint y: 314, distance: 104.5
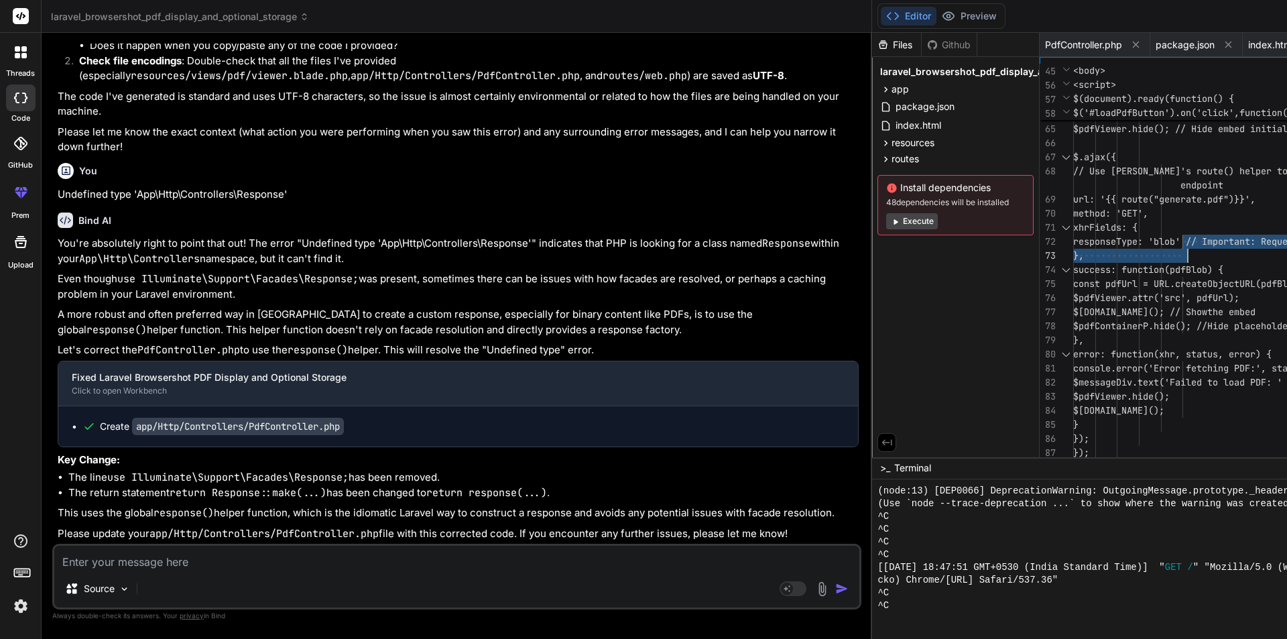
drag, startPoint x: 762, startPoint y: 228, endPoint x: 773, endPoint y: 267, distance: 40.3
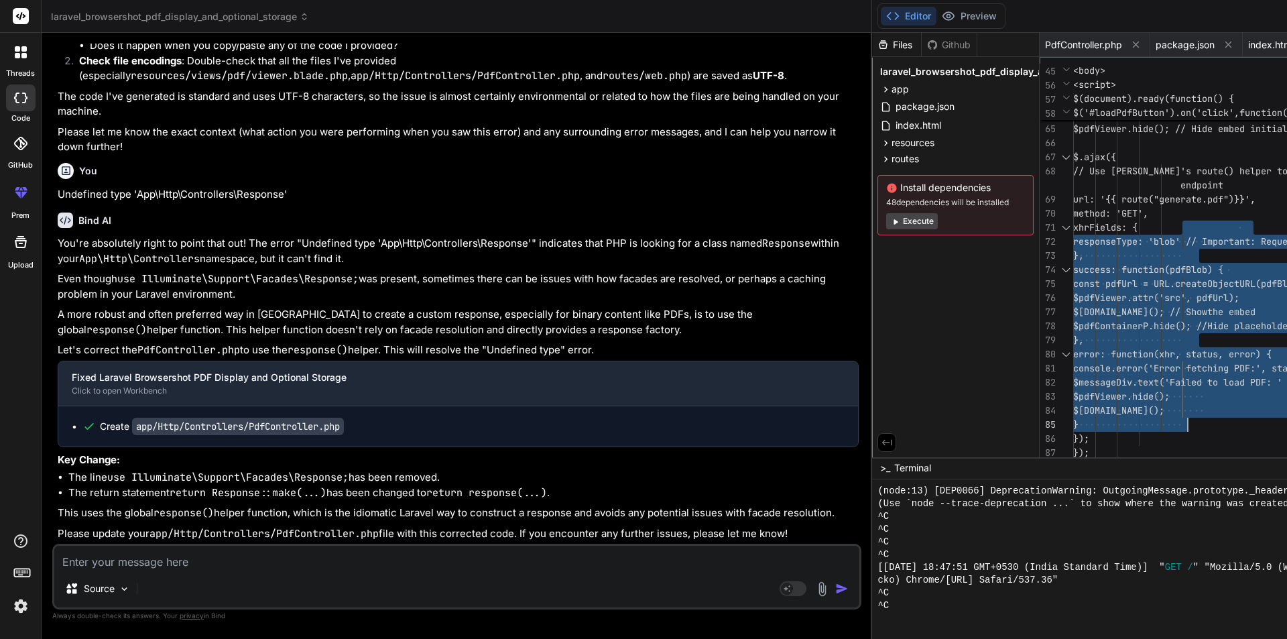
drag, startPoint x: 763, startPoint y: 226, endPoint x: 789, endPoint y: 418, distance: 194.1
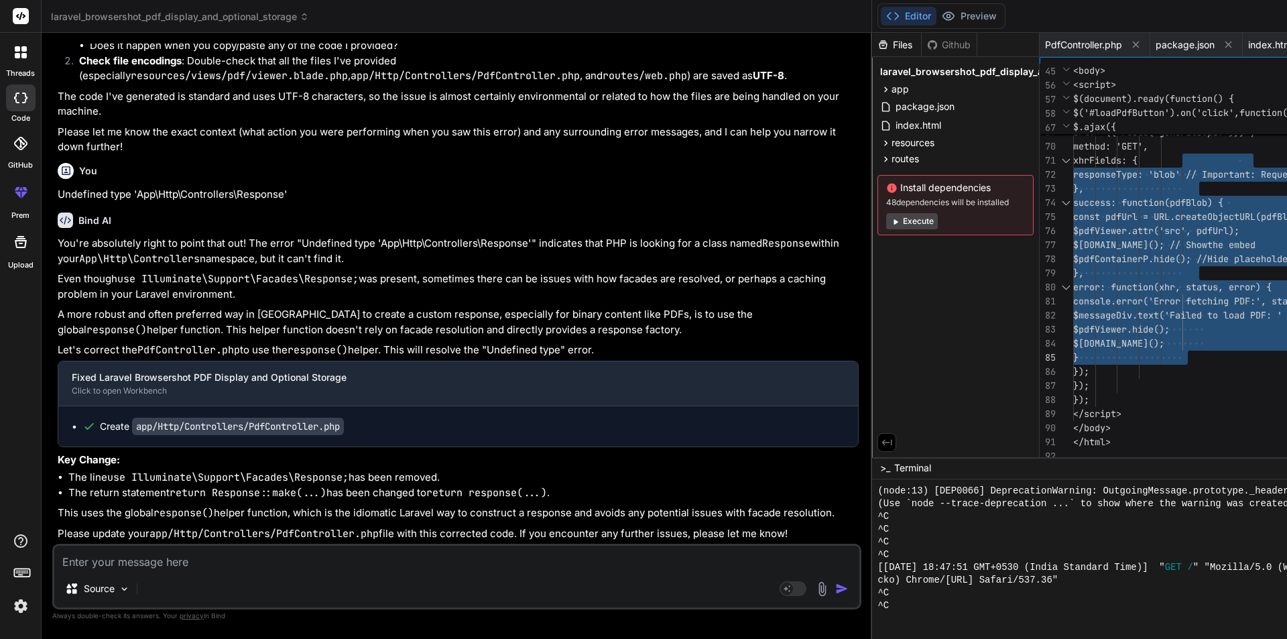
click at [204, 564] on textarea at bounding box center [456, 558] width 805 height 24
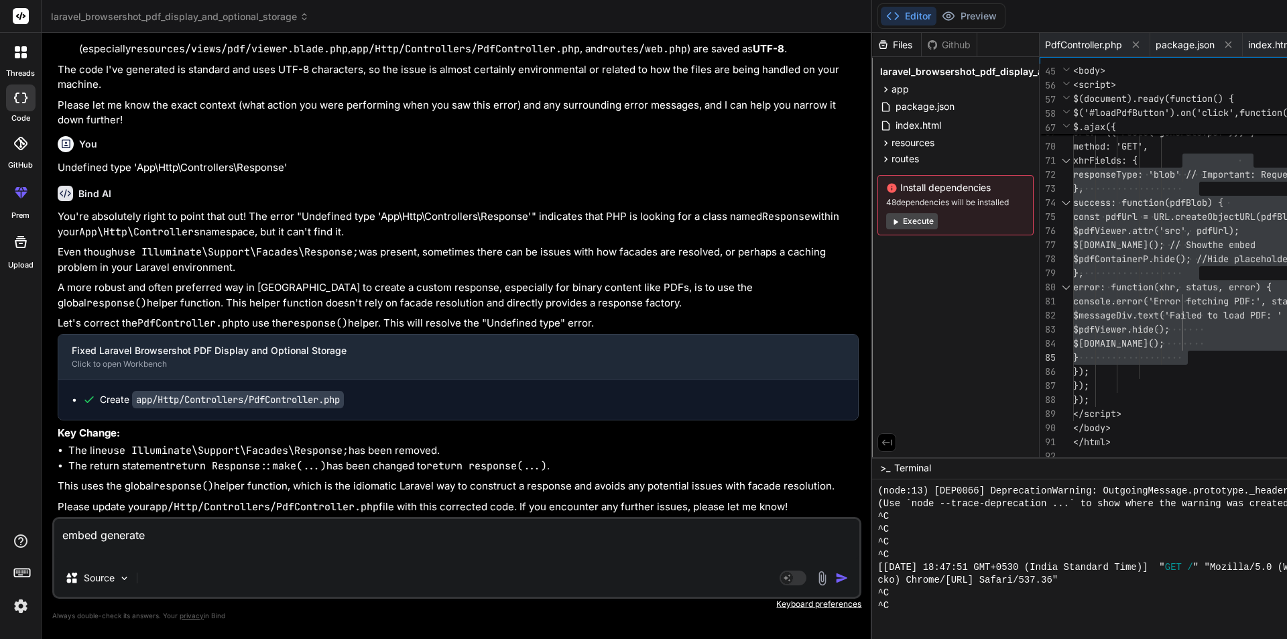
click at [165, 536] on textarea "embed generate" at bounding box center [456, 539] width 805 height 40
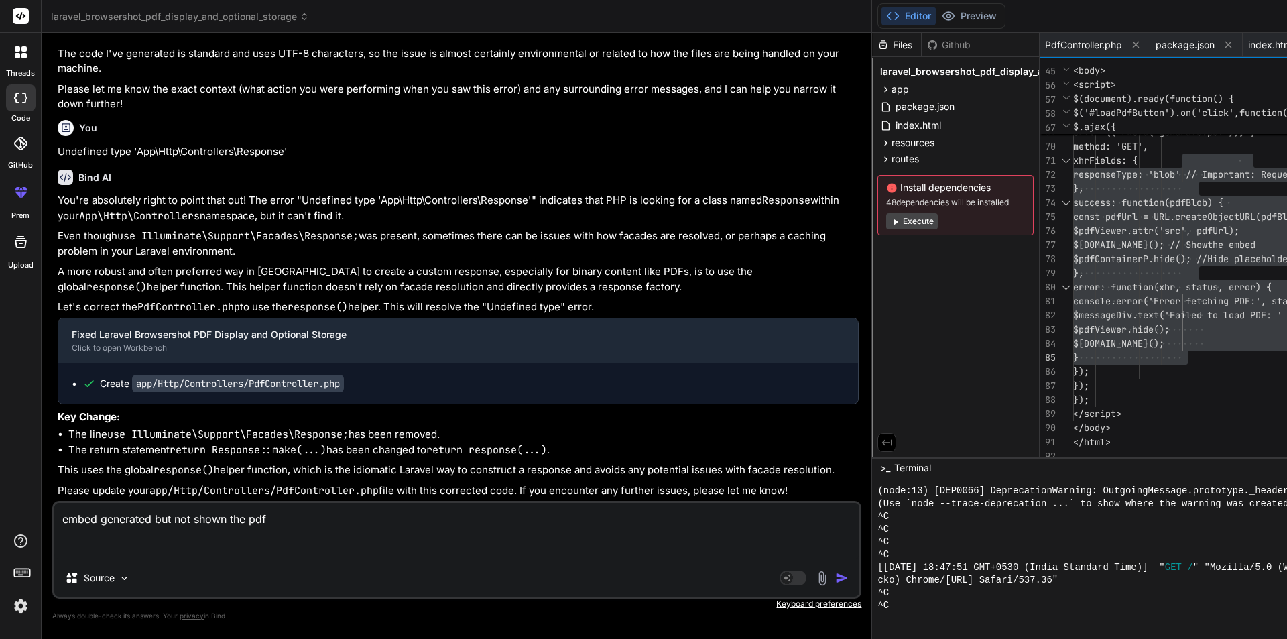
paste textarea "<embed src="blob:[URL][TECHNICAL_ID]" id="pdfNotesView" style="width: 100%; hei…"
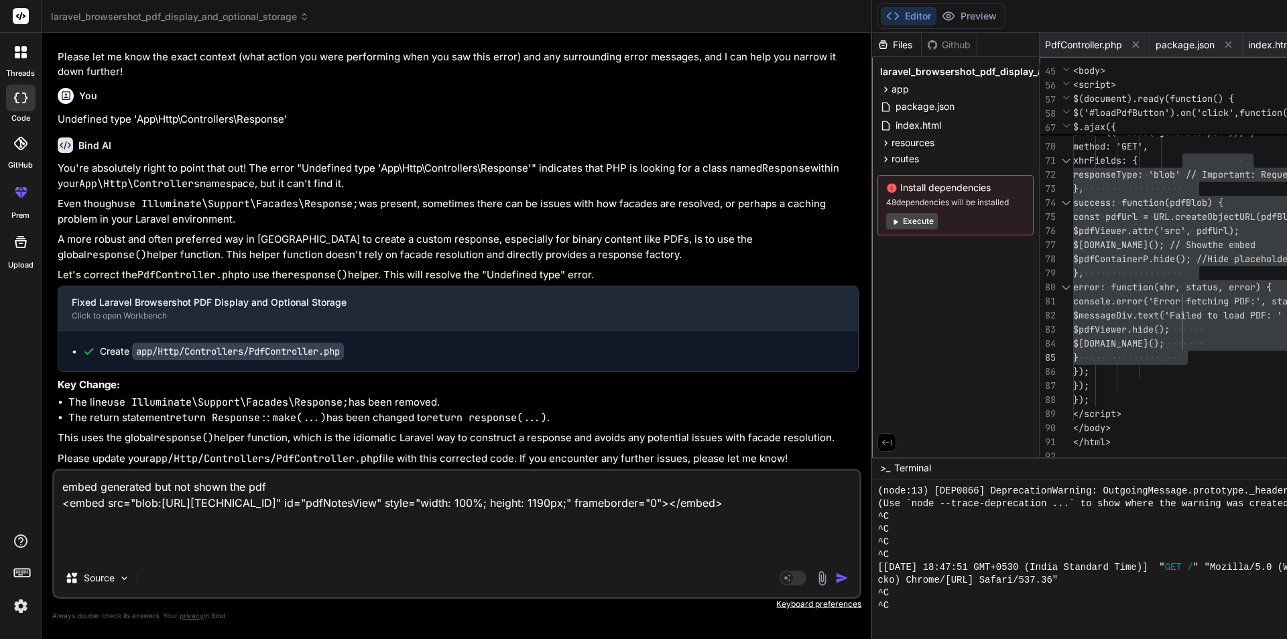
click at [160, 539] on textarea "embed generated but not shown the pdf <embed src="blob:[URL][TECHNICAL_ID]" id=…" at bounding box center [456, 514] width 805 height 88
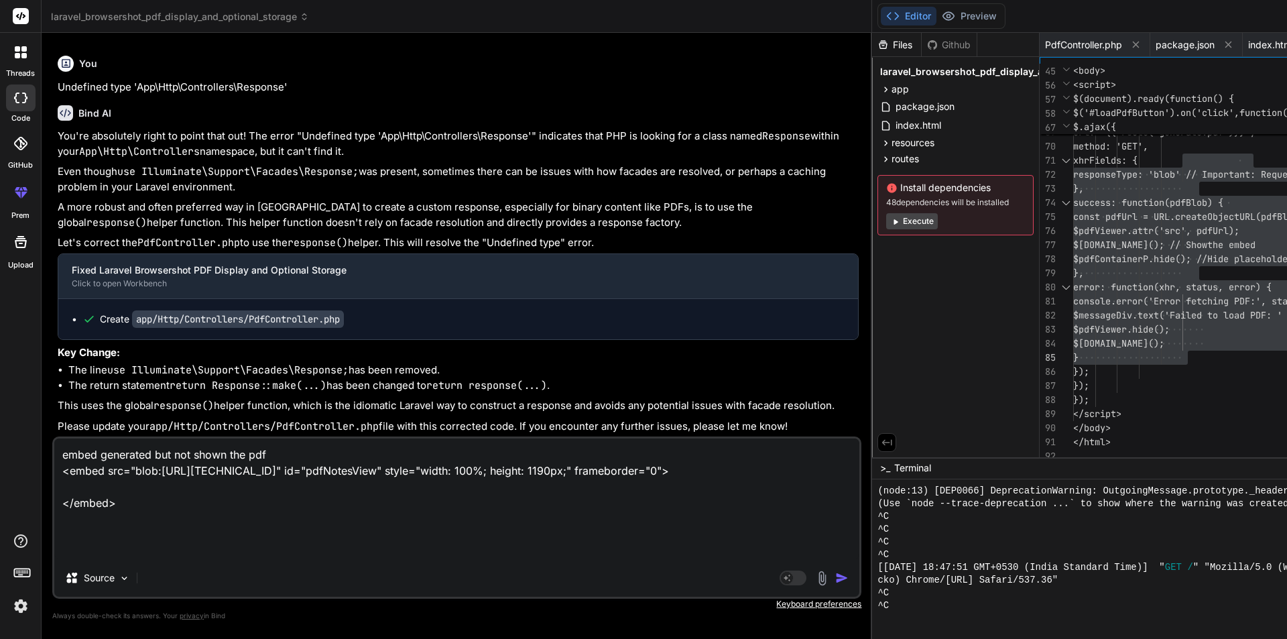
paste textarea "<html><head></head><body><!-- no enabled plugin supports this MIME type --></bo…"
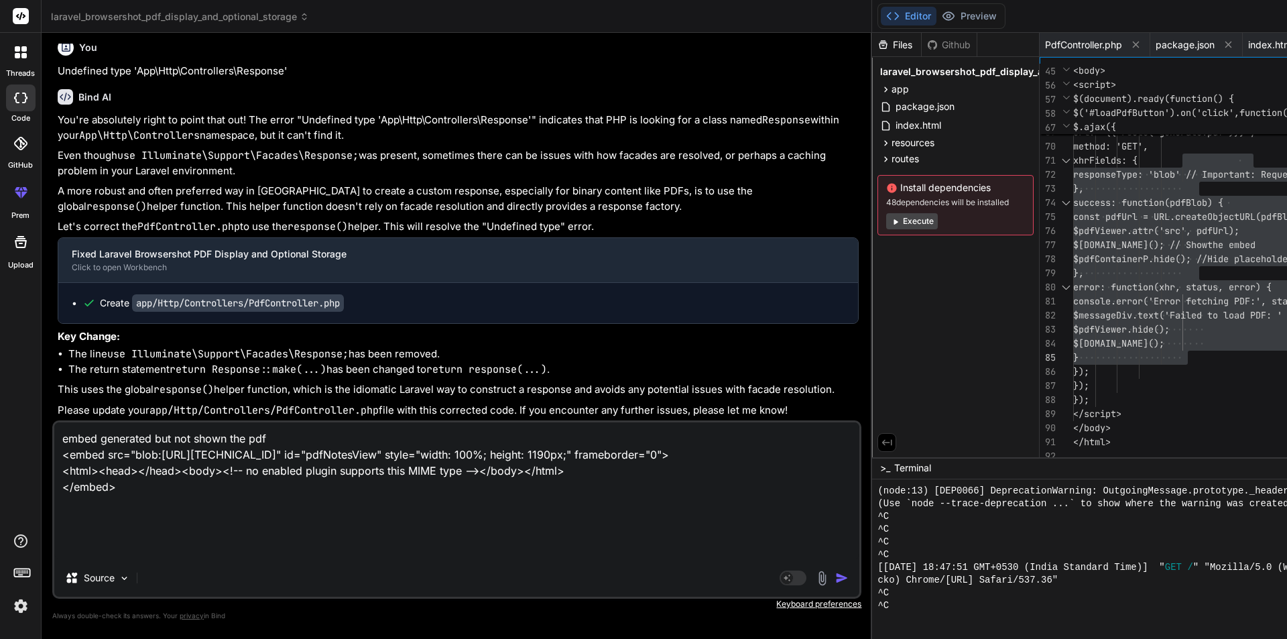
click at [274, 438] on textarea "embed generated but not shown the pdf <embed src="blob:[URL][TECHNICAL_ID]" id=…" at bounding box center [456, 490] width 805 height 137
click at [835, 578] on img "button" at bounding box center [841, 577] width 13 height 13
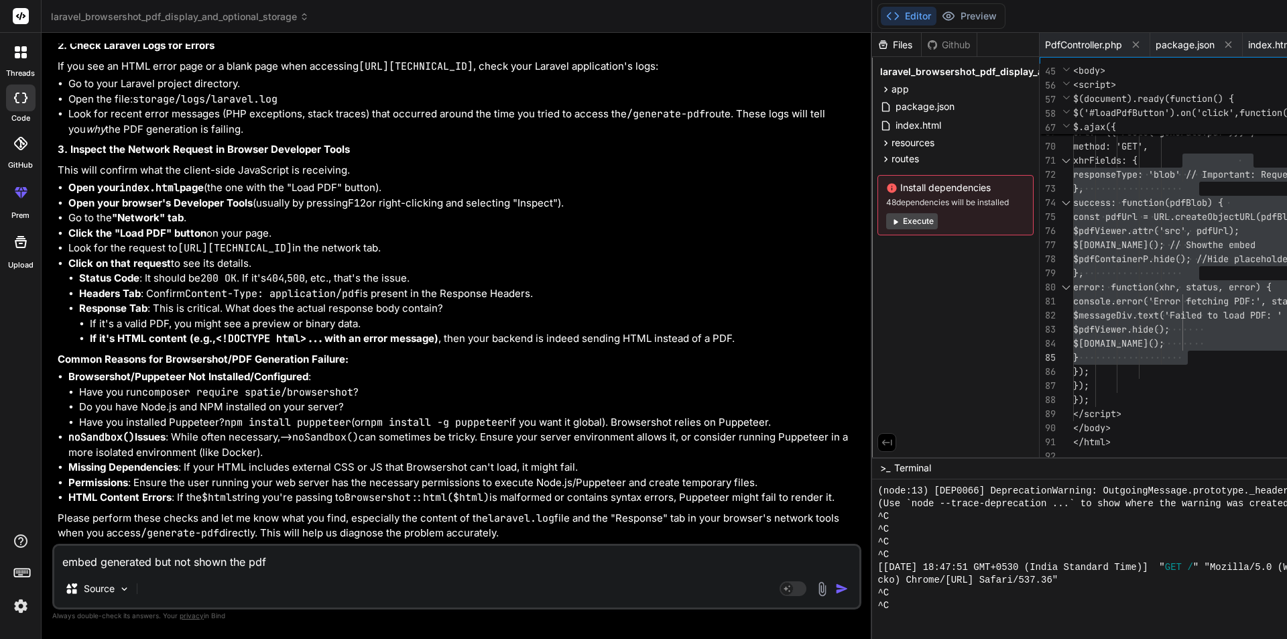
scroll to position [11037, 0]
click at [396, 369] on li "Browsershot/Puppeteer Not Installed/Configured : Have you run composer require …" at bounding box center [463, 399] width 790 height 60
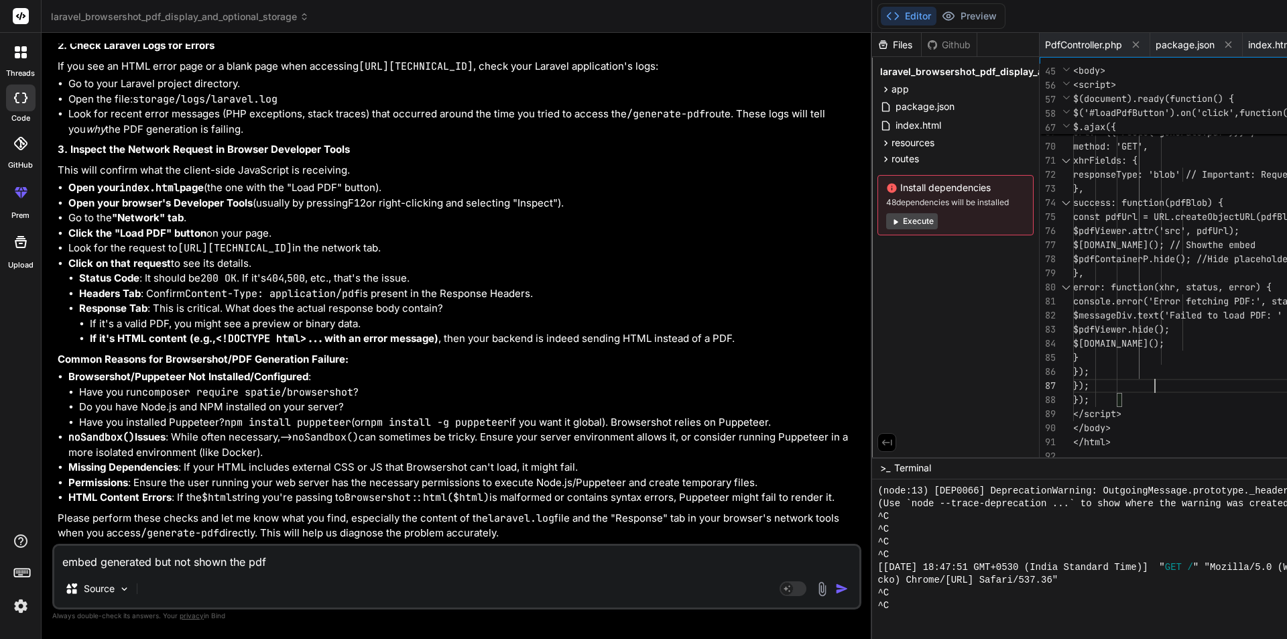
scroll to position [10635, 0]
click at [185, 564] on textarea "embed generated but not shown the pdf <embed src="blob:[URL][TECHNICAL_ID]" id=…" at bounding box center [456, 558] width 805 height 24
click at [94, 572] on div "embed generated but not shown the pdf <embed src="blob:[URL][TECHNICAL_ID]" id=…" at bounding box center [456, 577] width 809 height 66
click at [138, 563] on textarea "embed generated but not shown the pdf <embed src="blob:[URL][TECHNICAL_ID]" id=…" at bounding box center [456, 558] width 805 height 24
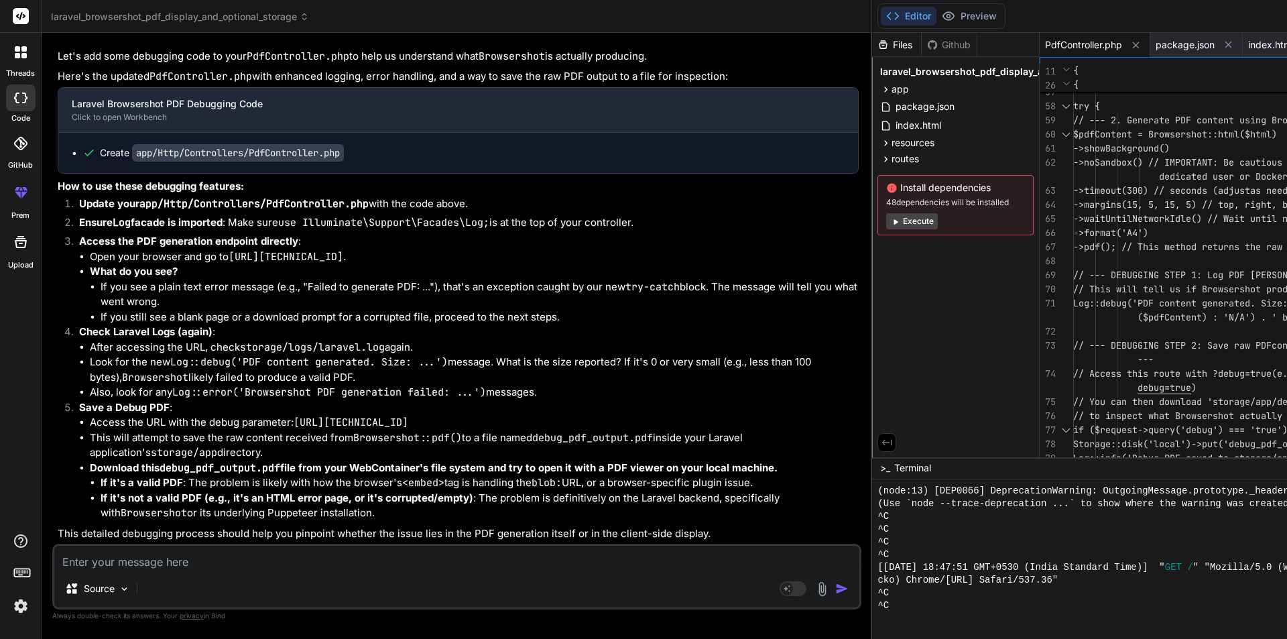
scroll to position [0, 0]
drag, startPoint x: 719, startPoint y: 302, endPoint x: 999, endPoint y: 314, distance: 279.7
